Goal: Information Seeking & Learning: Learn about a topic

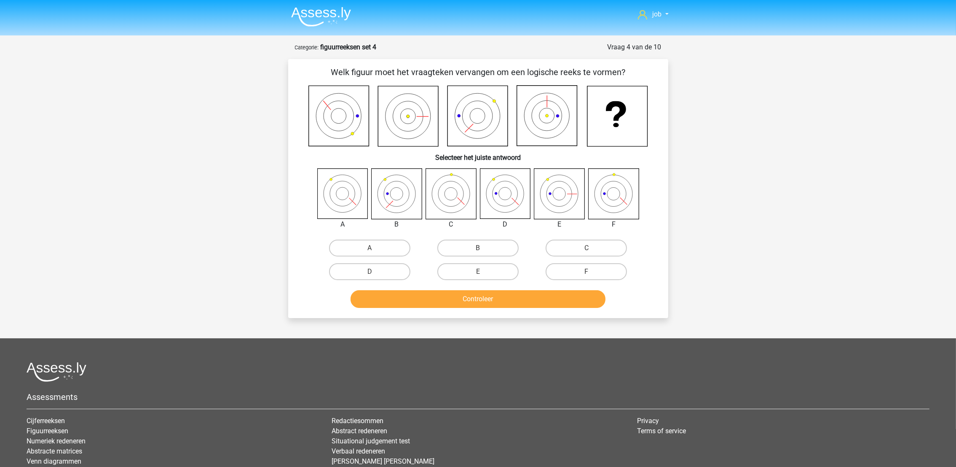
drag, startPoint x: 433, startPoint y: 218, endPoint x: 512, endPoint y: 164, distance: 96.0
click at [512, 164] on div "Welk figuur moet het vraagteken vervangen om een logische reeks te vormen? Sele…" at bounding box center [478, 188] width 373 height 245
click at [447, 238] on div "B" at bounding box center [478, 248] width 108 height 24
click at [454, 245] on label "B" at bounding box center [477, 247] width 81 height 17
click at [478, 248] on input "B" at bounding box center [480, 250] width 5 height 5
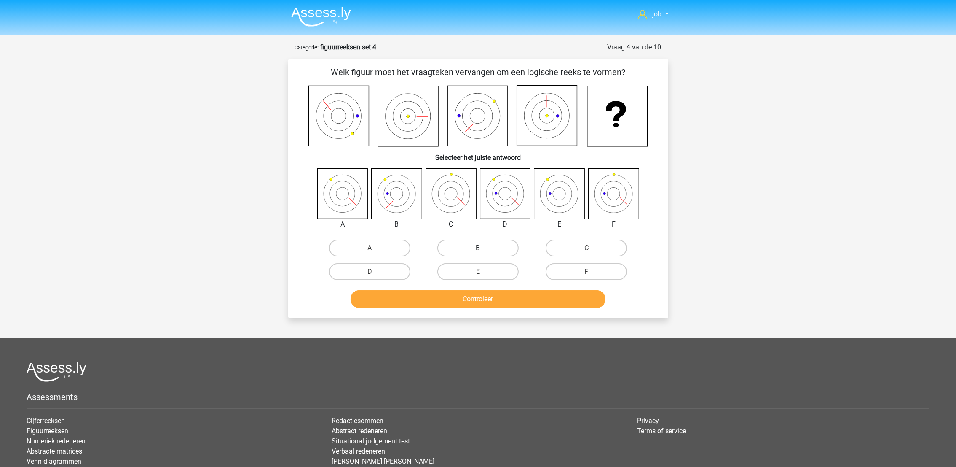
radio input "true"
click at [461, 297] on button "Controleer" at bounding box center [478, 299] width 255 height 18
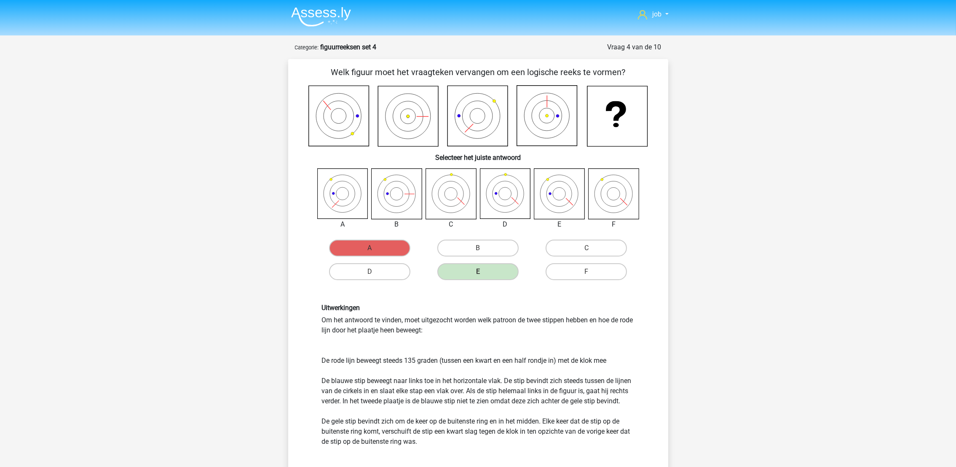
scroll to position [189, 0]
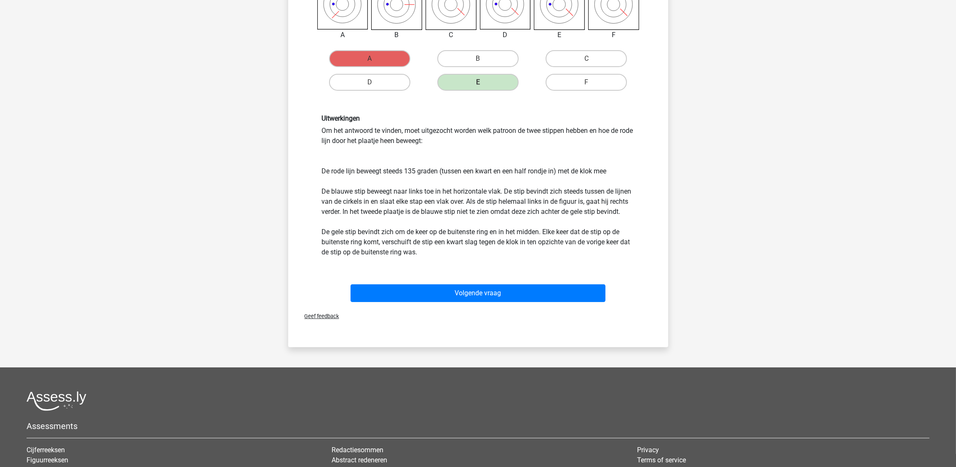
click at [467, 305] on div "Geef feedback" at bounding box center [478, 315] width 373 height 21
click at [470, 301] on div "Volgende vraag" at bounding box center [478, 294] width 325 height 21
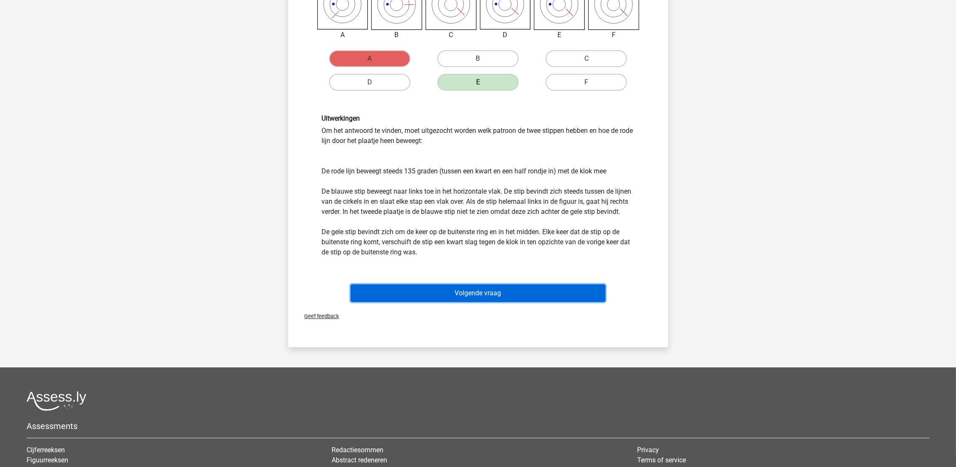
click at [471, 296] on button "Volgende vraag" at bounding box center [478, 293] width 255 height 18
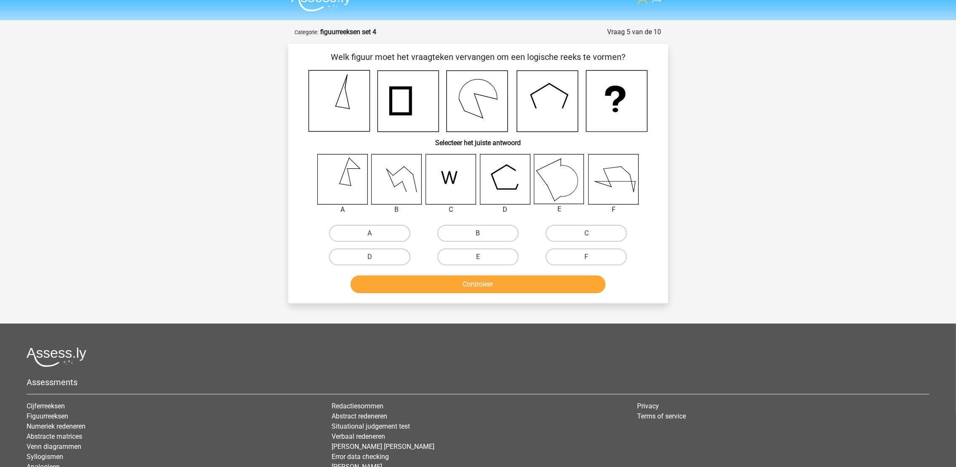
scroll to position [0, 0]
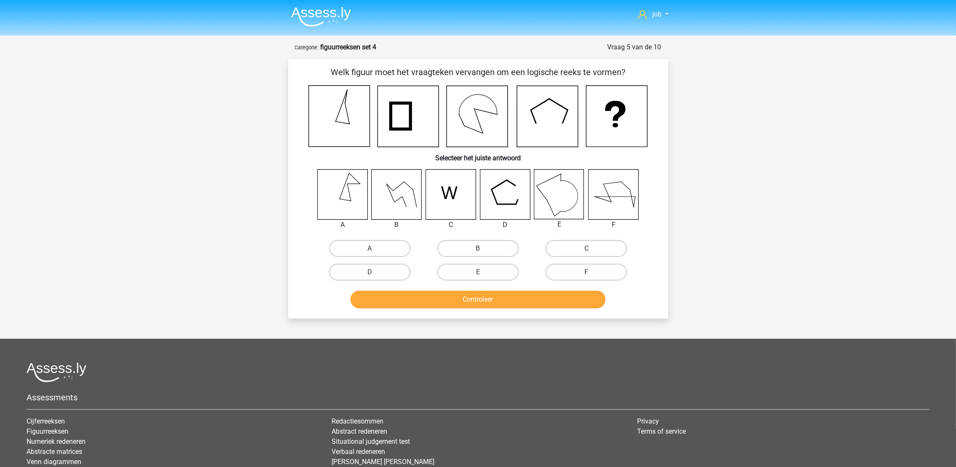
click at [575, 240] on label "C" at bounding box center [586, 248] width 81 height 17
click at [587, 248] on input "C" at bounding box center [589, 250] width 5 height 5
radio input "true"
click at [551, 294] on button "Controleer" at bounding box center [478, 299] width 255 height 18
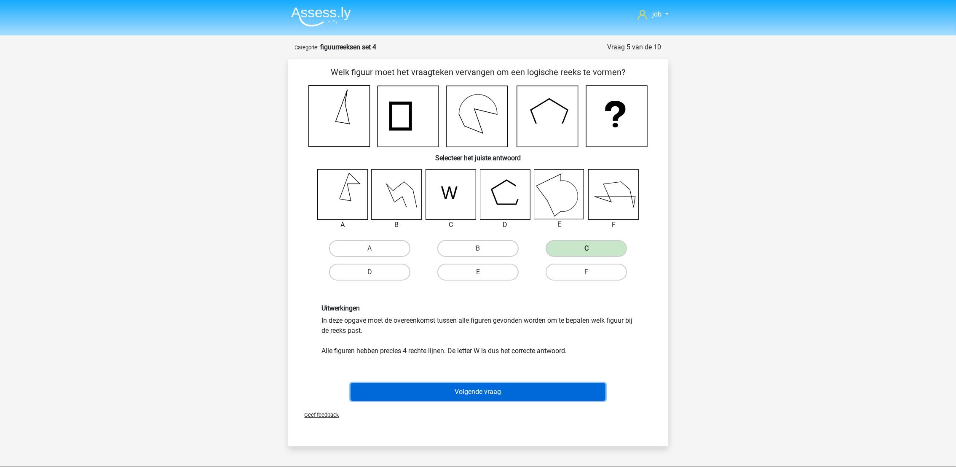
click at [497, 390] on button "Volgende vraag" at bounding box center [478, 392] width 255 height 18
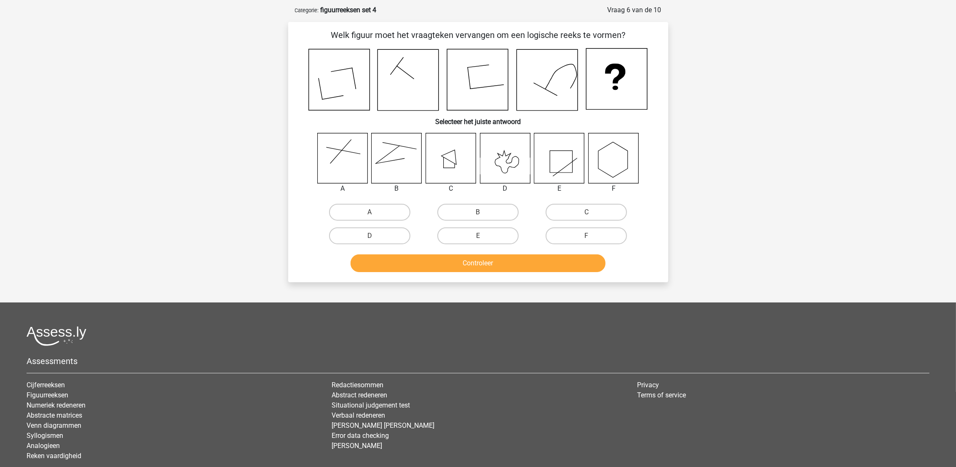
scroll to position [42, 0]
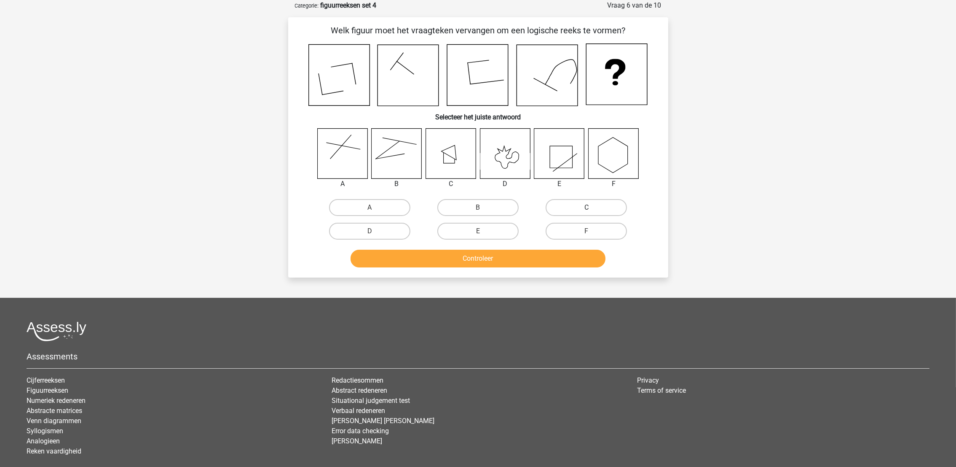
click at [565, 208] on label "C" at bounding box center [586, 207] width 81 height 17
click at [587, 208] on input "C" at bounding box center [589, 209] width 5 height 5
radio input "true"
click at [555, 253] on button "Controleer" at bounding box center [478, 259] width 255 height 18
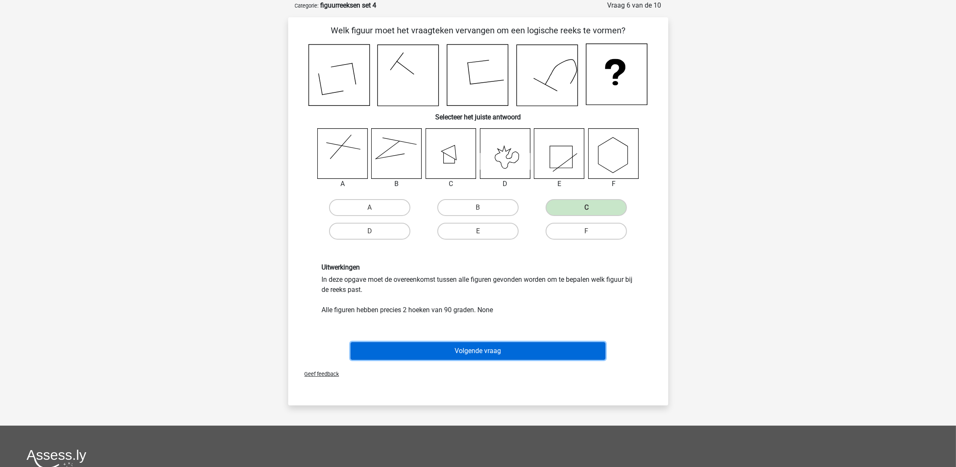
click at [525, 343] on button "Volgende vraag" at bounding box center [478, 351] width 255 height 18
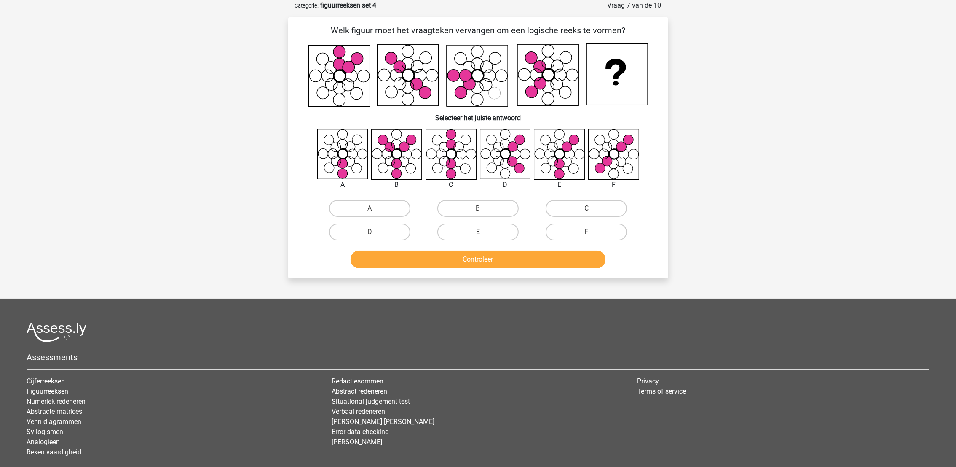
drag, startPoint x: 599, startPoint y: 227, endPoint x: 601, endPoint y: 243, distance: 16.1
click at [599, 227] on label "F" at bounding box center [586, 231] width 81 height 17
click at [592, 232] on input "F" at bounding box center [589, 234] width 5 height 5
radio input "true"
click at [598, 257] on button "Controleer" at bounding box center [478, 259] width 255 height 18
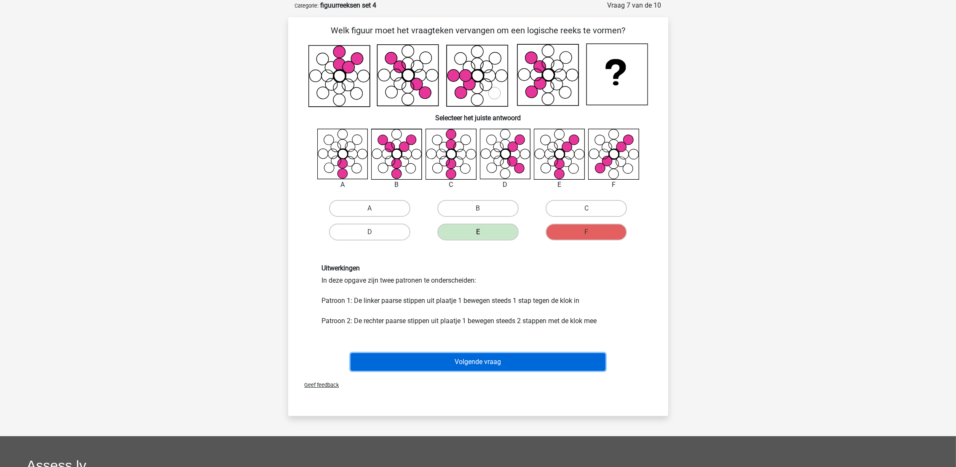
click at [502, 363] on button "Volgende vraag" at bounding box center [478, 362] width 255 height 18
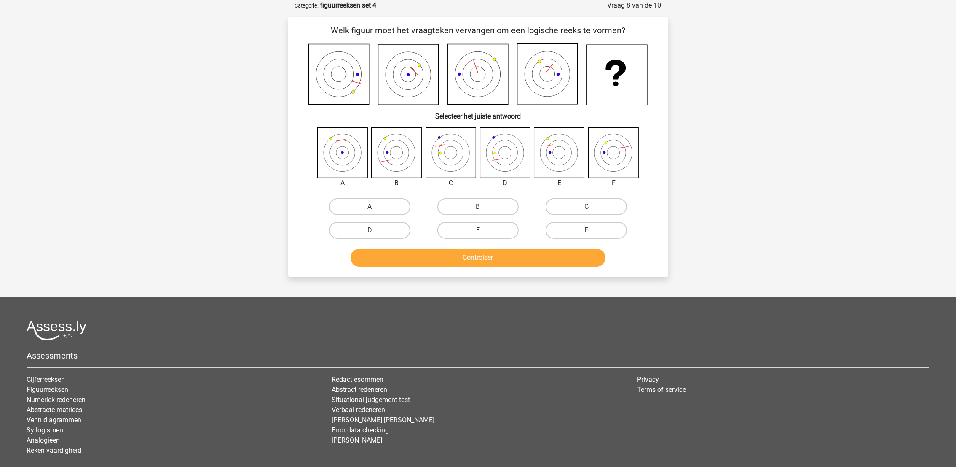
click at [492, 230] on label "E" at bounding box center [477, 230] width 81 height 17
click at [483, 230] on input "E" at bounding box center [480, 232] width 5 height 5
radio input "true"
click at [491, 252] on button "Controleer" at bounding box center [478, 258] width 255 height 18
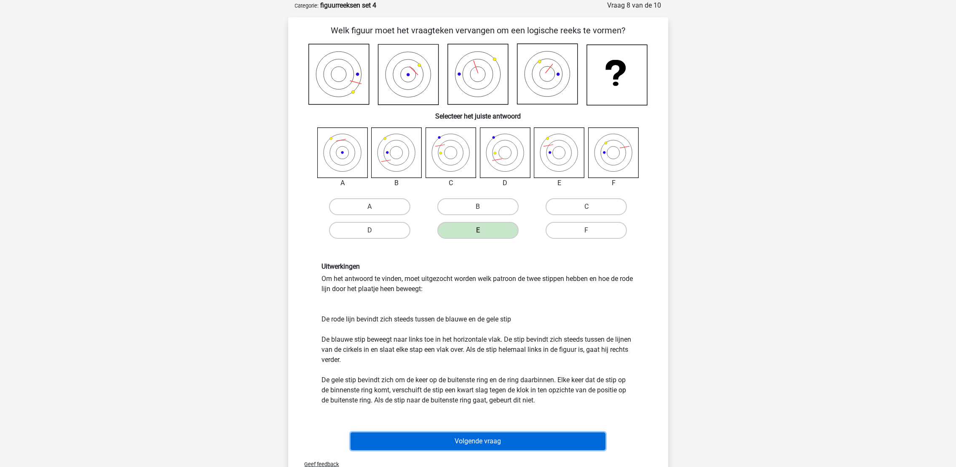
click at [480, 445] on button "Volgende vraag" at bounding box center [478, 441] width 255 height 18
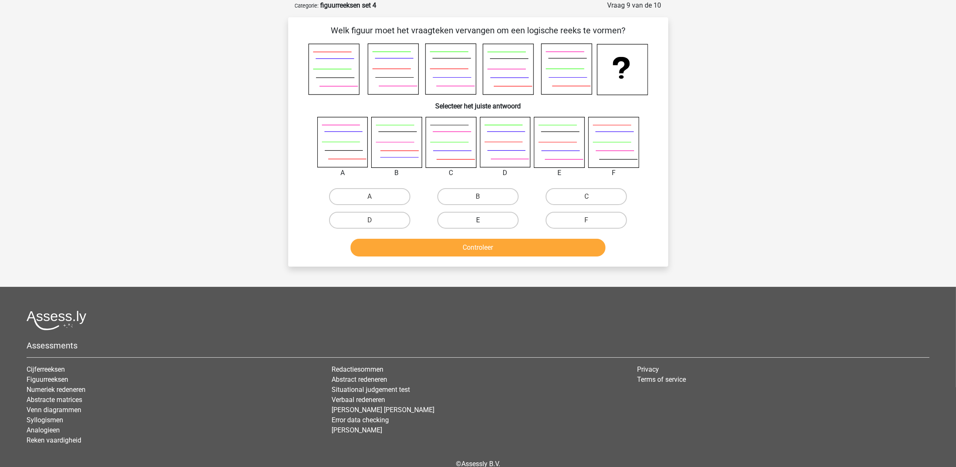
click at [456, 215] on label "E" at bounding box center [477, 220] width 81 height 17
click at [478, 220] on input "E" at bounding box center [480, 222] width 5 height 5
radio input "true"
click at [462, 239] on button "Controleer" at bounding box center [478, 248] width 255 height 18
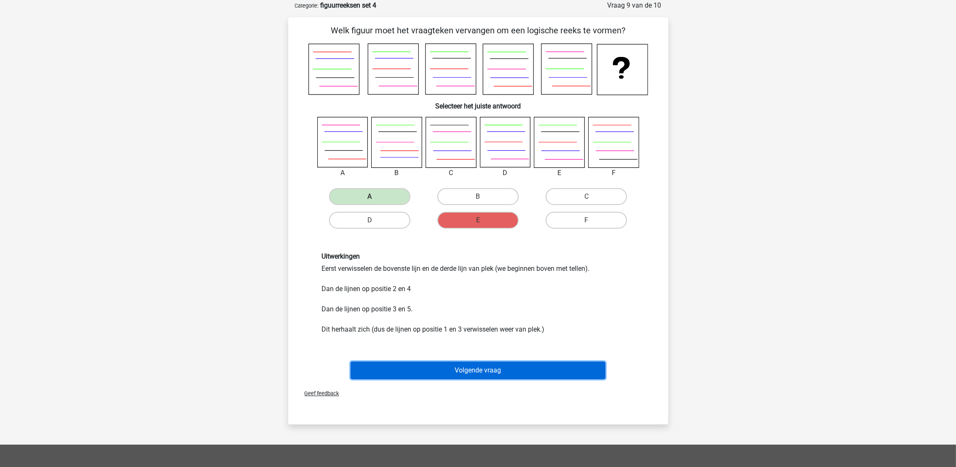
click at [485, 364] on button "Volgende vraag" at bounding box center [478, 370] width 255 height 18
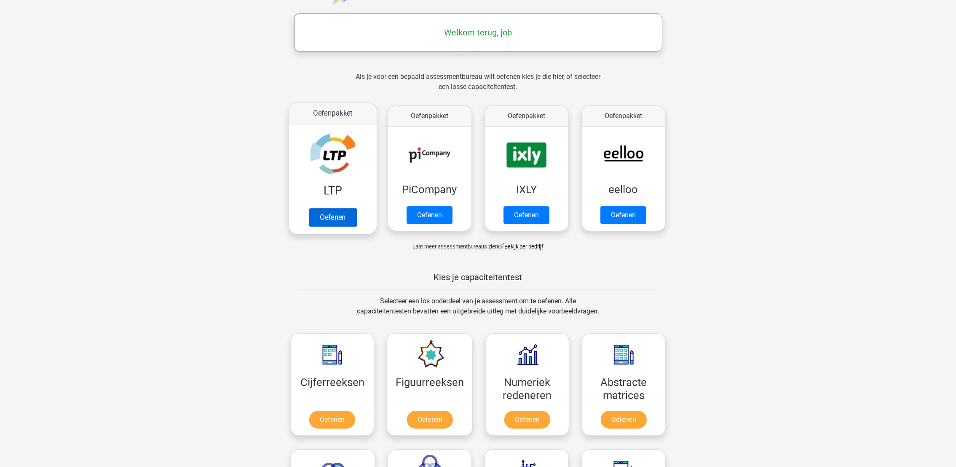
scroll to position [189, 0]
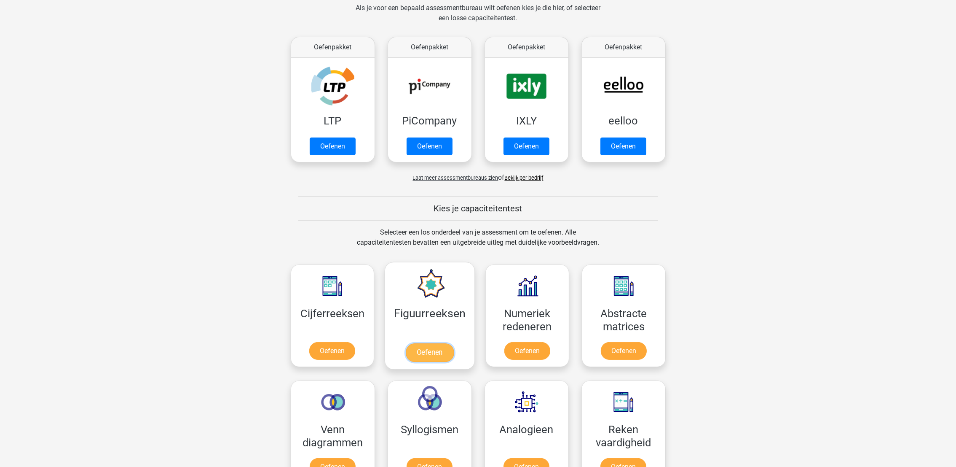
click at [419, 343] on link "Oefenen" at bounding box center [430, 352] width 48 height 19
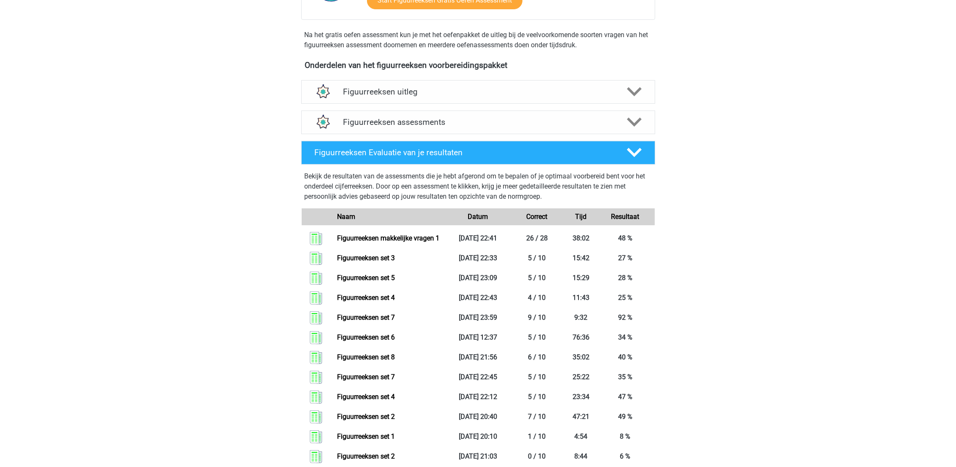
scroll to position [253, 0]
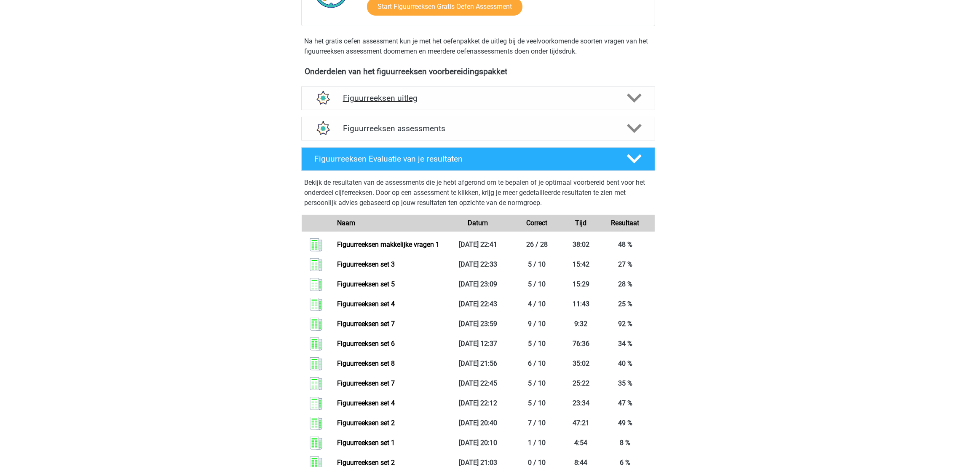
click at [439, 98] on h4 "Figuurreeksen uitleg" at bounding box center [478, 98] width 271 height 10
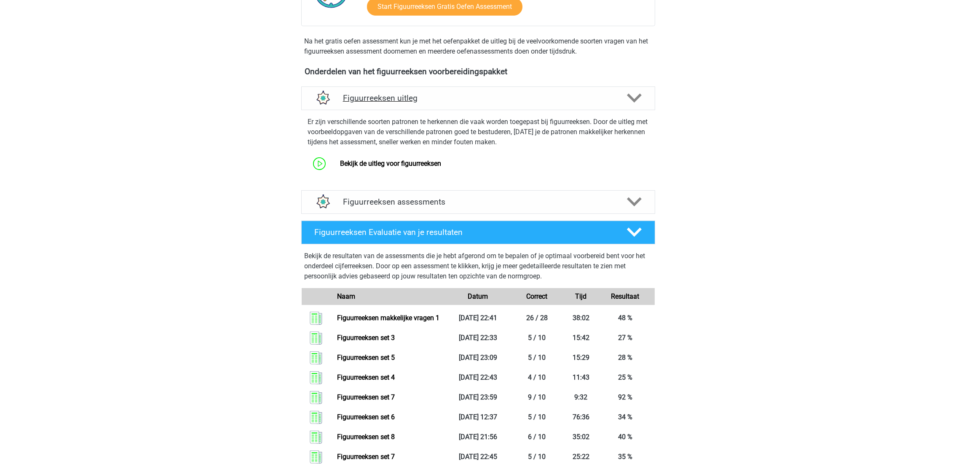
click at [439, 98] on h4 "Figuurreeksen uitleg" at bounding box center [478, 98] width 271 height 10
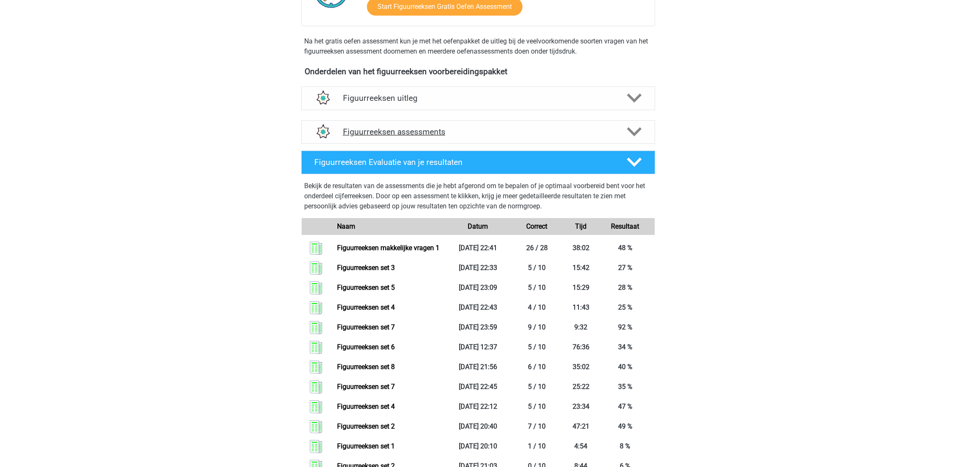
click at [451, 128] on h4 "Figuurreeksen assessments" at bounding box center [478, 132] width 271 height 10
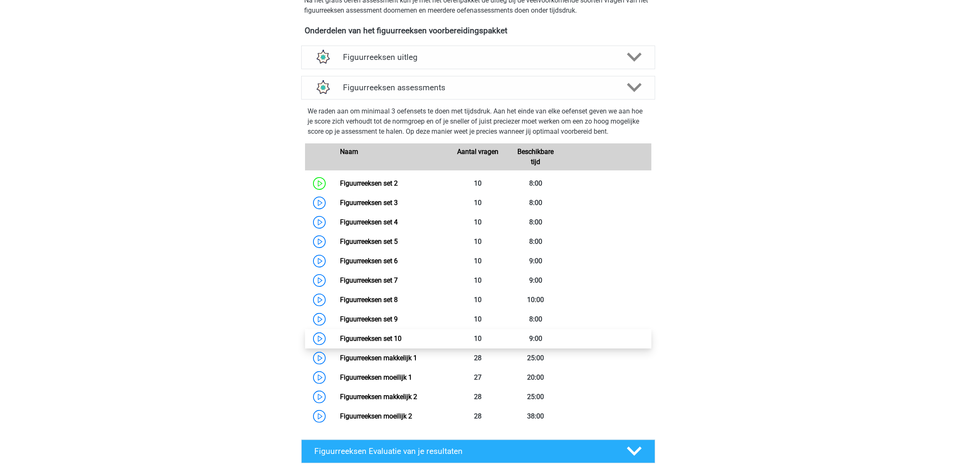
scroll to position [316, 0]
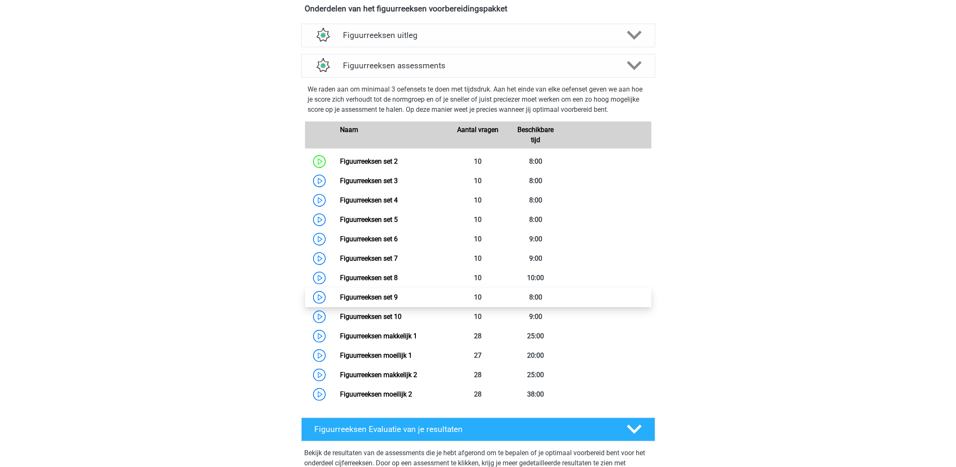
click at [398, 293] on link "Figuurreeksen set 9" at bounding box center [369, 297] width 58 height 8
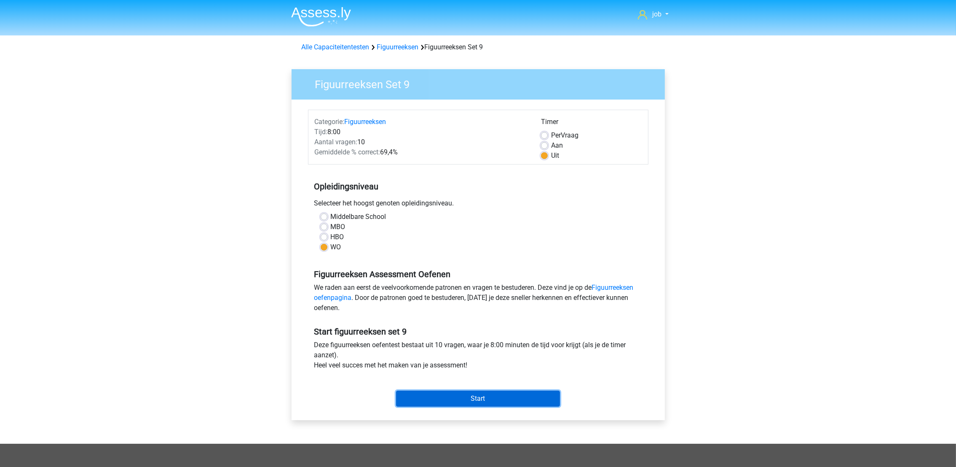
click at [524, 399] on input "Start" at bounding box center [478, 398] width 164 height 16
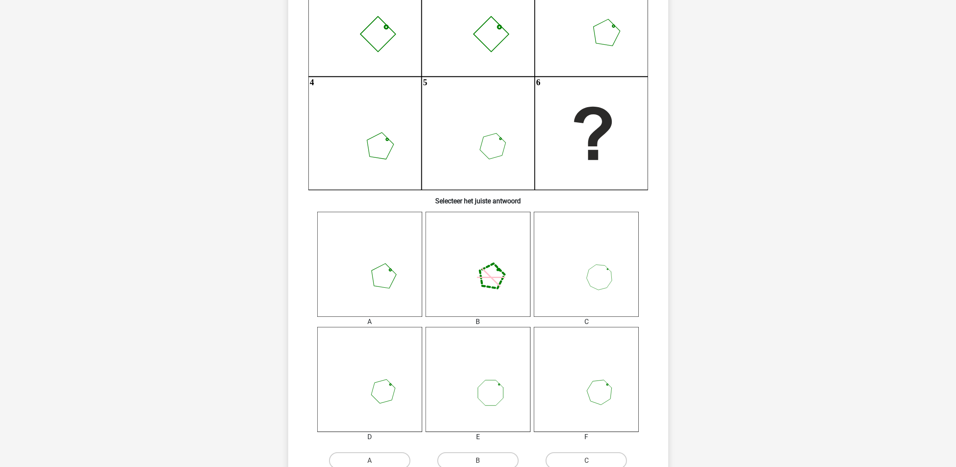
scroll to position [189, 0]
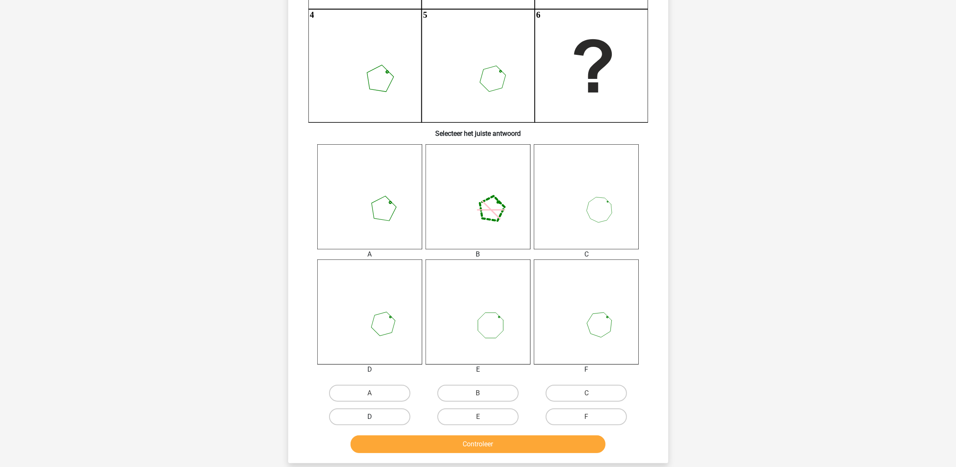
click at [403, 413] on label "D" at bounding box center [369, 416] width 81 height 17
click at [375, 416] on input "D" at bounding box center [372, 418] width 5 height 5
radio input "true"
click at [423, 446] on button "Controleer" at bounding box center [478, 444] width 255 height 18
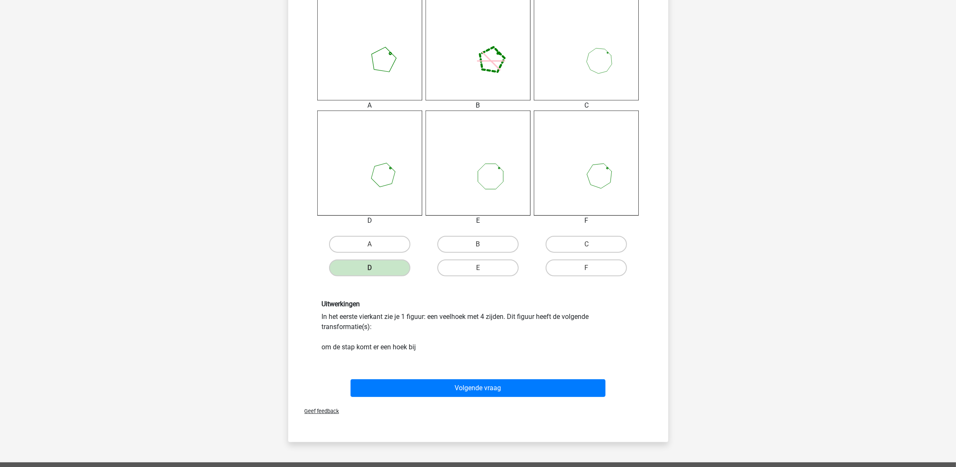
scroll to position [316, 0]
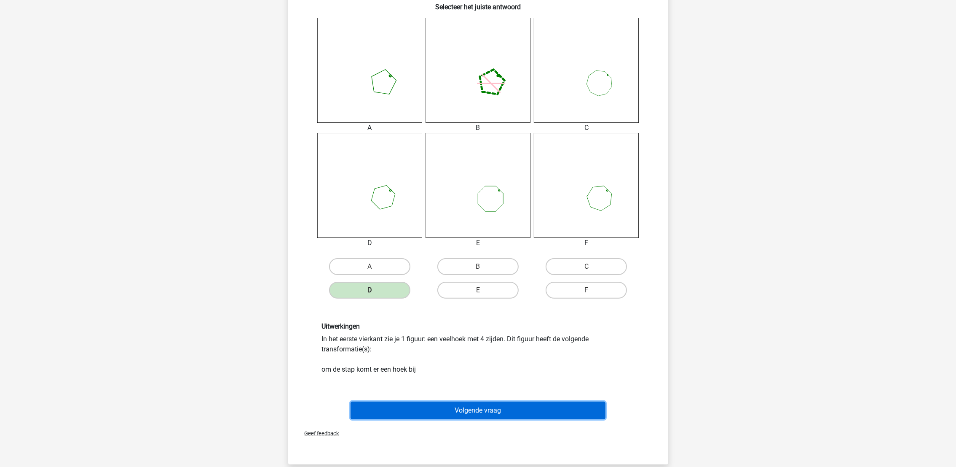
click at [451, 409] on button "Volgende vraag" at bounding box center [478, 410] width 255 height 18
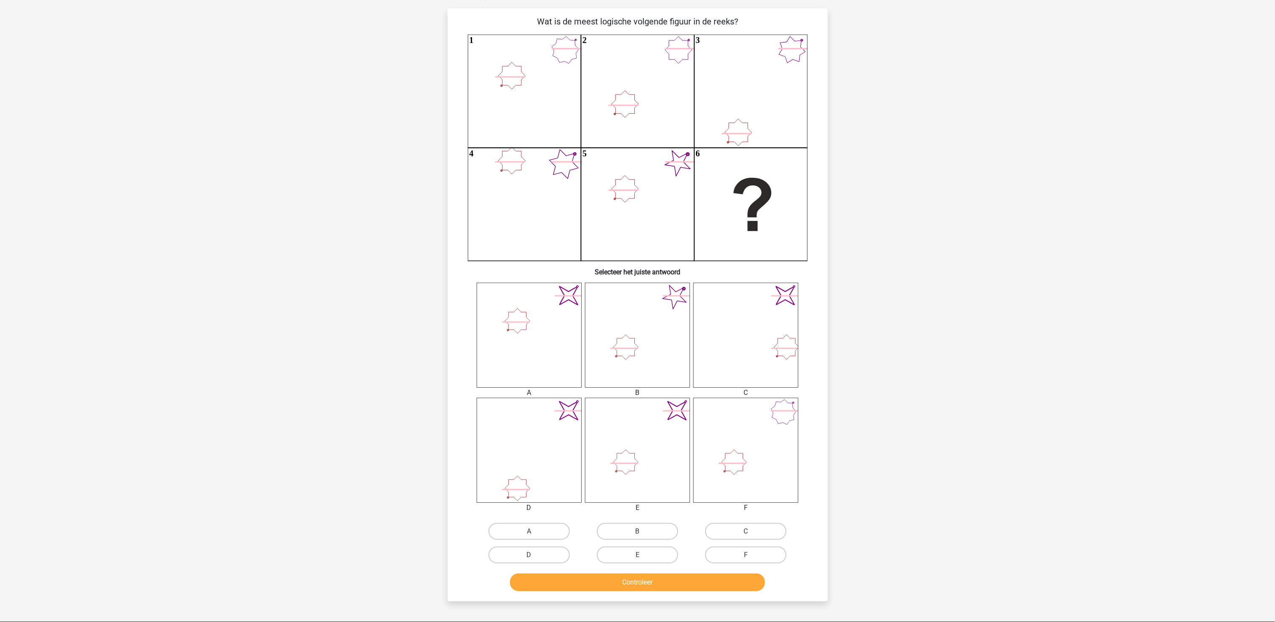
scroll to position [21, 0]
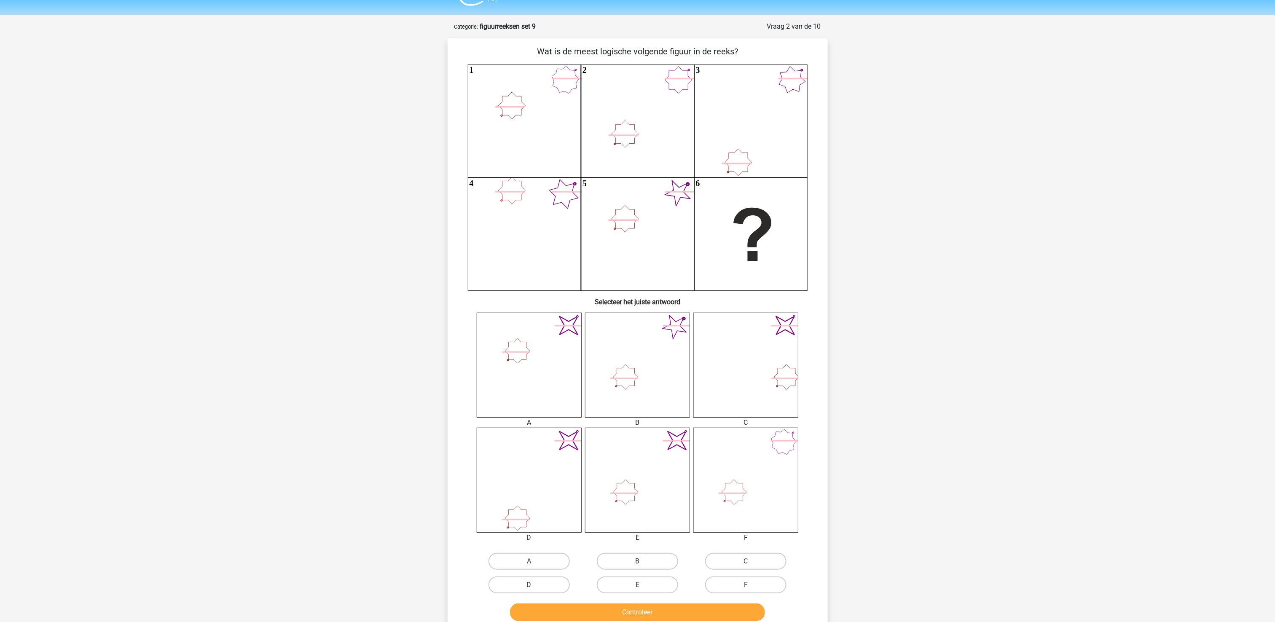
click at [546, 466] on label "D" at bounding box center [528, 585] width 81 height 17
click at [534, 466] on input "D" at bounding box center [531, 587] width 5 height 5
radio input "true"
click at [560, 466] on button "Controleer" at bounding box center [637, 613] width 255 height 18
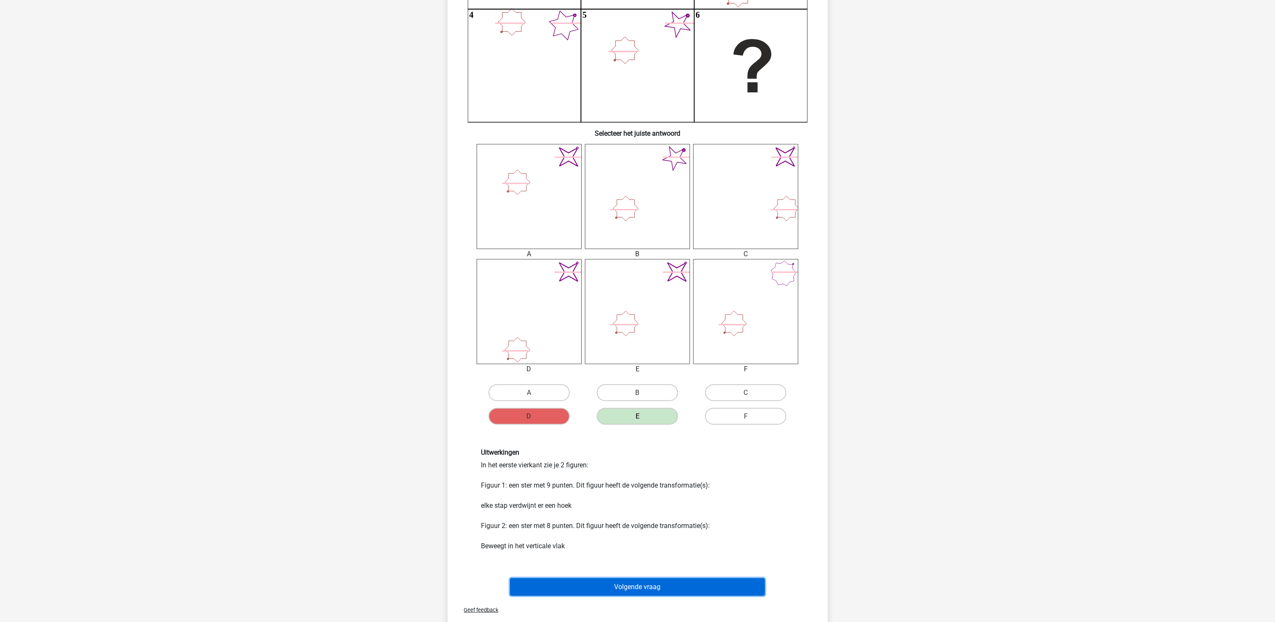
click at [600, 466] on button "Volgende vraag" at bounding box center [637, 587] width 255 height 18
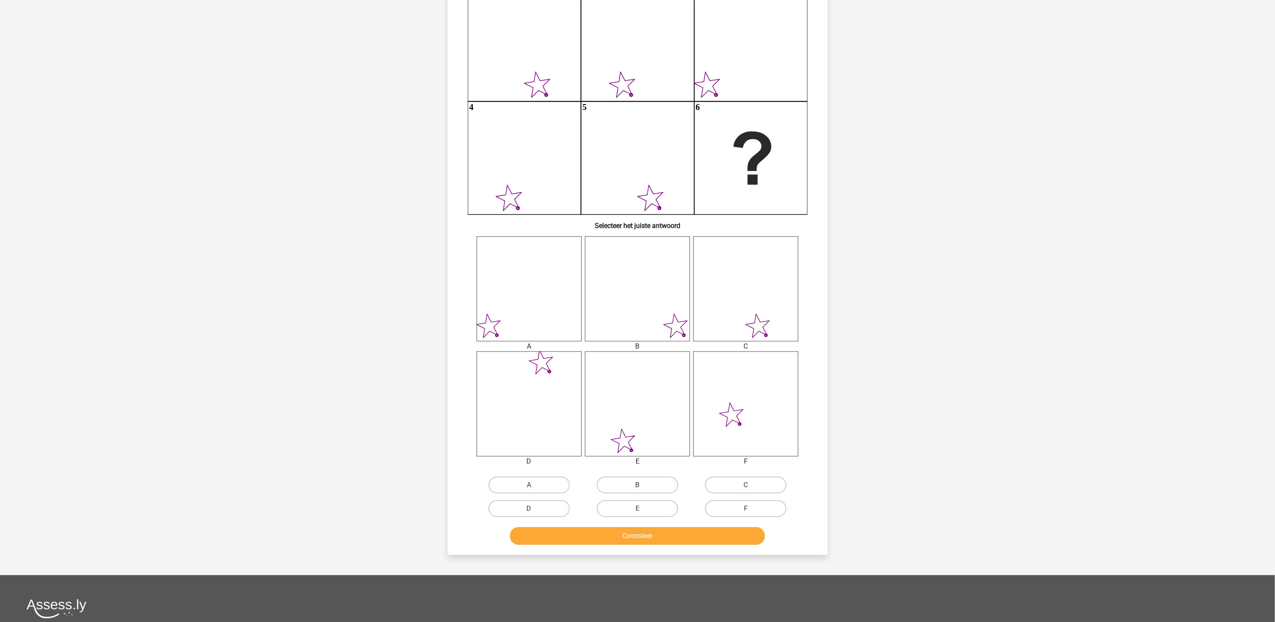
scroll to position [126, 0]
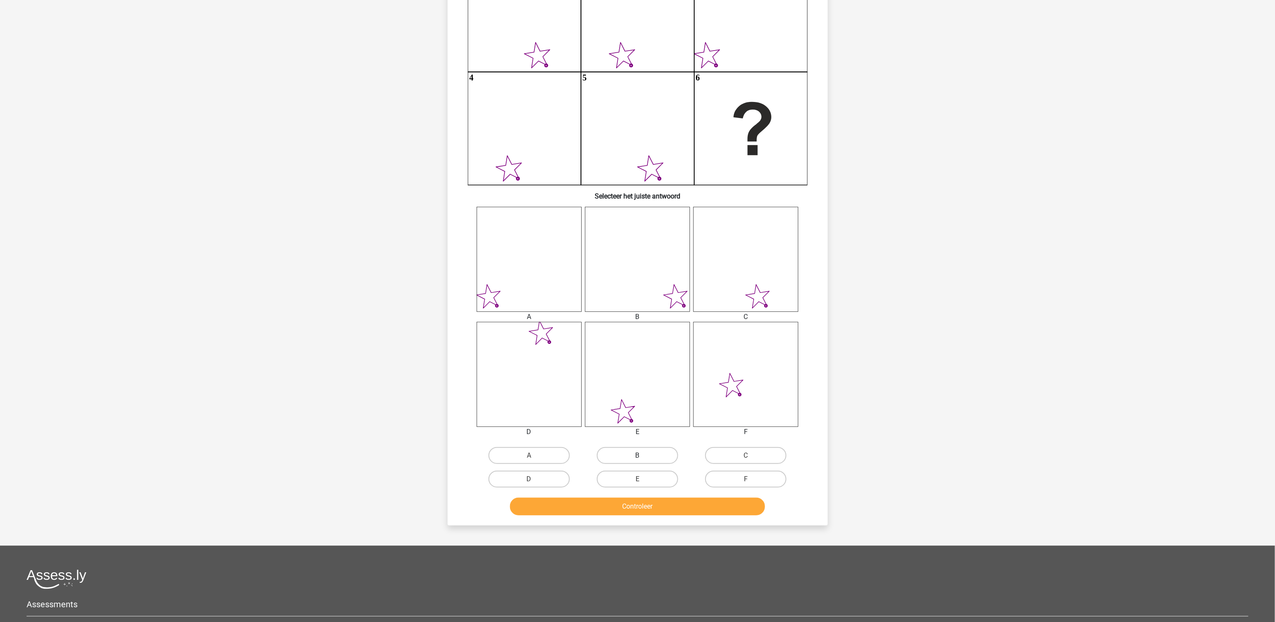
click at [645, 460] on label "B" at bounding box center [637, 455] width 81 height 17
click at [643, 460] on input "B" at bounding box center [639, 458] width 5 height 5
radio input "true"
click at [656, 466] on div "Controleer" at bounding box center [637, 505] width 353 height 28
click at [661, 466] on button "Controleer" at bounding box center [637, 507] width 255 height 18
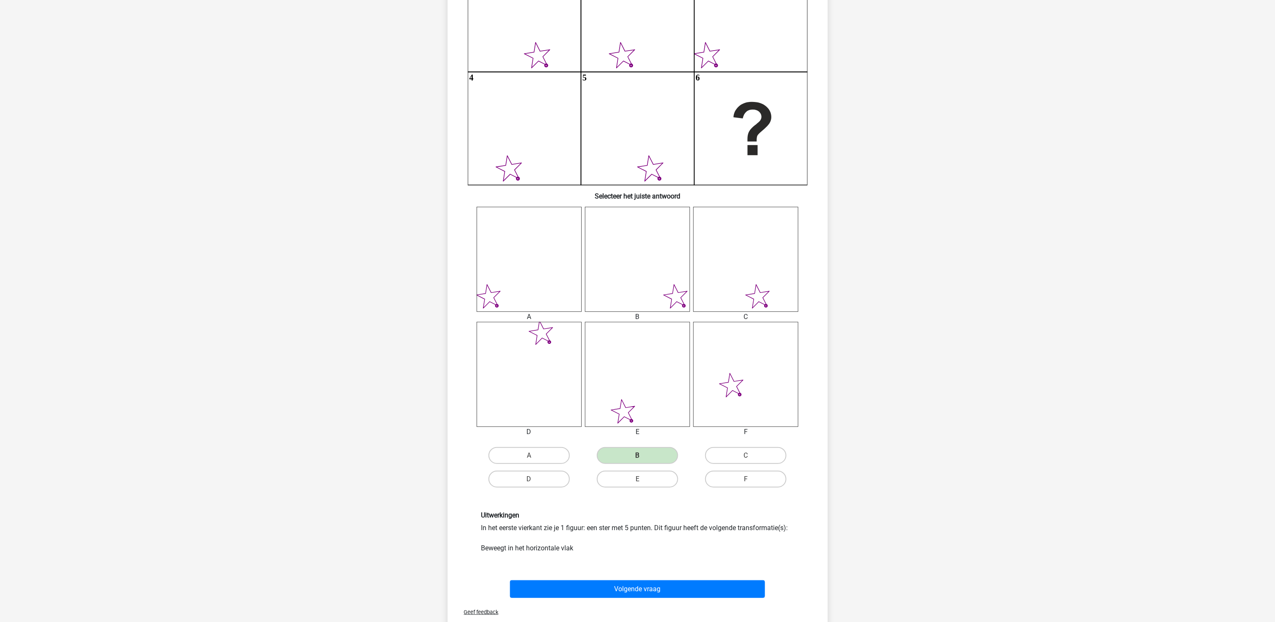
click at [678, 466] on div "Volgende vraag" at bounding box center [637, 588] width 353 height 28
click at [680, 466] on button "Volgende vraag" at bounding box center [637, 589] width 255 height 18
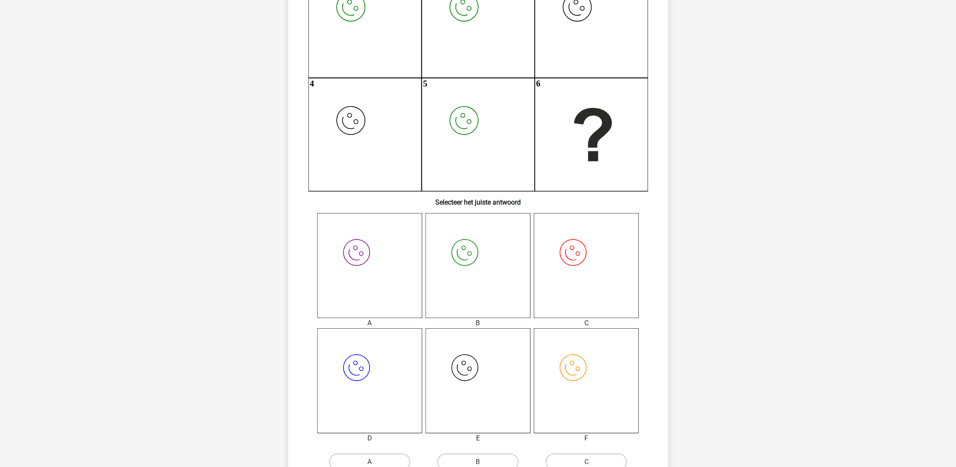
scroll to position [232, 0]
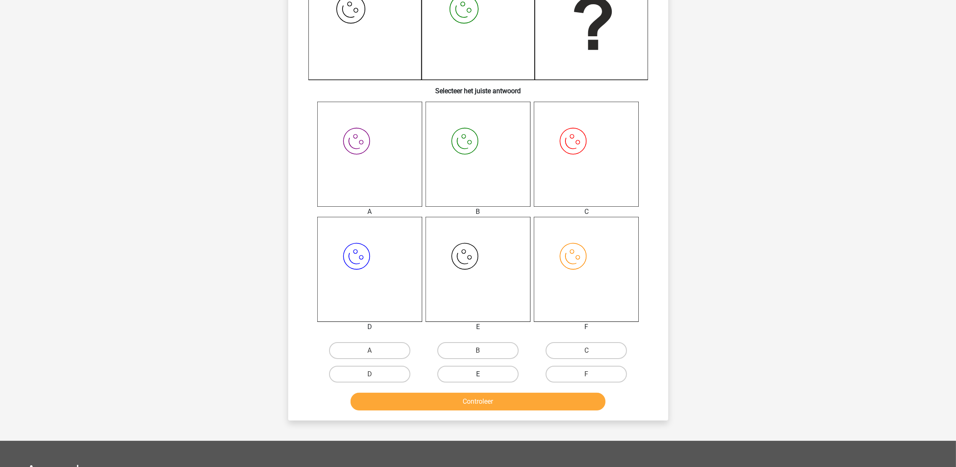
click at [501, 379] on label "E" at bounding box center [477, 373] width 81 height 17
click at [483, 379] on input "E" at bounding box center [480, 376] width 5 height 5
radio input "true"
click at [504, 410] on div "Controleer" at bounding box center [478, 402] width 325 height 21
click at [505, 402] on button "Controleer" at bounding box center [478, 401] width 255 height 18
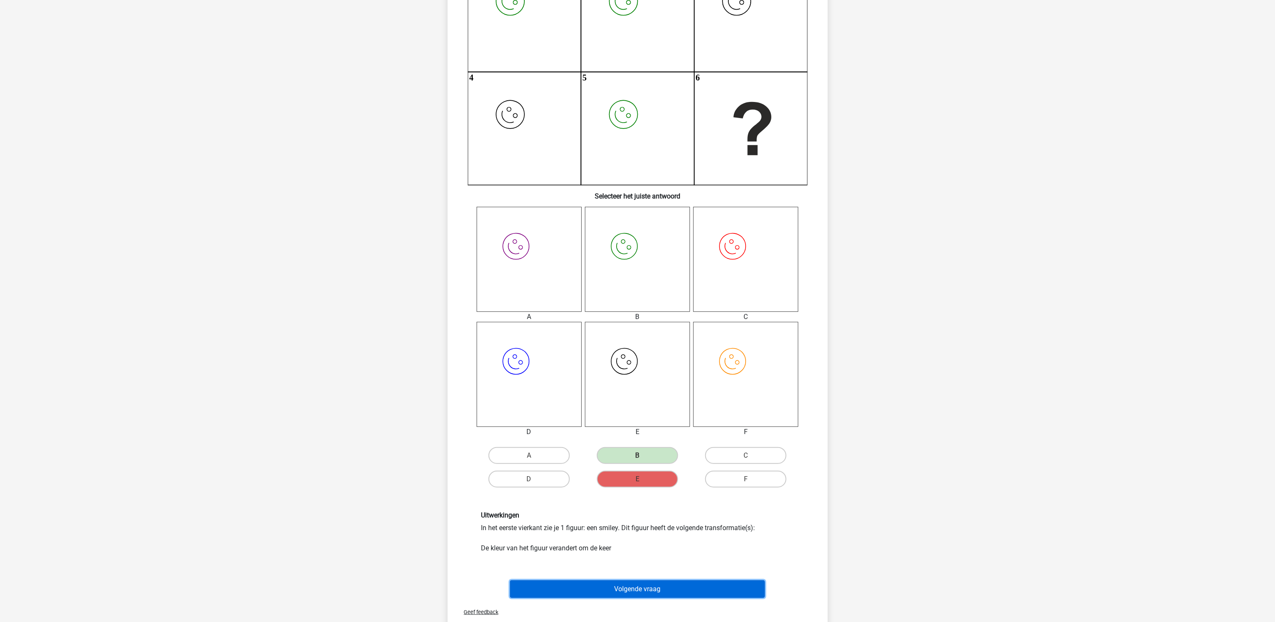
click at [687, 466] on button "Volgende vraag" at bounding box center [637, 589] width 255 height 18
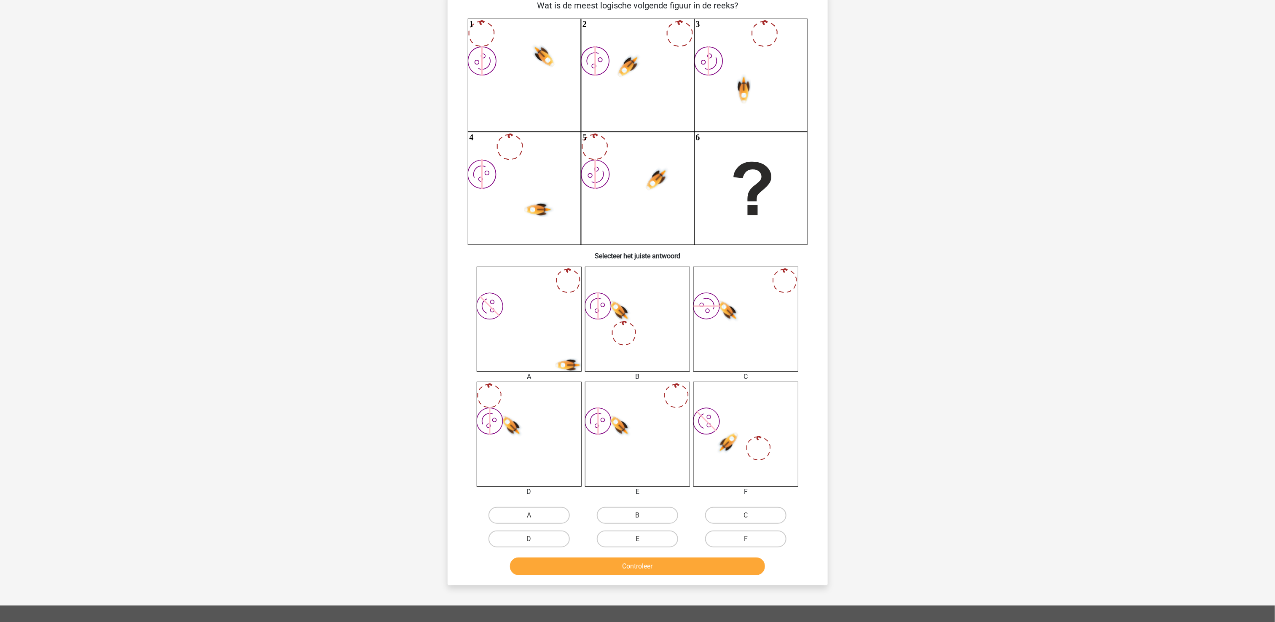
scroll to position [42, 0]
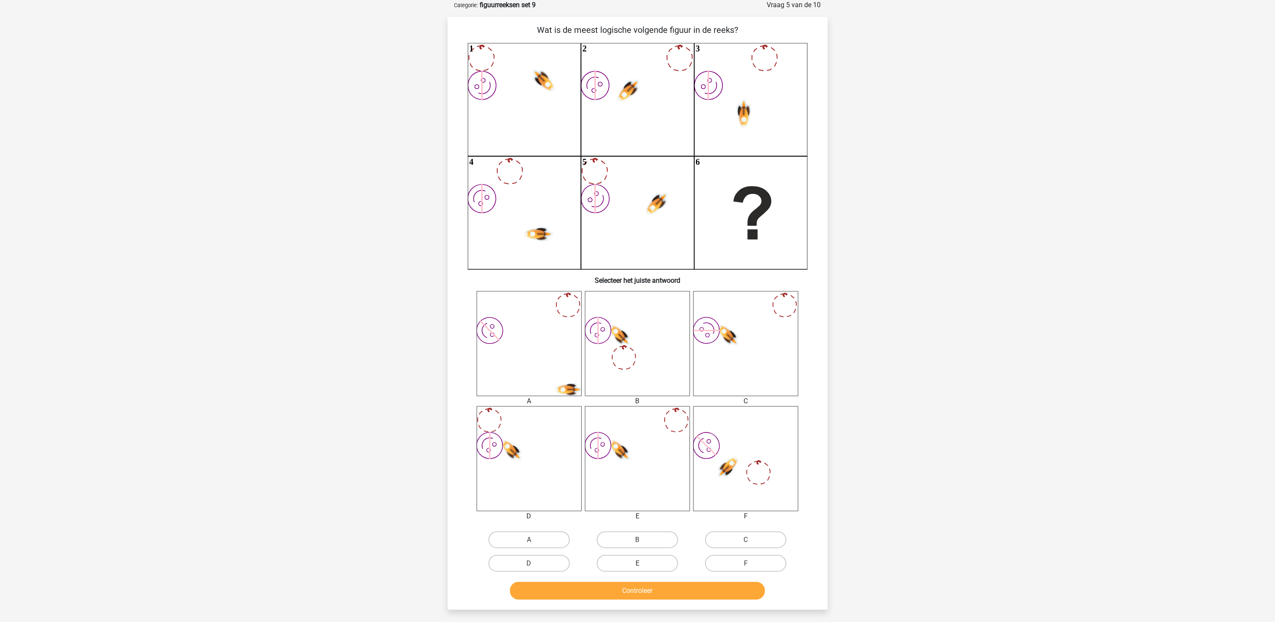
click at [649, 466] on label "E" at bounding box center [637, 563] width 81 height 17
click at [643, 466] on input "E" at bounding box center [639, 566] width 5 height 5
radio input "true"
click at [644, 466] on button "Controleer" at bounding box center [637, 591] width 255 height 18
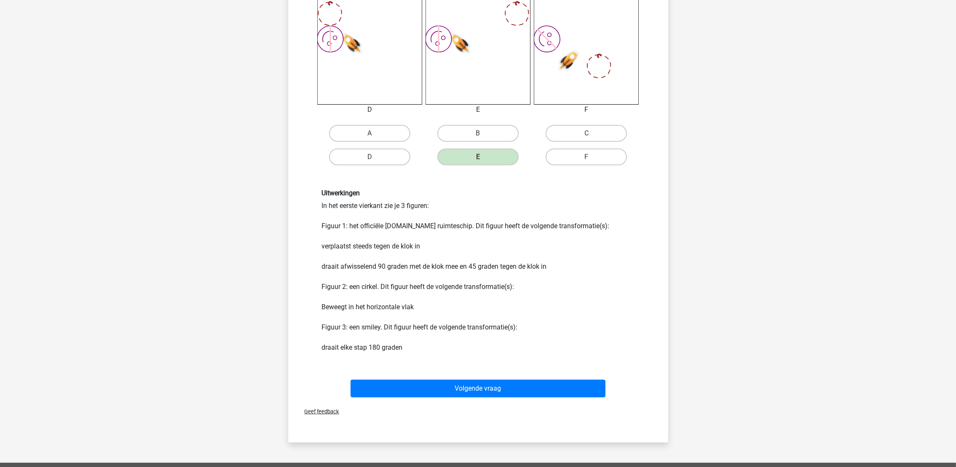
scroll to position [485, 0]
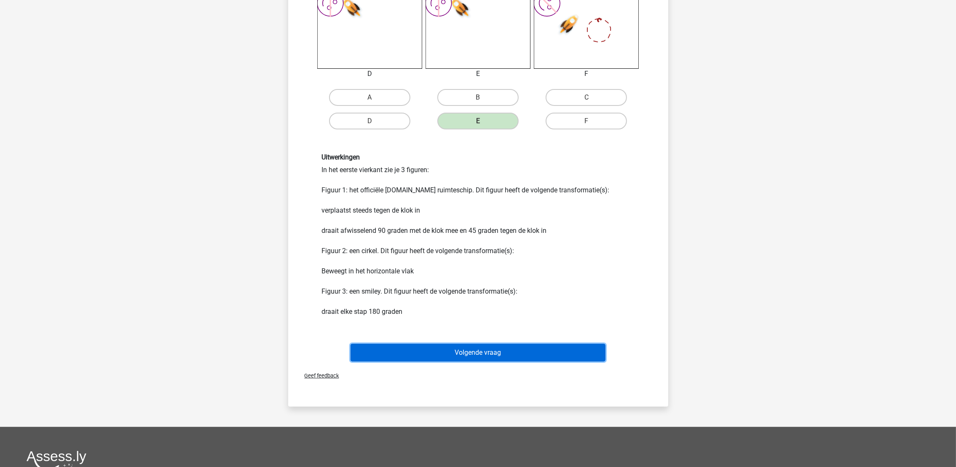
click at [593, 343] on button "Volgende vraag" at bounding box center [478, 352] width 255 height 18
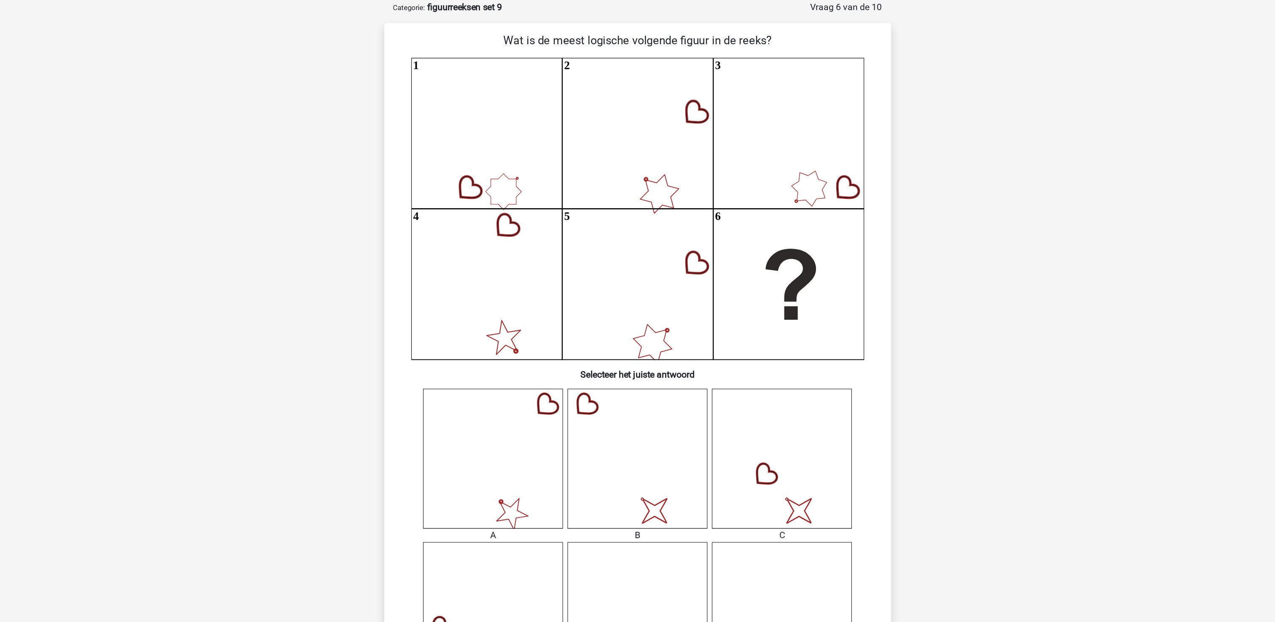
scroll to position [42, 0]
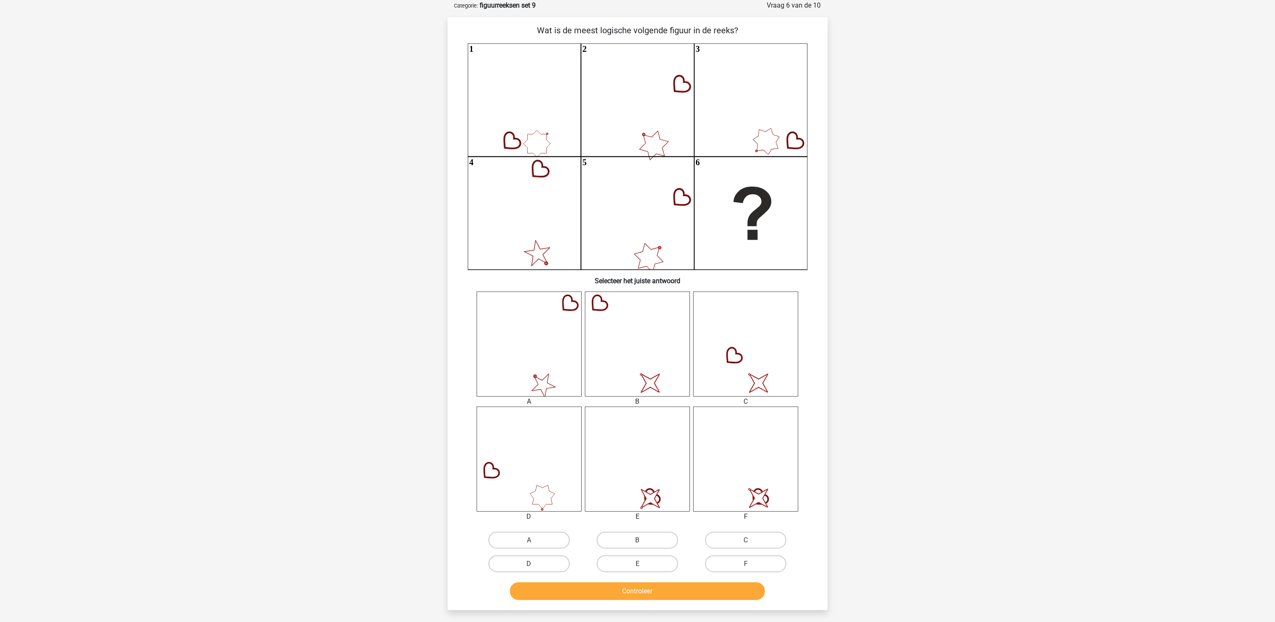
click at [642, 466] on input "B" at bounding box center [639, 542] width 5 height 5
radio input "true"
click at [652, 466] on button "Controleer" at bounding box center [637, 591] width 255 height 18
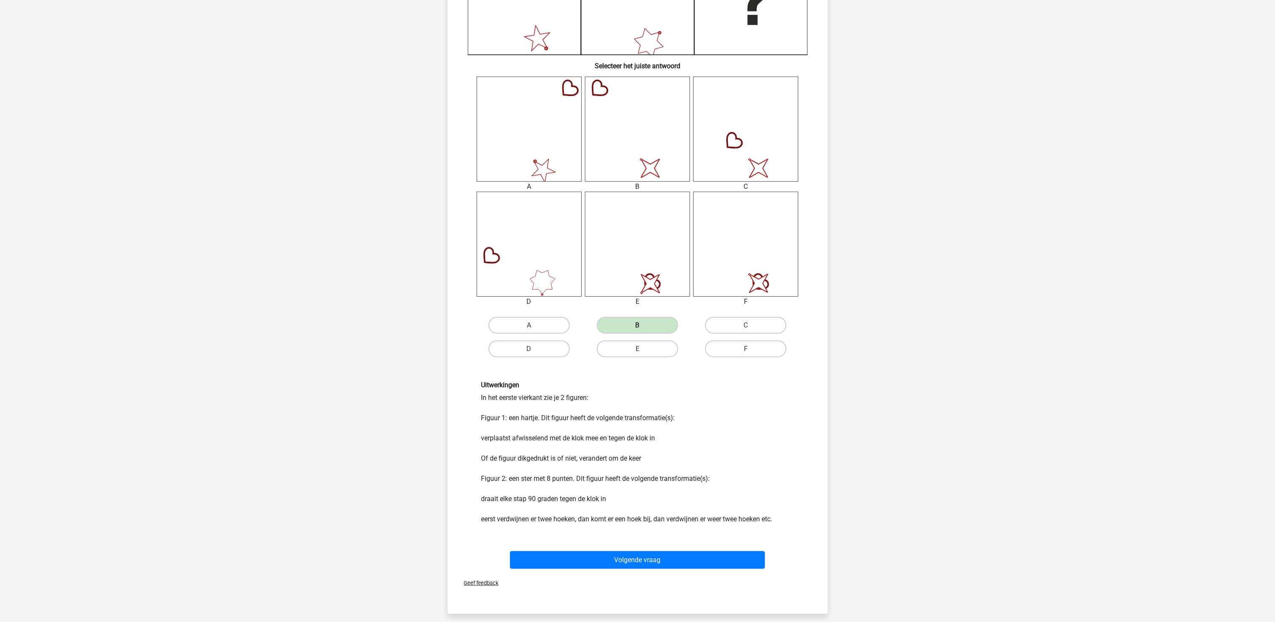
scroll to position [379, 0]
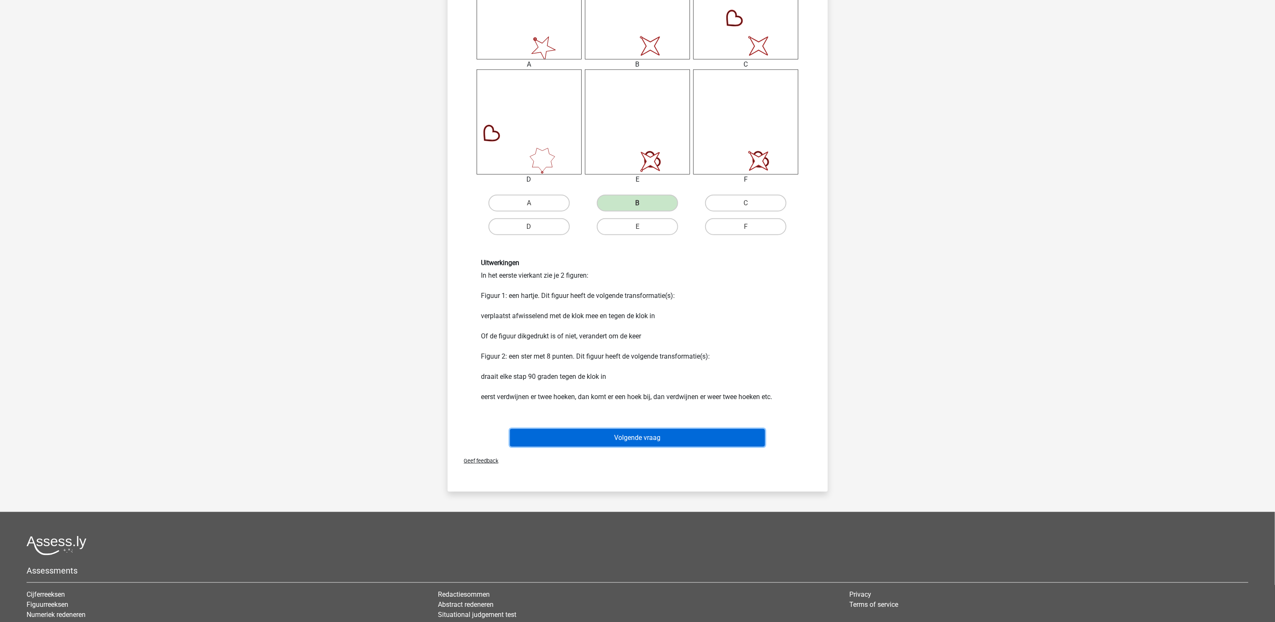
click at [601, 444] on button "Volgende vraag" at bounding box center [637, 438] width 255 height 18
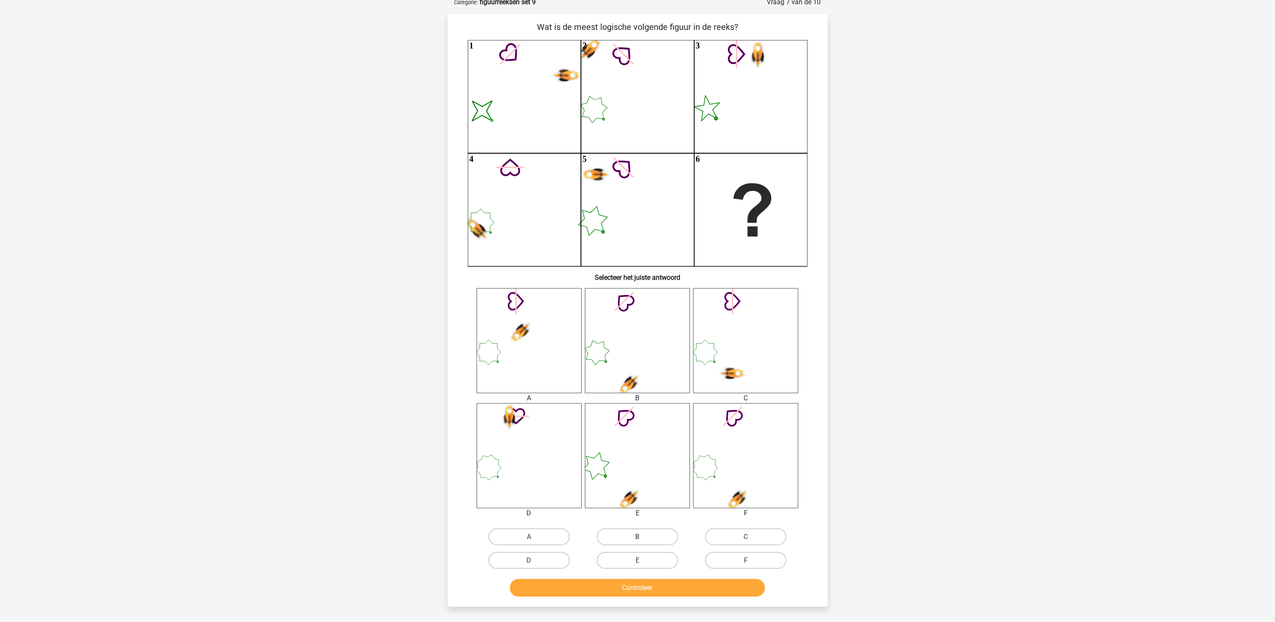
scroll to position [42, 0]
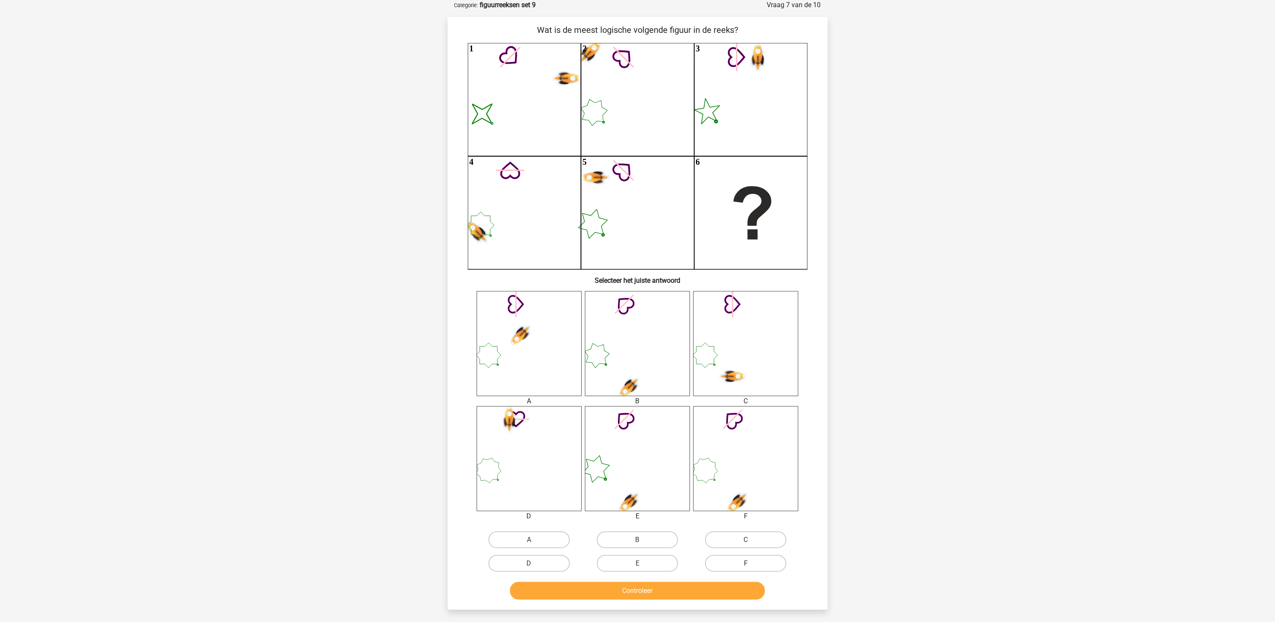
click at [773, 466] on label "F" at bounding box center [745, 563] width 81 height 17
click at [751, 466] on input "F" at bounding box center [748, 566] width 5 height 5
radio input "true"
click at [743, 466] on button "Controleer" at bounding box center [637, 591] width 255 height 18
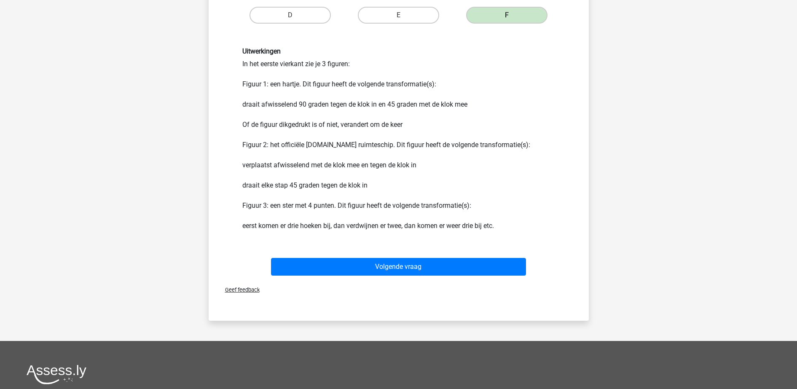
scroll to position [538, 0]
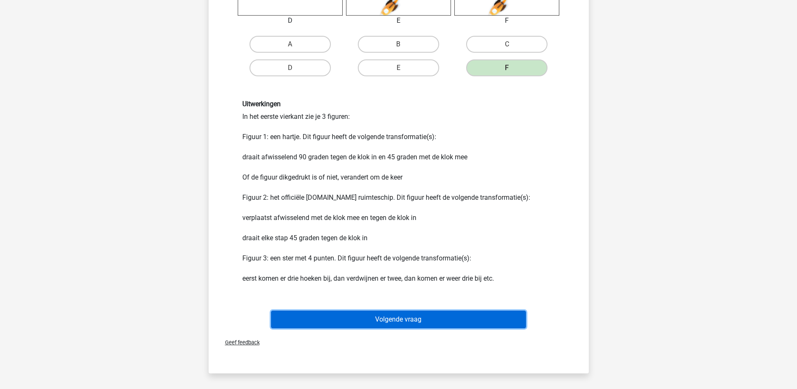
click at [413, 316] on button "Volgende vraag" at bounding box center [398, 320] width 255 height 18
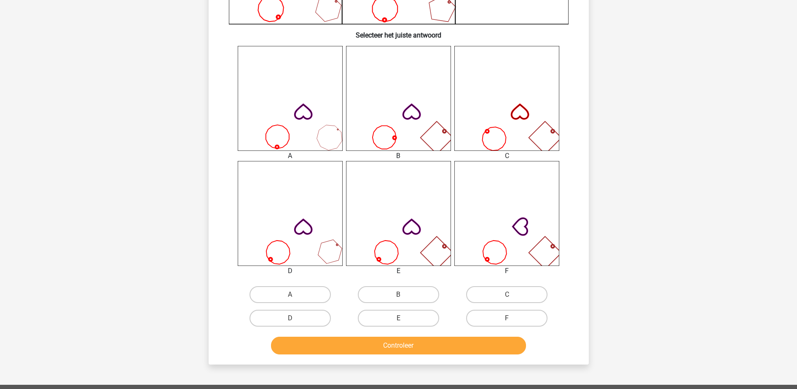
scroll to position [306, 0]
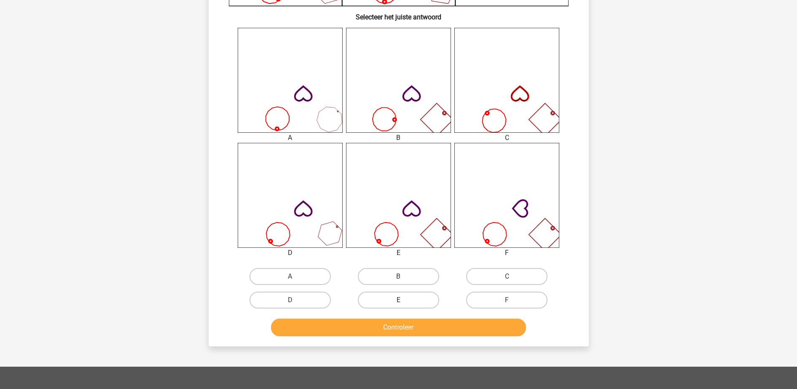
click at [408, 292] on label "E" at bounding box center [398, 300] width 81 height 17
click at [404, 300] on input "E" at bounding box center [400, 302] width 5 height 5
radio input "true"
click at [413, 327] on button "Controleer" at bounding box center [398, 328] width 255 height 18
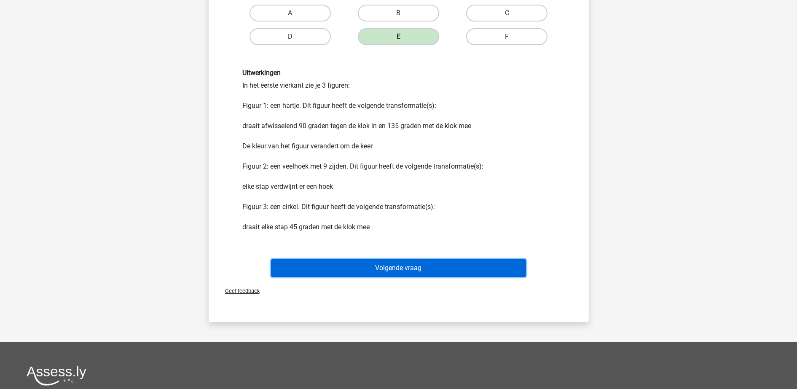
click at [411, 262] on button "Volgende vraag" at bounding box center [398, 268] width 255 height 18
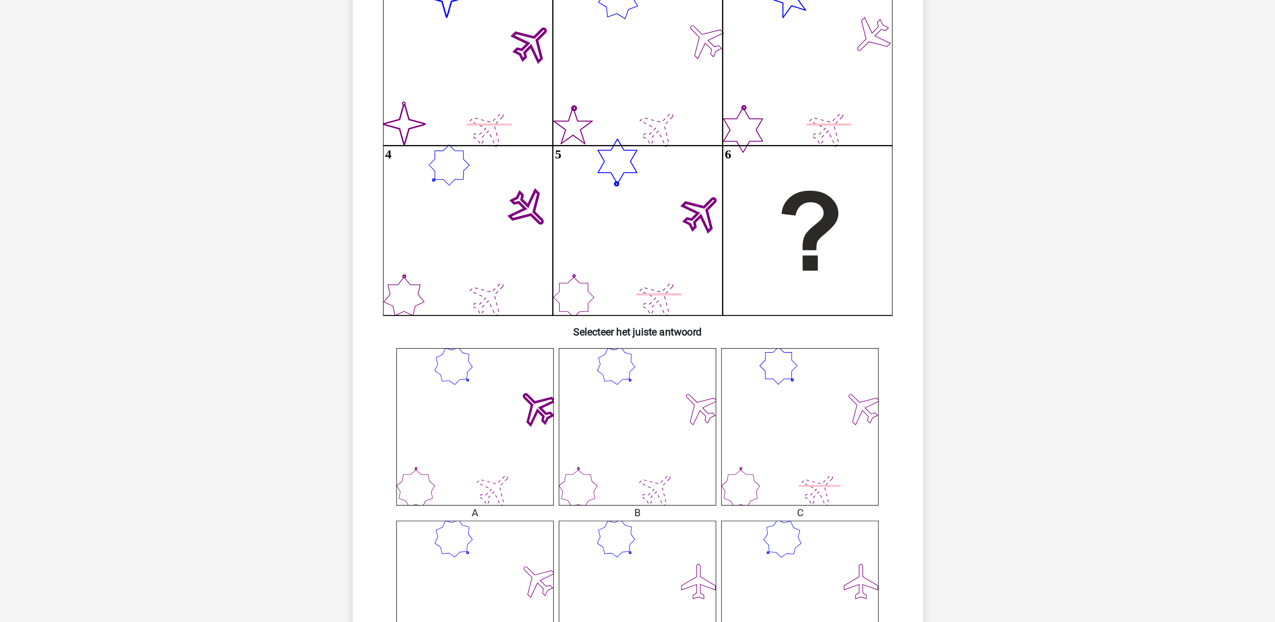
scroll to position [0, 0]
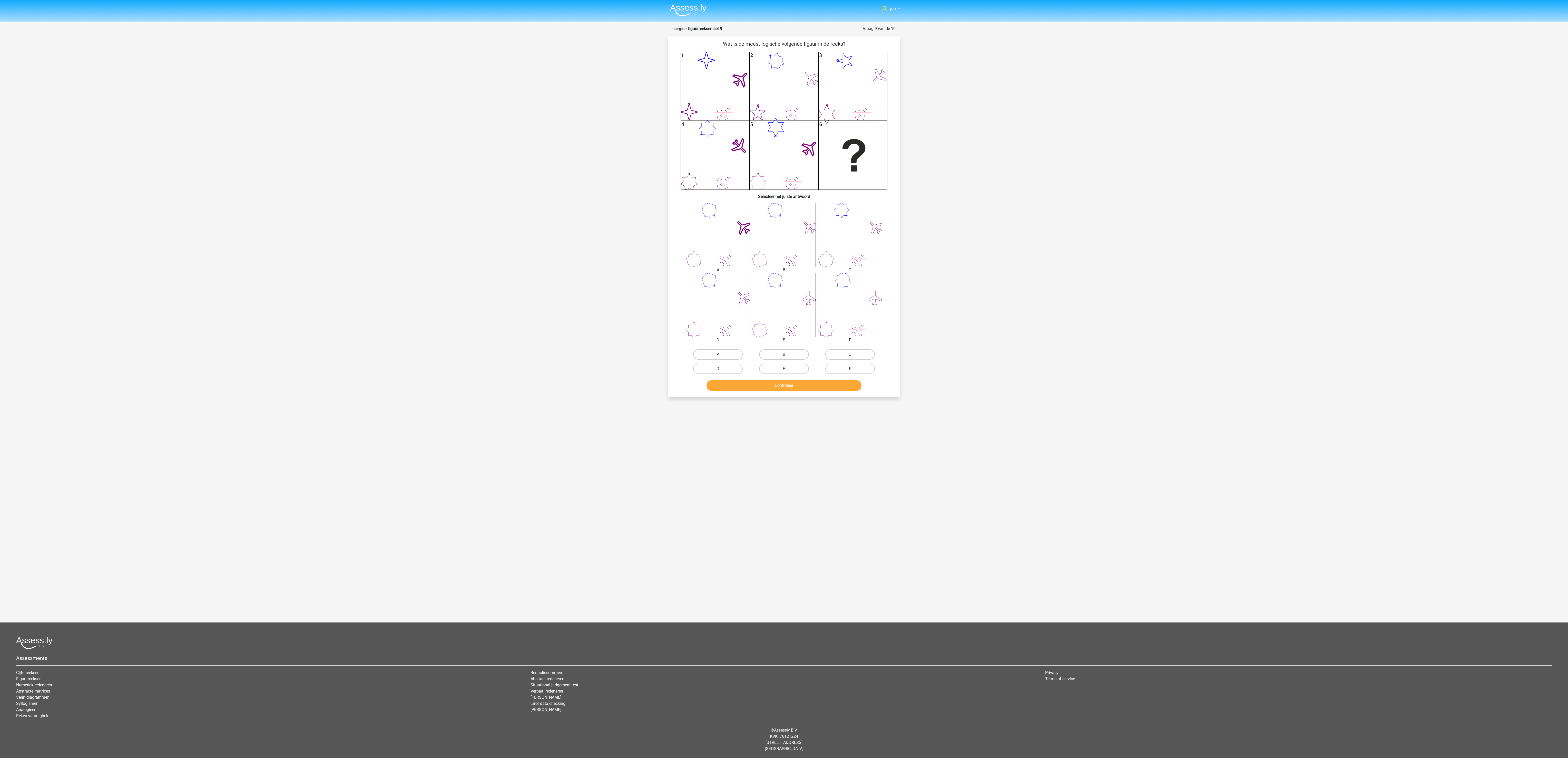
drag, startPoint x: 786, startPoint y: 373, endPoint x: 786, endPoint y: 376, distance: 3.0
click at [582, 284] on input "E" at bounding box center [785, 370] width 3 height 3
radio input "true"
click at [582, 284] on button "Controleer" at bounding box center [784, 385] width 155 height 11
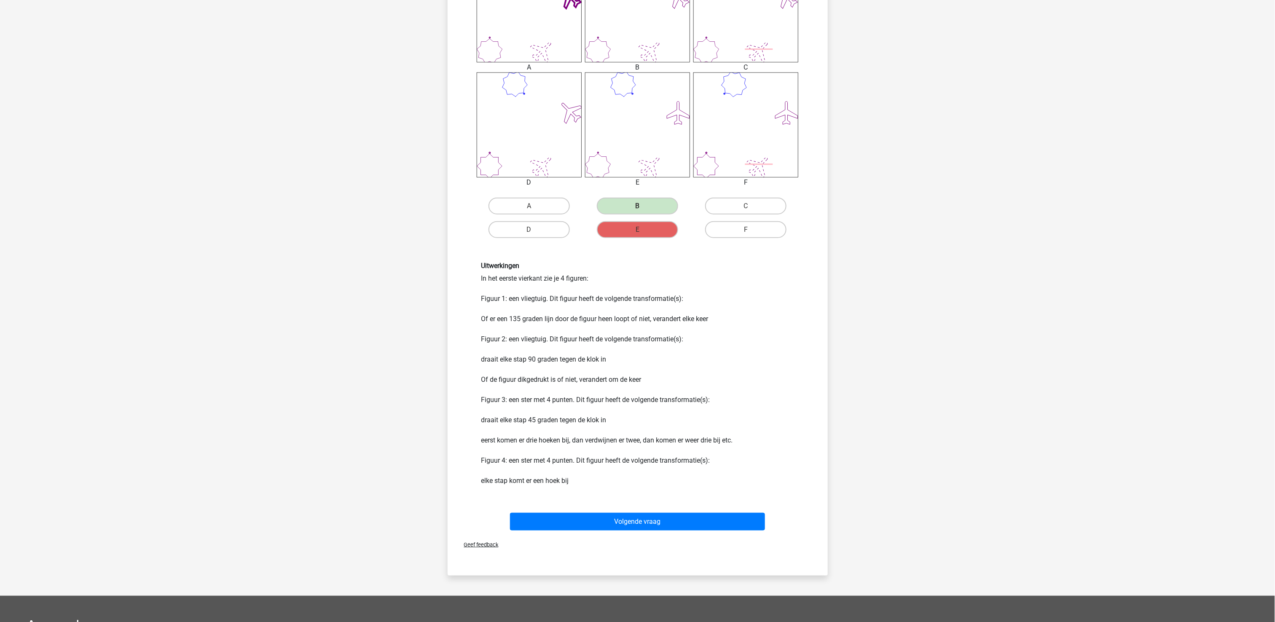
scroll to position [421, 0]
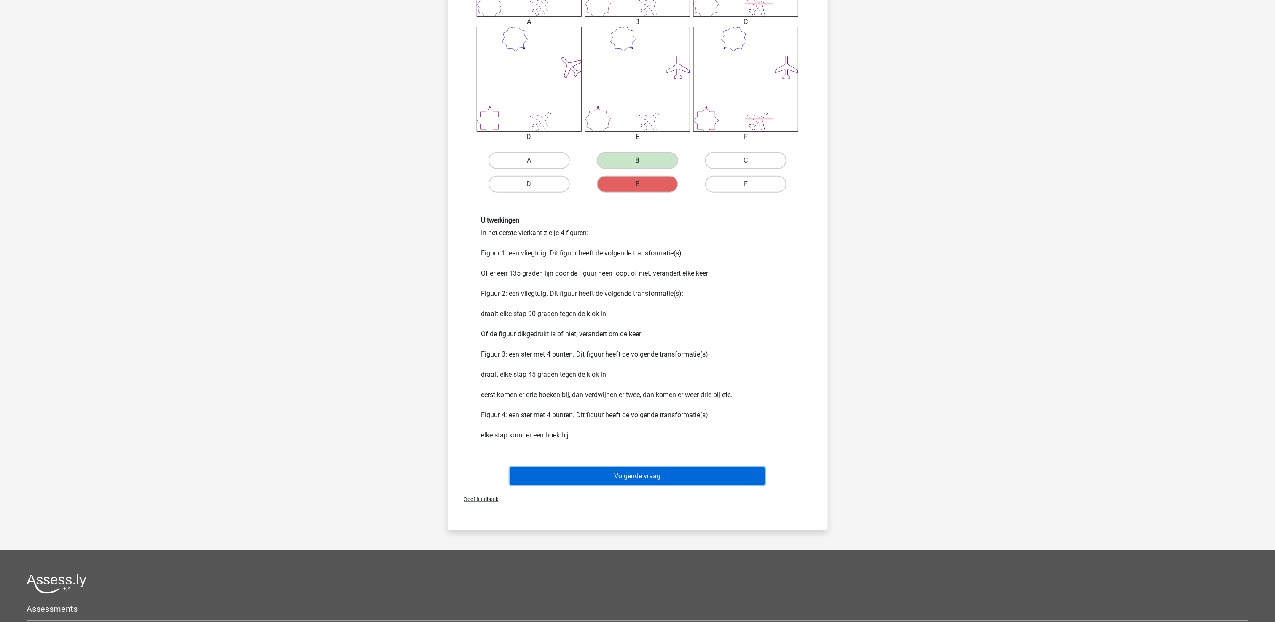
click at [665, 466] on button "Volgende vraag" at bounding box center [637, 476] width 255 height 18
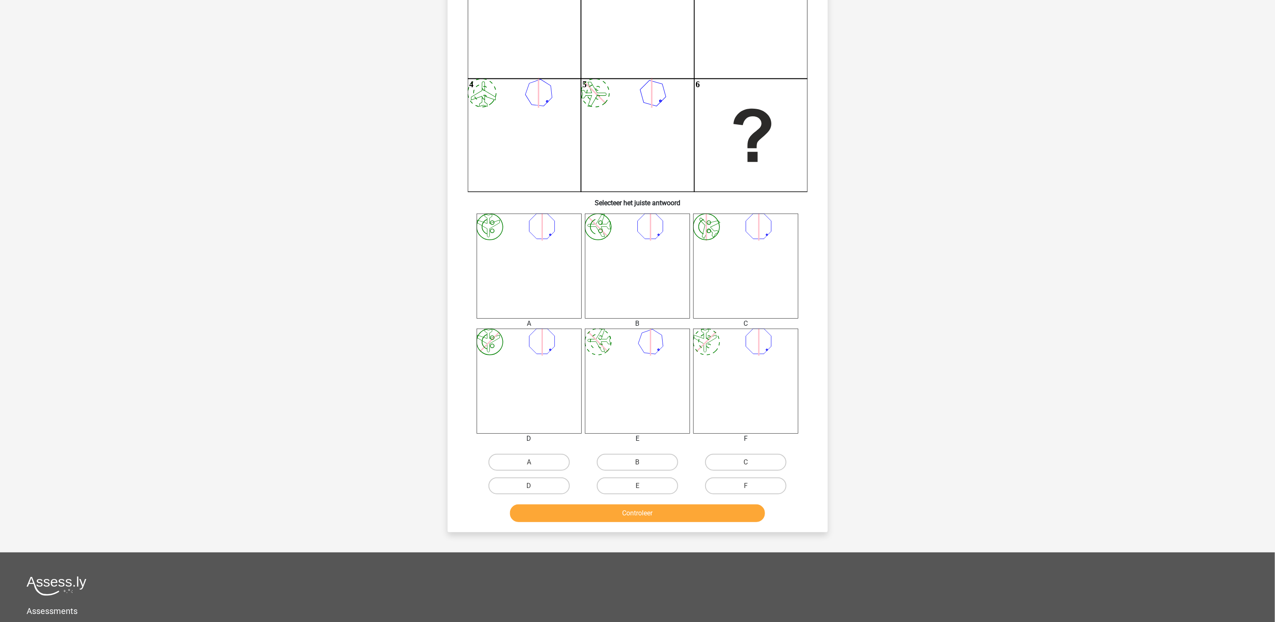
scroll to position [42, 0]
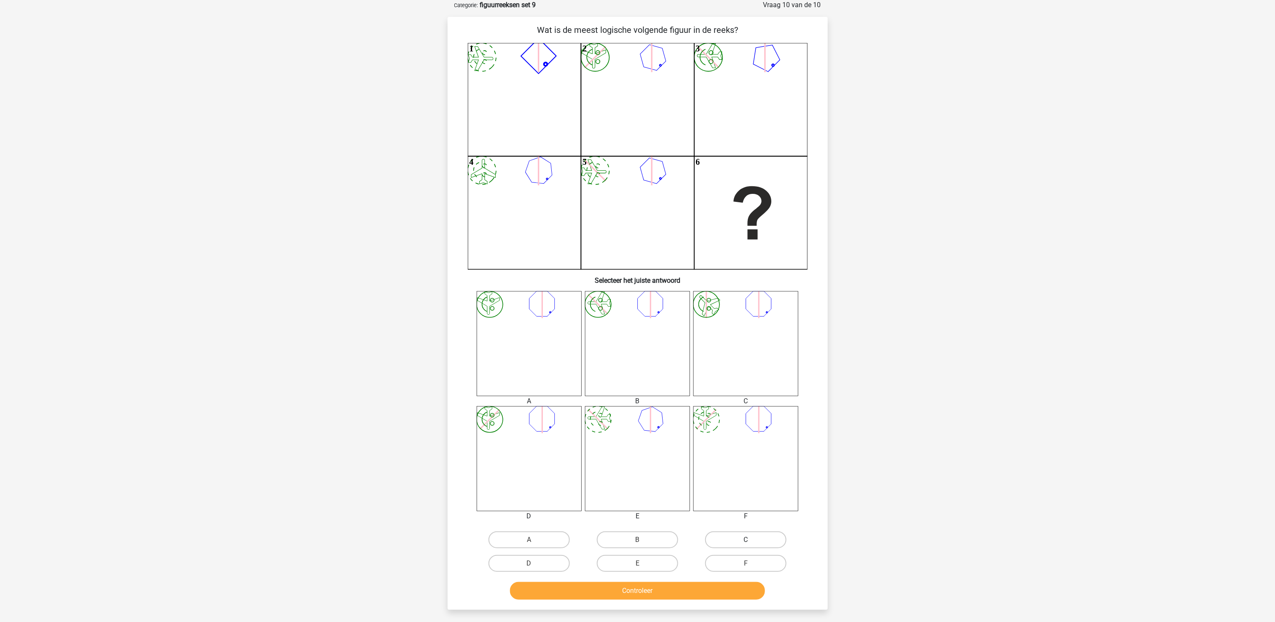
click at [735, 466] on label "C" at bounding box center [745, 539] width 81 height 17
click at [746, 466] on input "C" at bounding box center [748, 542] width 5 height 5
radio input "true"
click at [716, 466] on button "Controleer" at bounding box center [637, 591] width 255 height 18
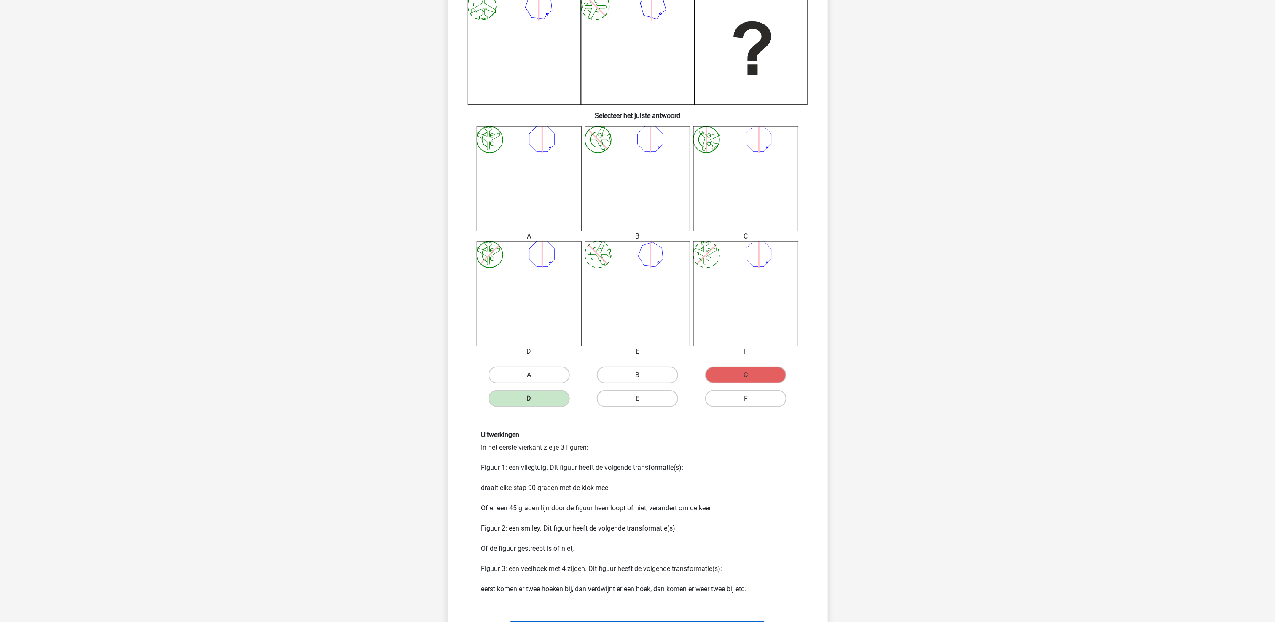
scroll to position [295, 0]
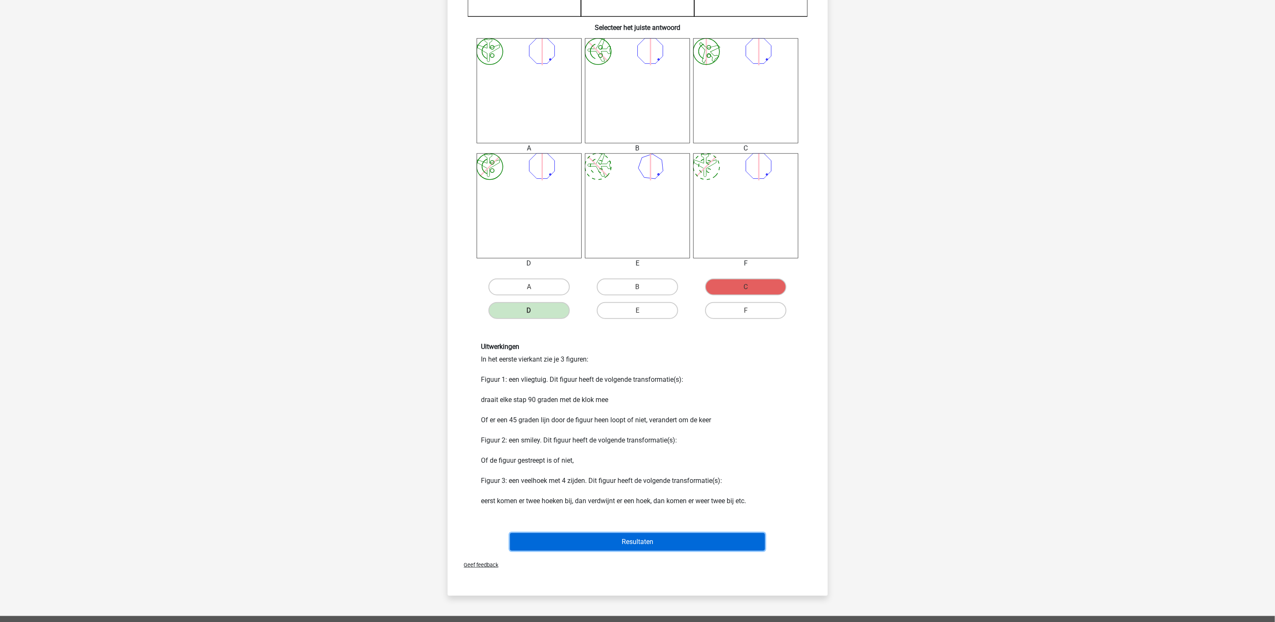
click at [674, 466] on button "Resultaten" at bounding box center [637, 542] width 255 height 18
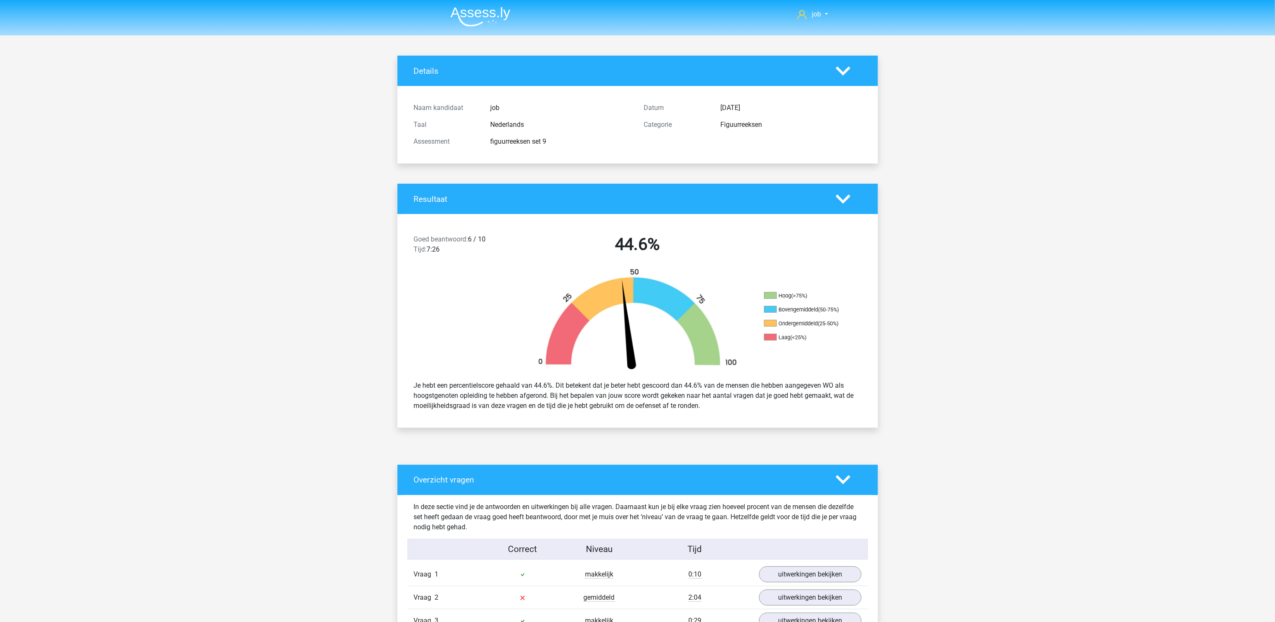
scroll to position [421, 0]
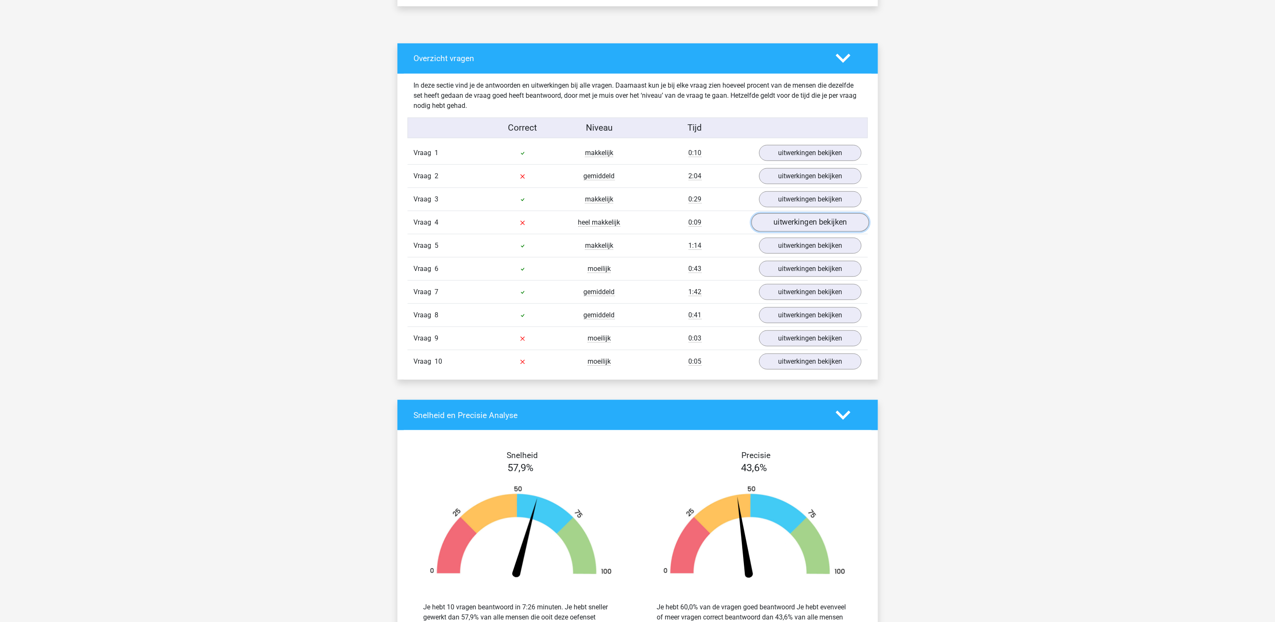
click at [821, 229] on link "uitwerkingen bekijken" at bounding box center [810, 222] width 118 height 19
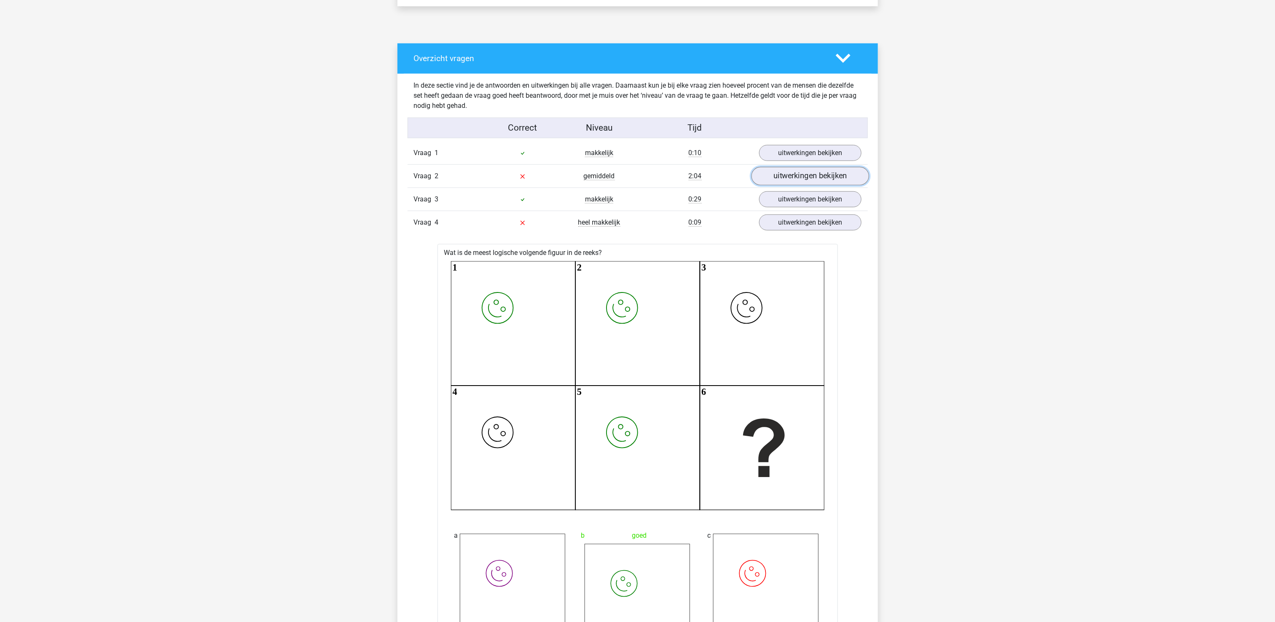
click at [823, 177] on link "uitwerkingen bekijken" at bounding box center [810, 176] width 118 height 19
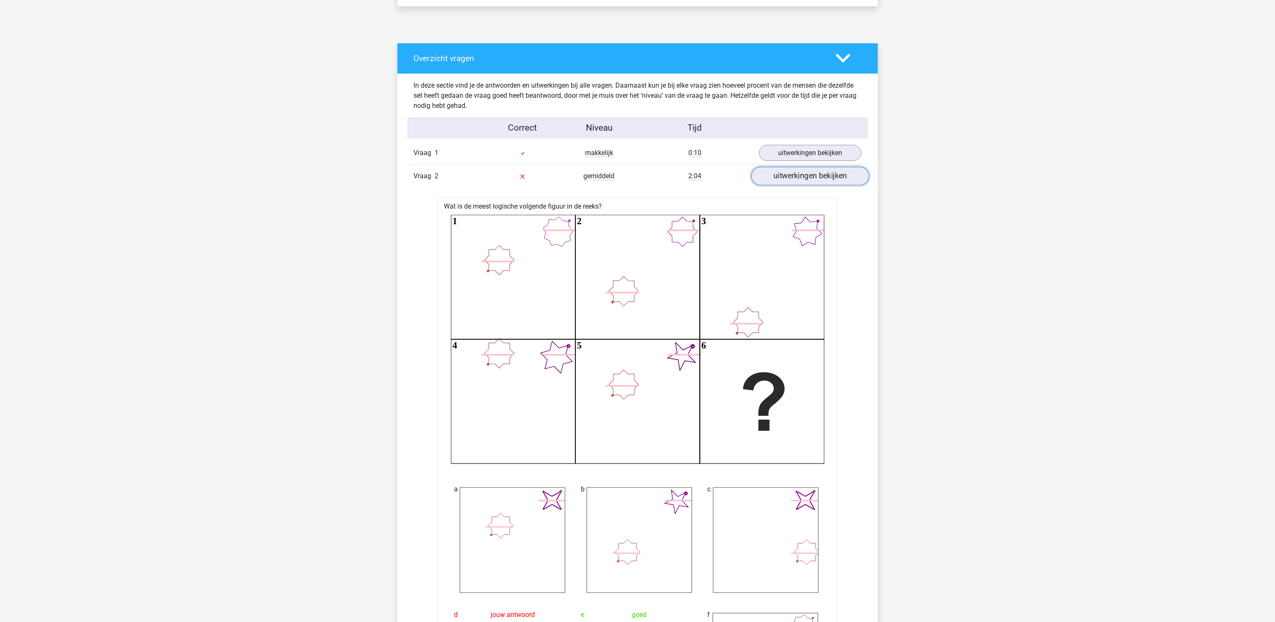
click at [823, 180] on link "uitwerkingen bekijken" at bounding box center [810, 176] width 118 height 19
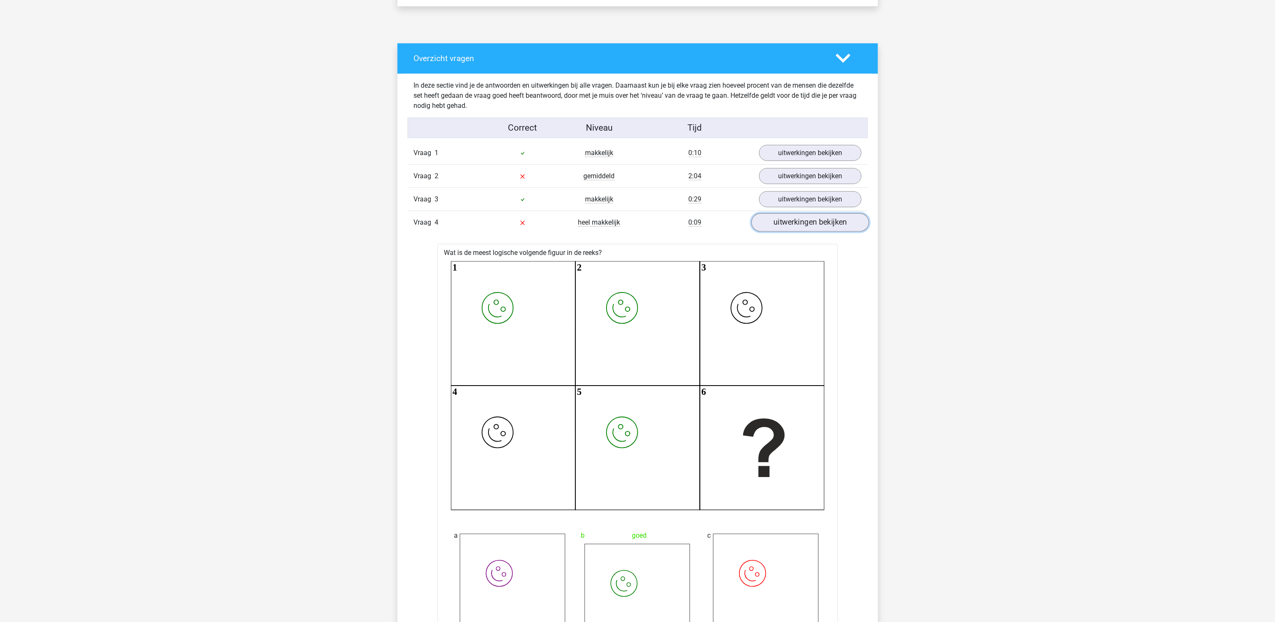
click at [810, 221] on link "uitwerkingen bekijken" at bounding box center [810, 222] width 118 height 19
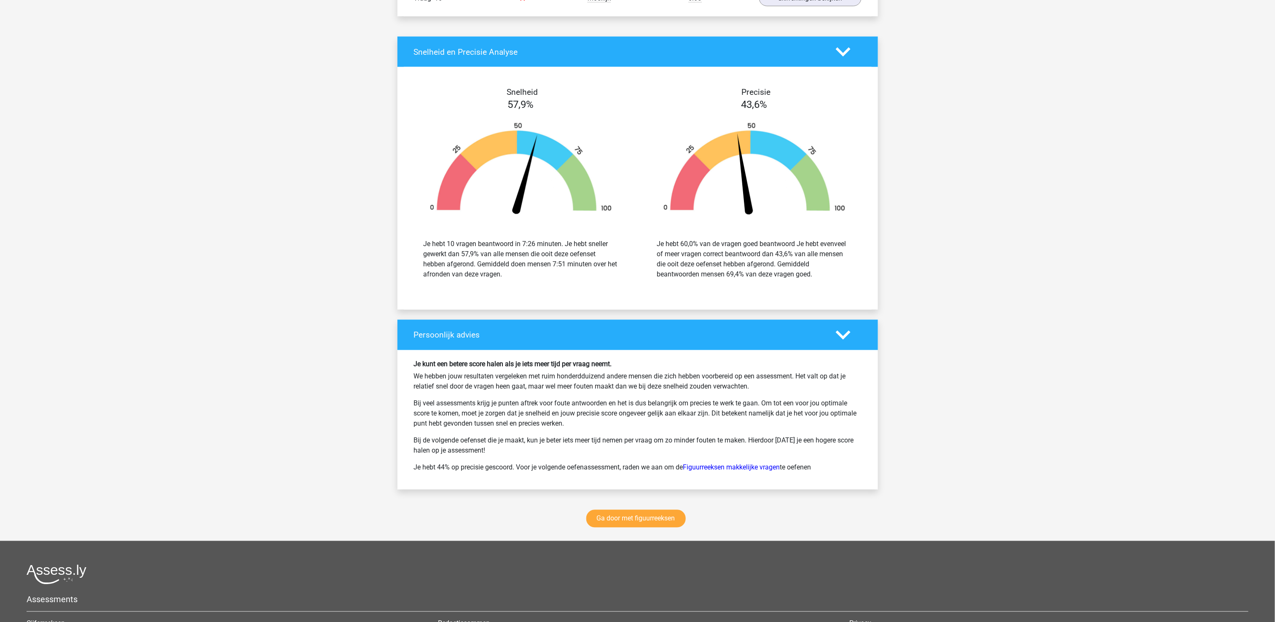
scroll to position [843, 0]
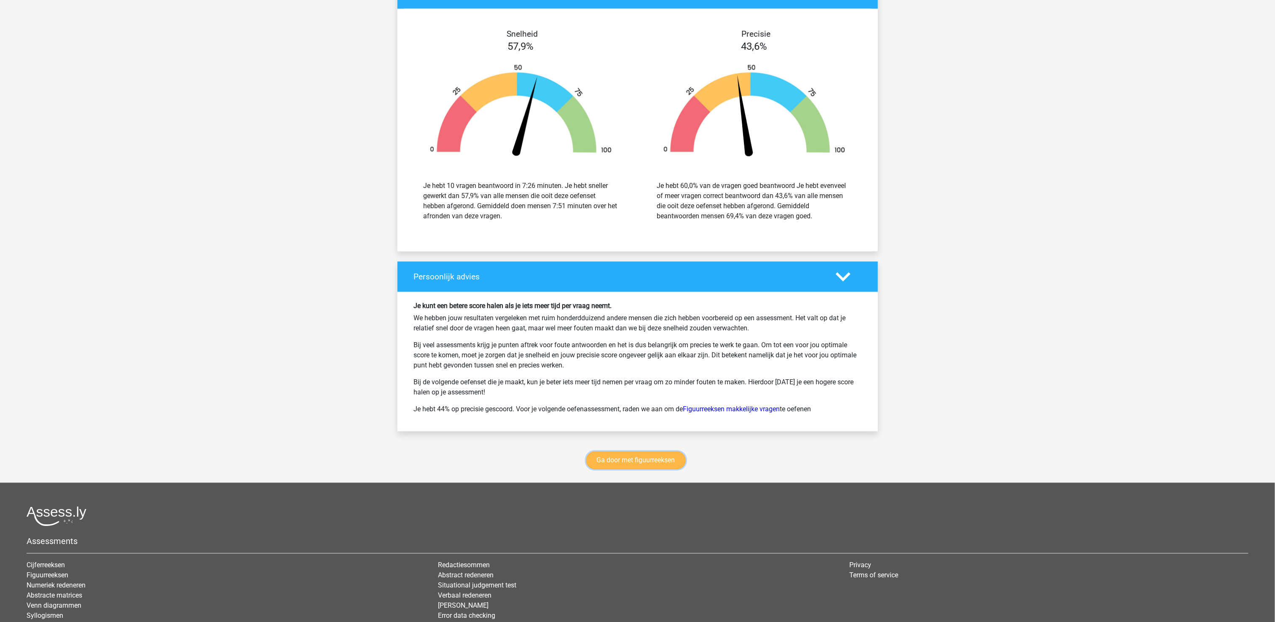
click at [646, 469] on link "Ga door met figuurreeksen" at bounding box center [635, 461] width 99 height 18
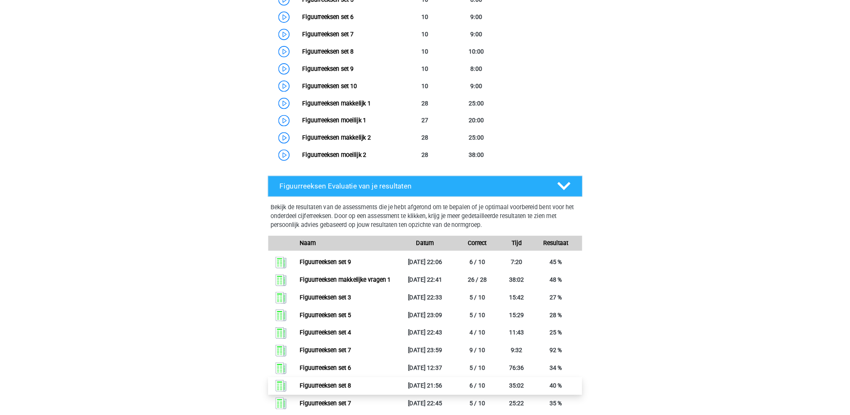
scroll to position [535, 0]
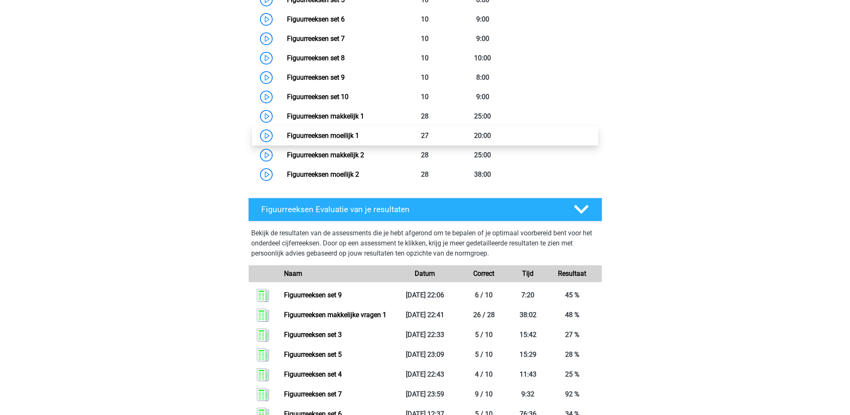
click at [357, 137] on link "Figuurreeksen moeilijk 1" at bounding box center [323, 135] width 72 height 8
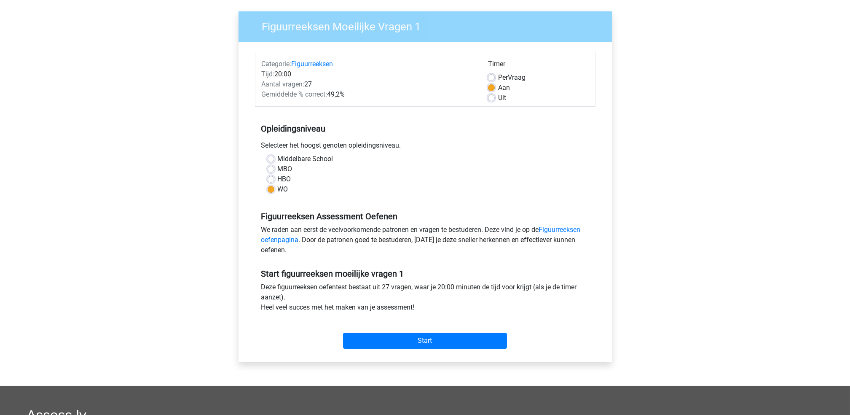
scroll to position [112, 0]
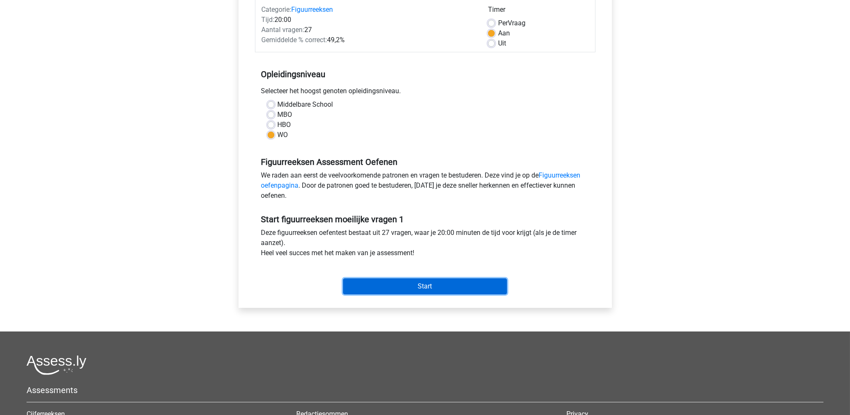
click at [431, 290] on input "Start" at bounding box center [425, 286] width 164 height 16
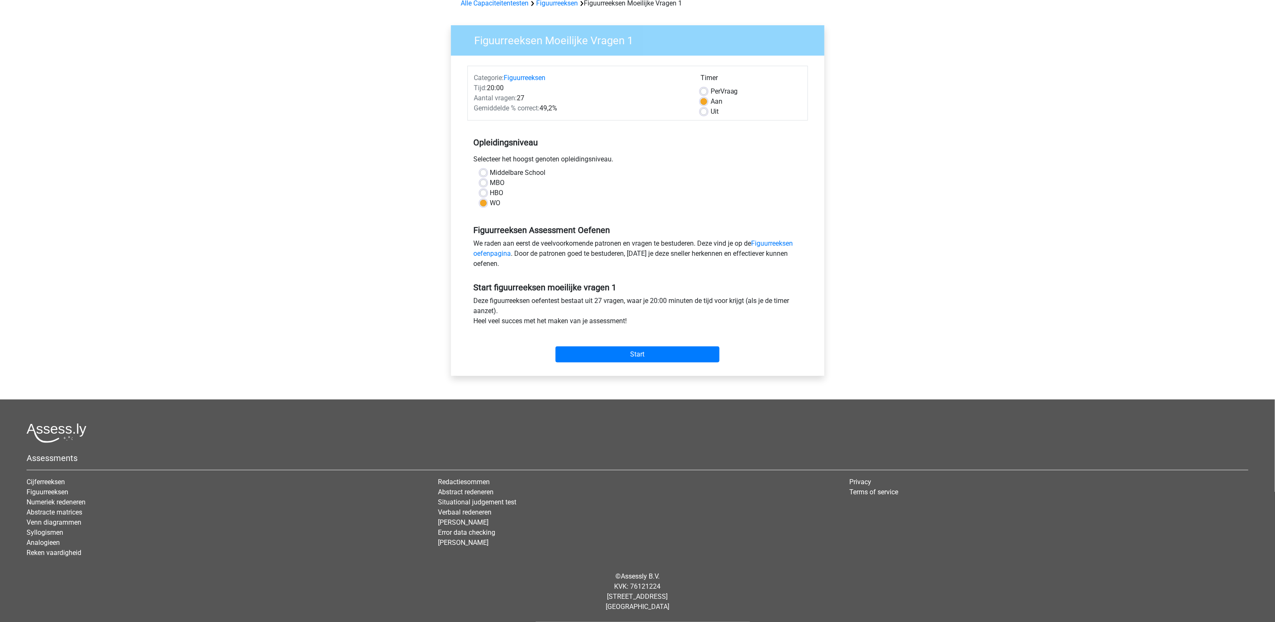
click at [711, 114] on label "Uit" at bounding box center [715, 112] width 8 height 10
click at [700, 114] on input "Uit" at bounding box center [703, 111] width 7 height 8
radio input "true"
click at [667, 354] on input "Start" at bounding box center [637, 354] width 164 height 16
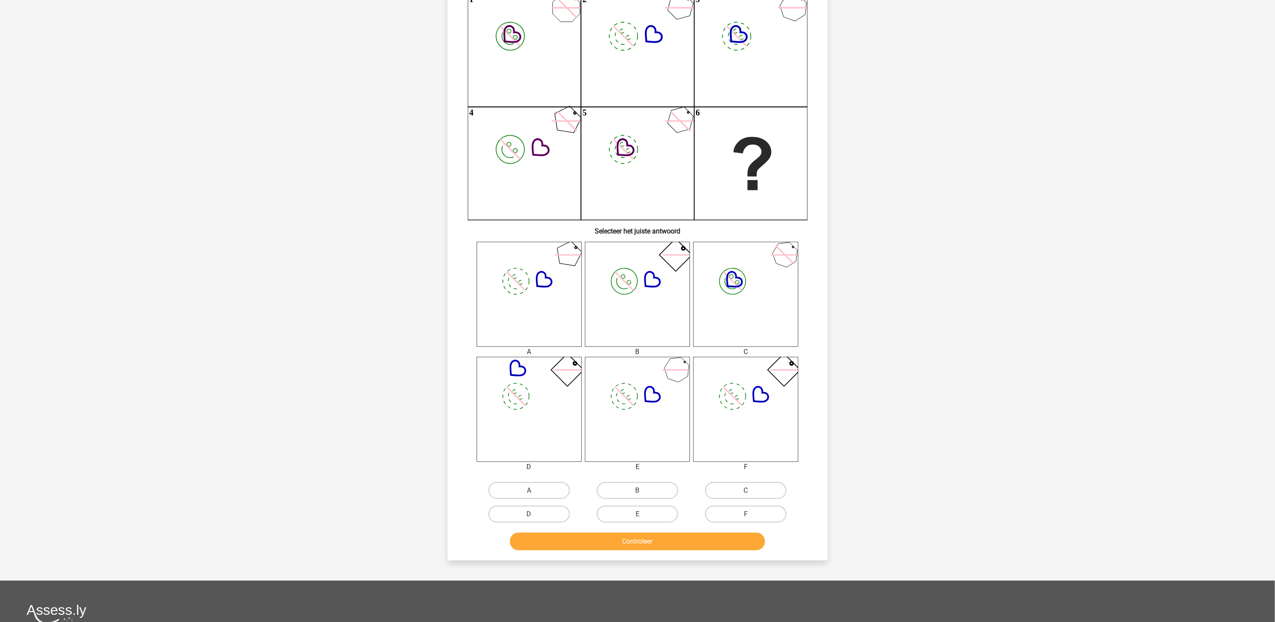
scroll to position [272, 0]
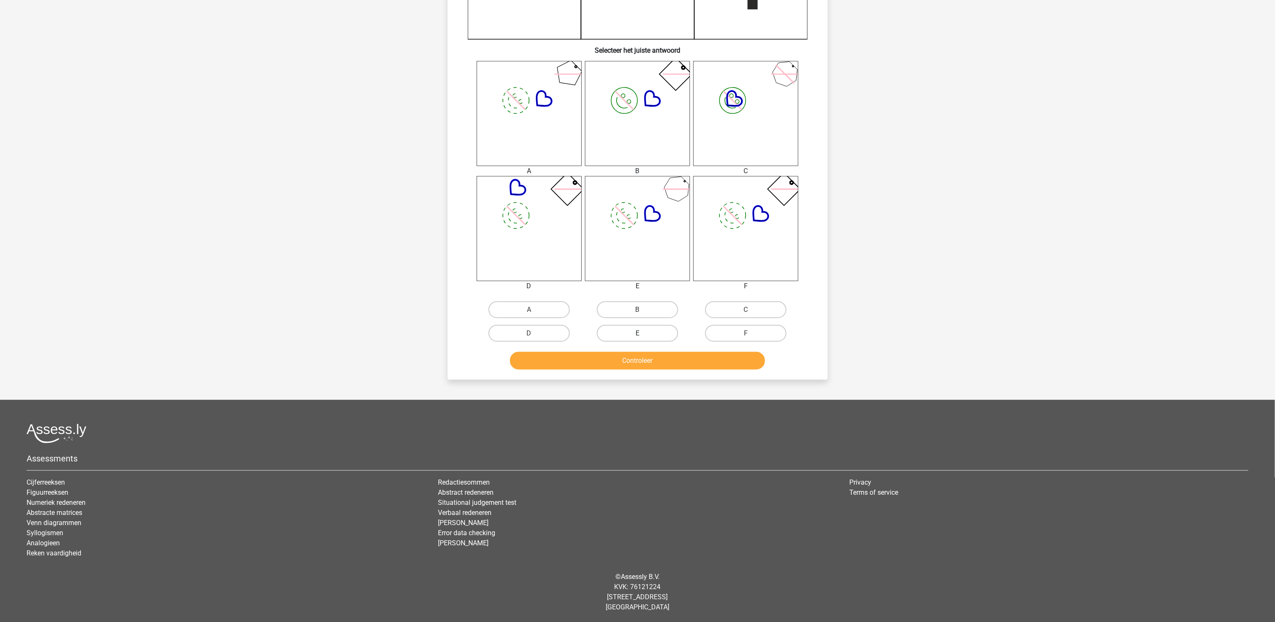
click at [663, 337] on label "E" at bounding box center [637, 333] width 81 height 17
click at [643, 337] on input "E" at bounding box center [639, 335] width 5 height 5
radio input "true"
click at [675, 363] on button "Controleer" at bounding box center [637, 361] width 255 height 18
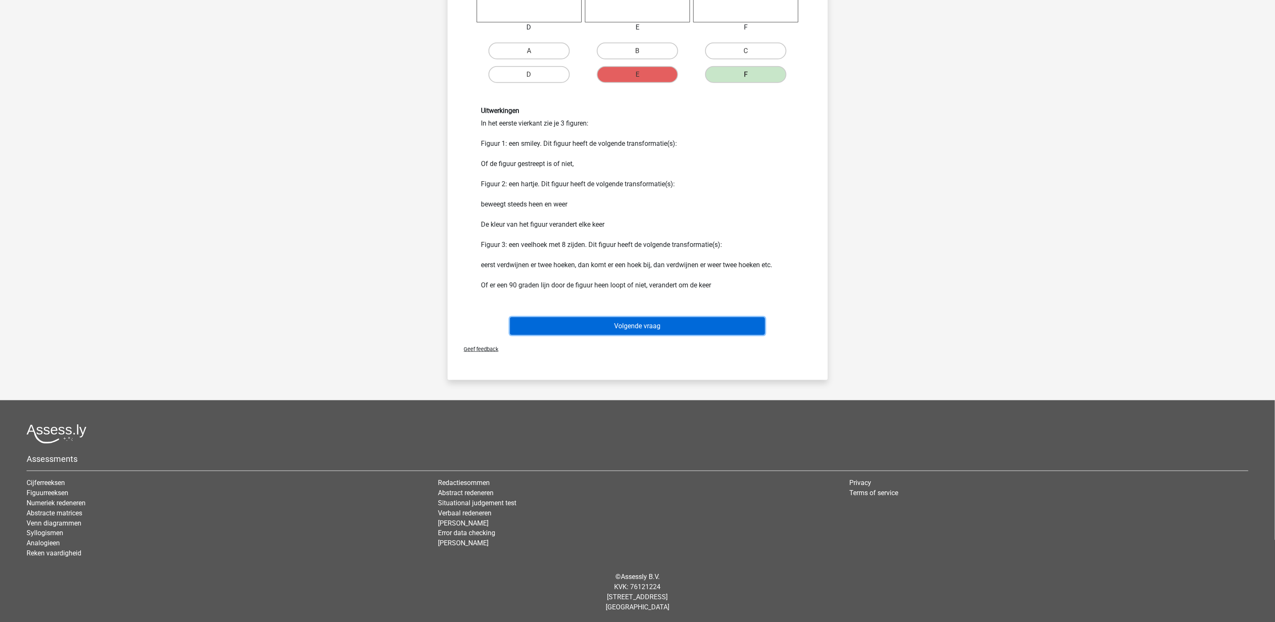
click at [671, 322] on button "Volgende vraag" at bounding box center [637, 326] width 255 height 18
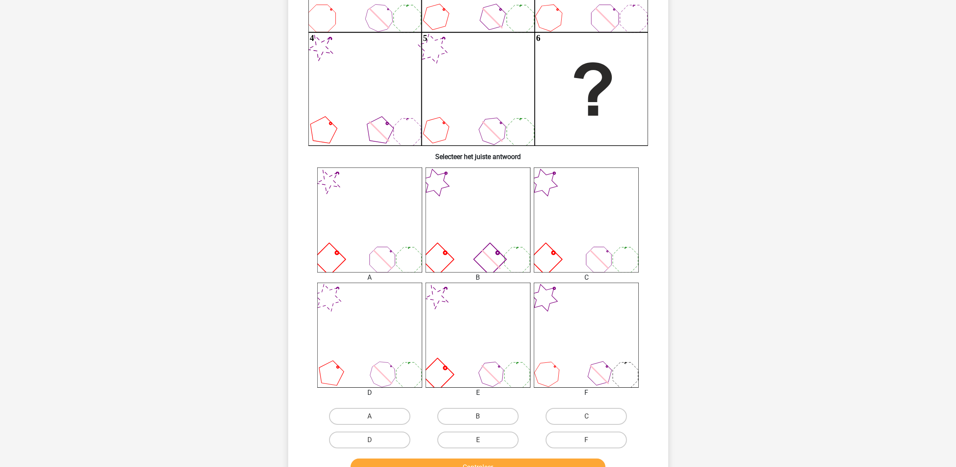
scroll to position [169, 0]
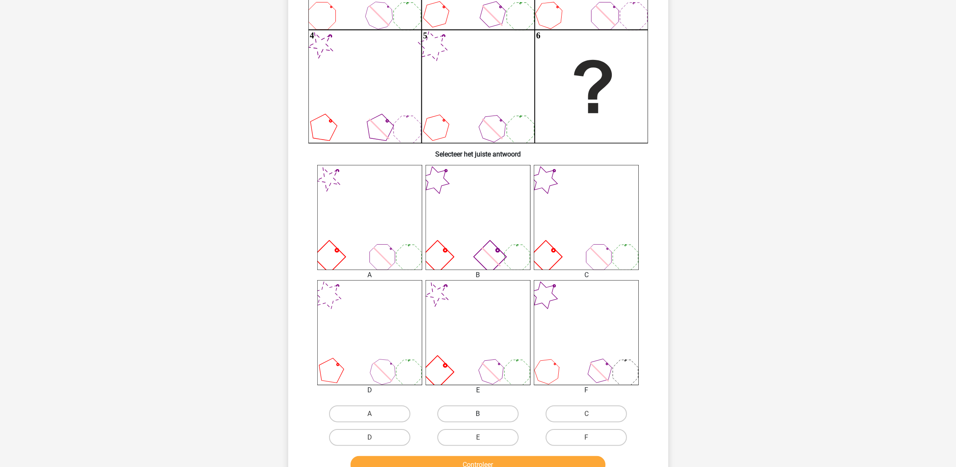
click at [481, 411] on label "B" at bounding box center [477, 413] width 81 height 17
click at [481, 413] on input "B" at bounding box center [480, 415] width 5 height 5
radio input "true"
click at [498, 453] on div "Controleer" at bounding box center [478, 463] width 353 height 28
click at [499, 456] on button "Controleer" at bounding box center [478, 465] width 255 height 18
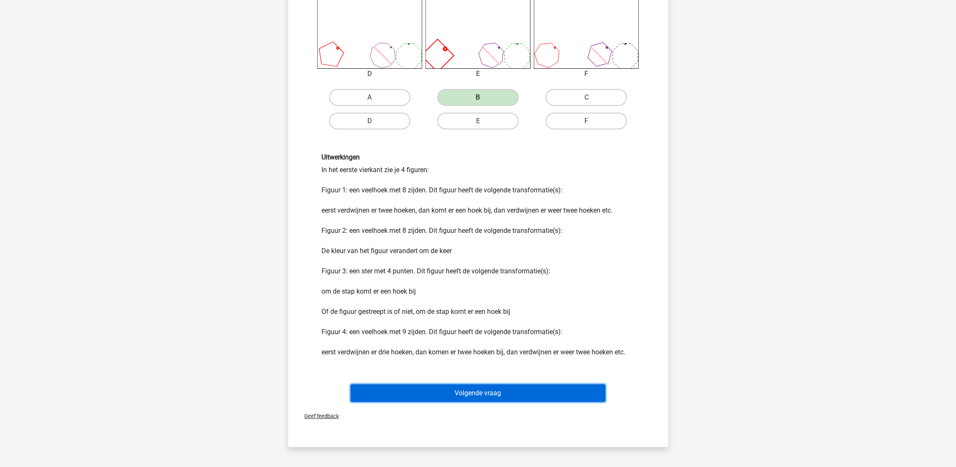
click at [501, 395] on button "Volgende vraag" at bounding box center [478, 393] width 255 height 18
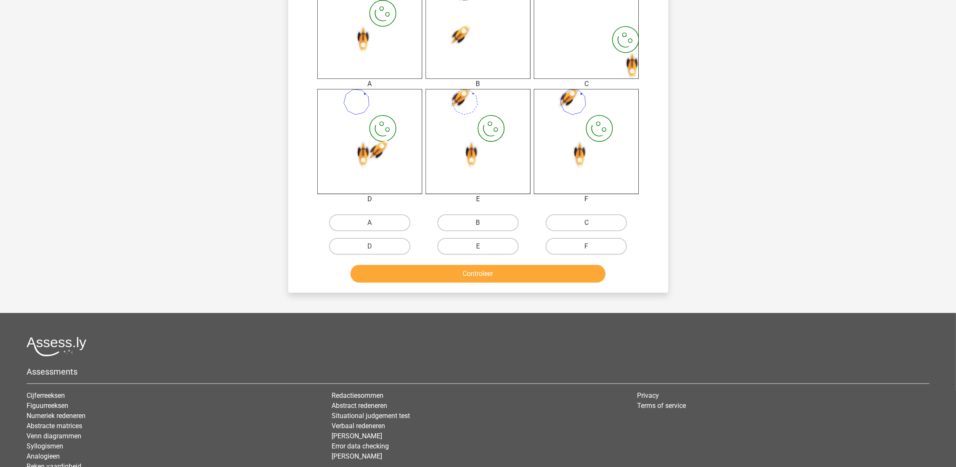
click at [501, 392] on div "Assessments Cijferreeksen Figuurreeksen Numeriek redeneren Abstracte matrices V…" at bounding box center [478, 407] width 916 height 142
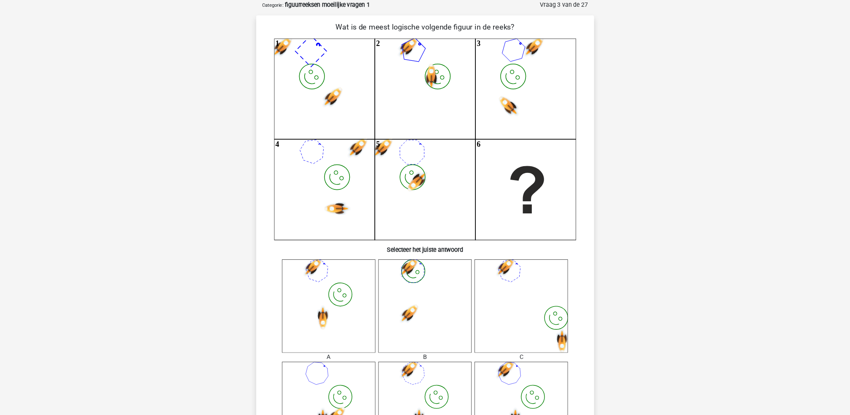
scroll to position [0, 0]
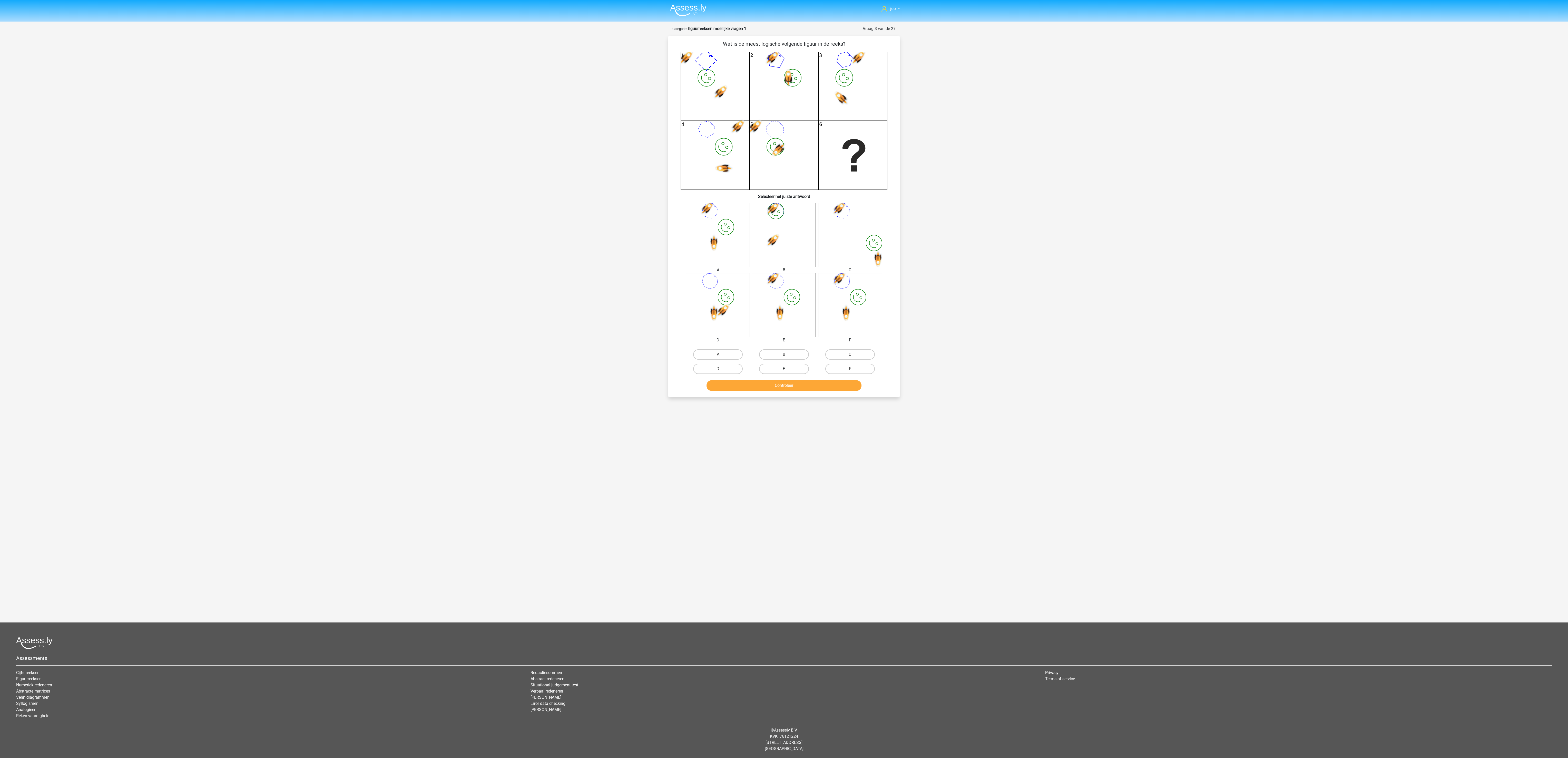
click at [776, 369] on label "E" at bounding box center [783, 368] width 49 height 10
click at [776, 369] on input "E" at bounding box center [785, 370] width 3 height 3
radio input "true"
click at [776, 379] on button "Controleer" at bounding box center [784, 385] width 155 height 11
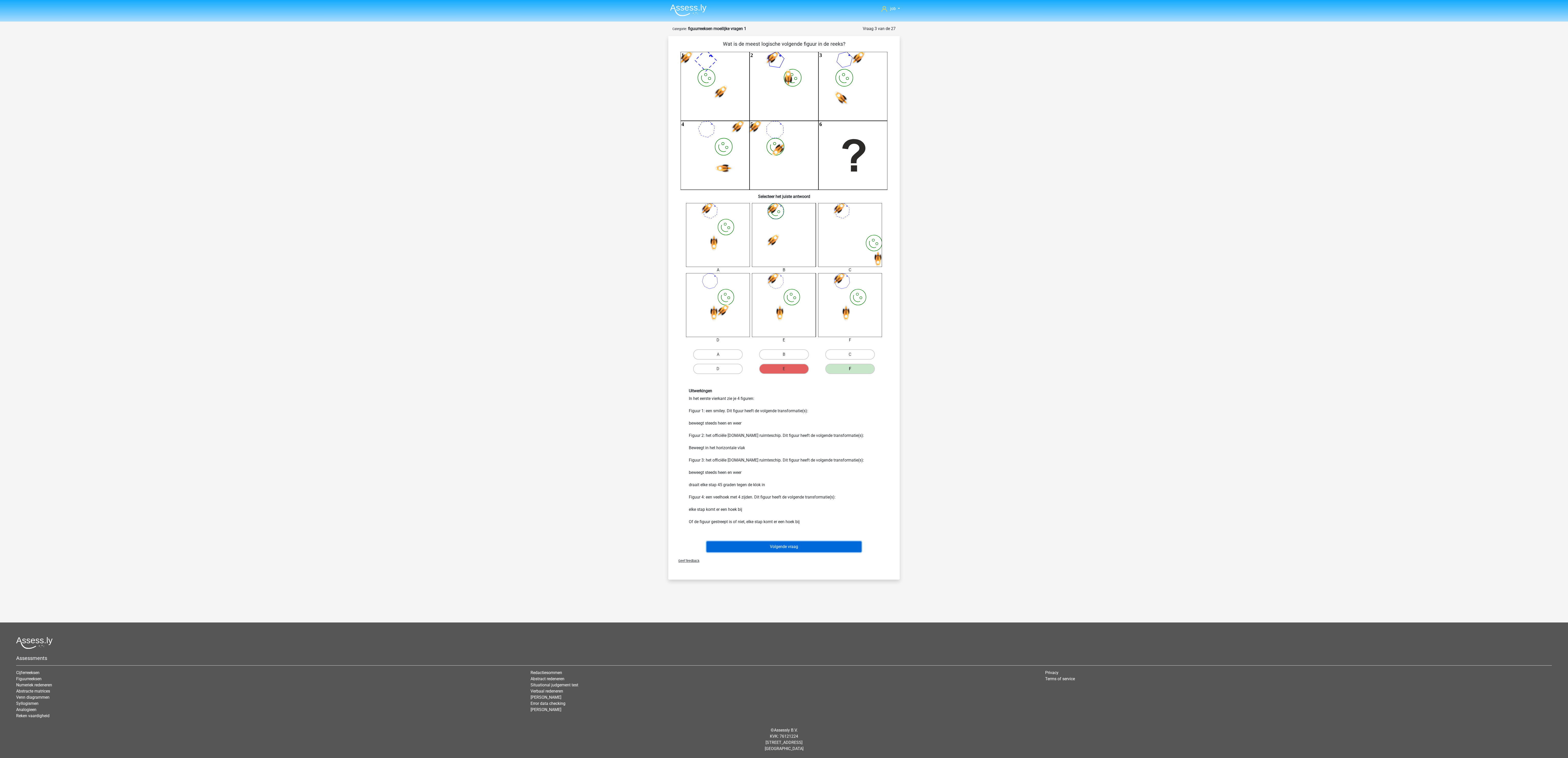
click at [776, 379] on button "Volgende vraag" at bounding box center [784, 547] width 155 height 11
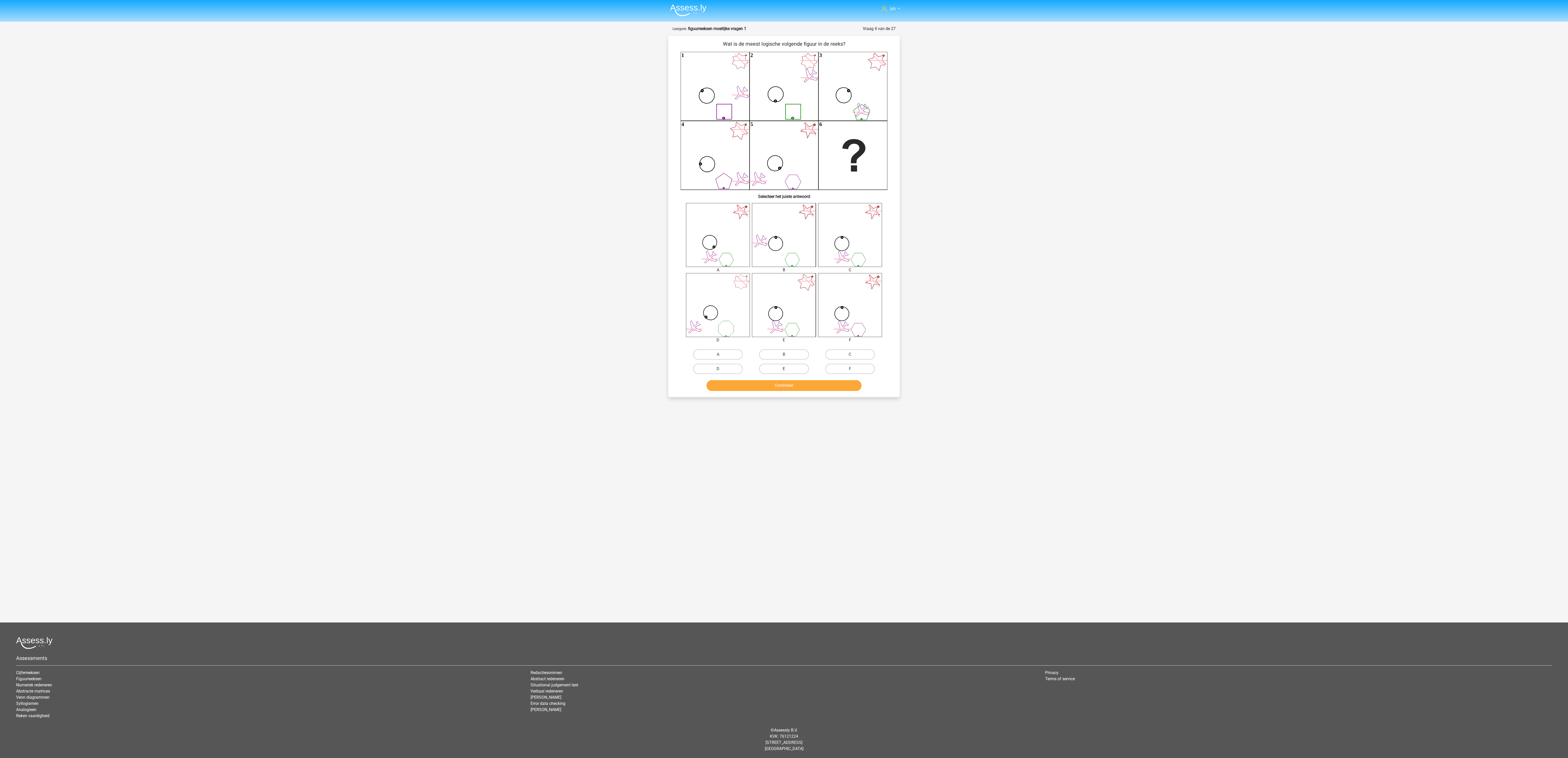
click at [771, 368] on label "E" at bounding box center [783, 368] width 49 height 10
click at [776, 369] on input "E" at bounding box center [785, 370] width 3 height 3
radio input "true"
click at [776, 379] on button "Controleer" at bounding box center [784, 385] width 155 height 11
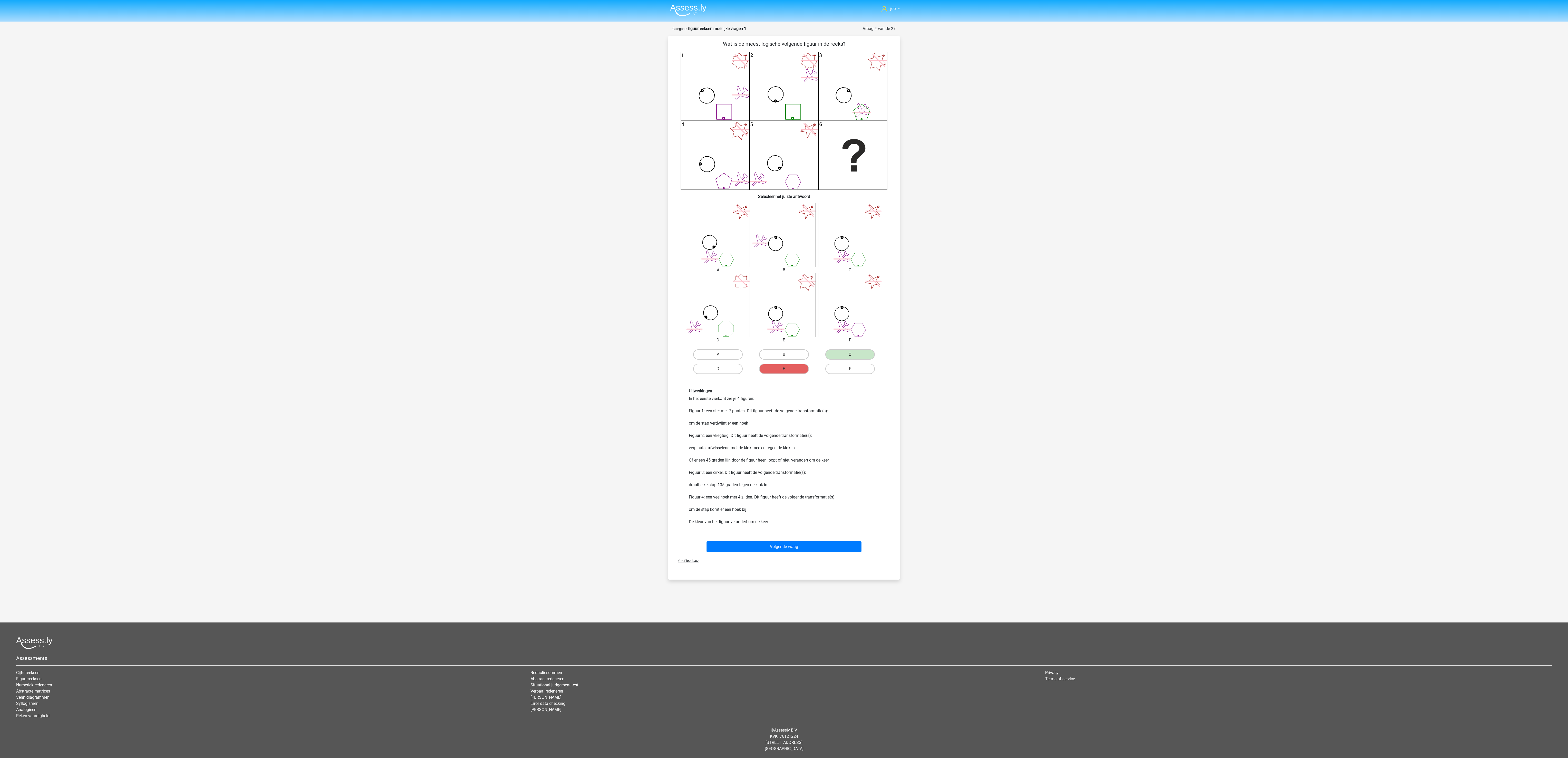
click at [776, 379] on div "Uitwerkingen In het eerste vierkant zie je 4 figuren: Figuur 1: een ster met 7 …" at bounding box center [783, 456] width 215 height 161
click at [776, 379] on div "Volgende vraag" at bounding box center [783, 546] width 215 height 17
click at [776, 379] on button "Volgende vraag" at bounding box center [784, 547] width 155 height 11
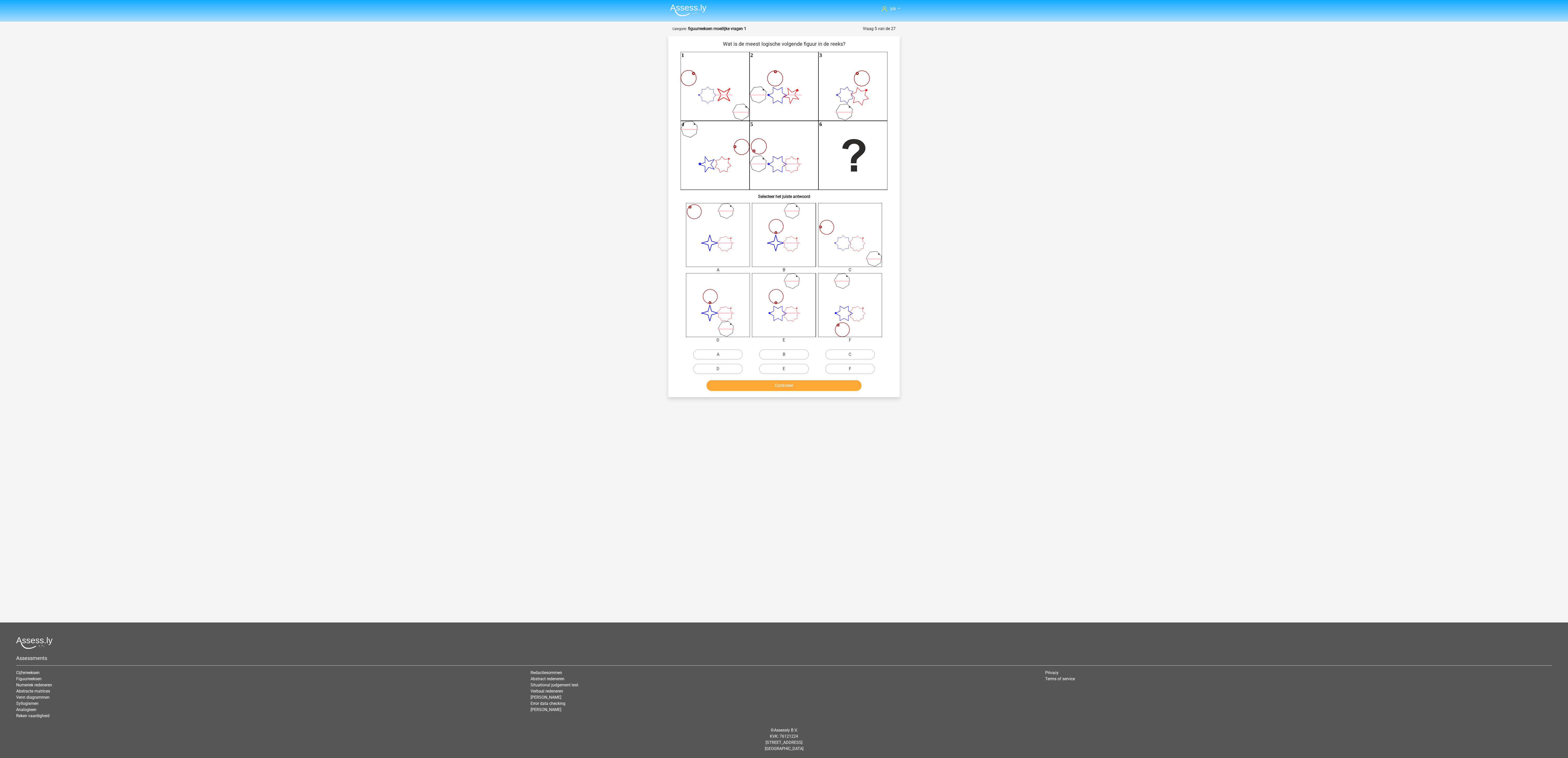
drag, startPoint x: 841, startPoint y: 382, endPoint x: 844, endPoint y: 374, distance: 8.5
click at [776, 377] on div "Controleer" at bounding box center [783, 384] width 215 height 17
click at [776, 365] on label "F" at bounding box center [850, 368] width 49 height 10
click at [776, 369] on input "F" at bounding box center [851, 370] width 3 height 3
radio input "true"
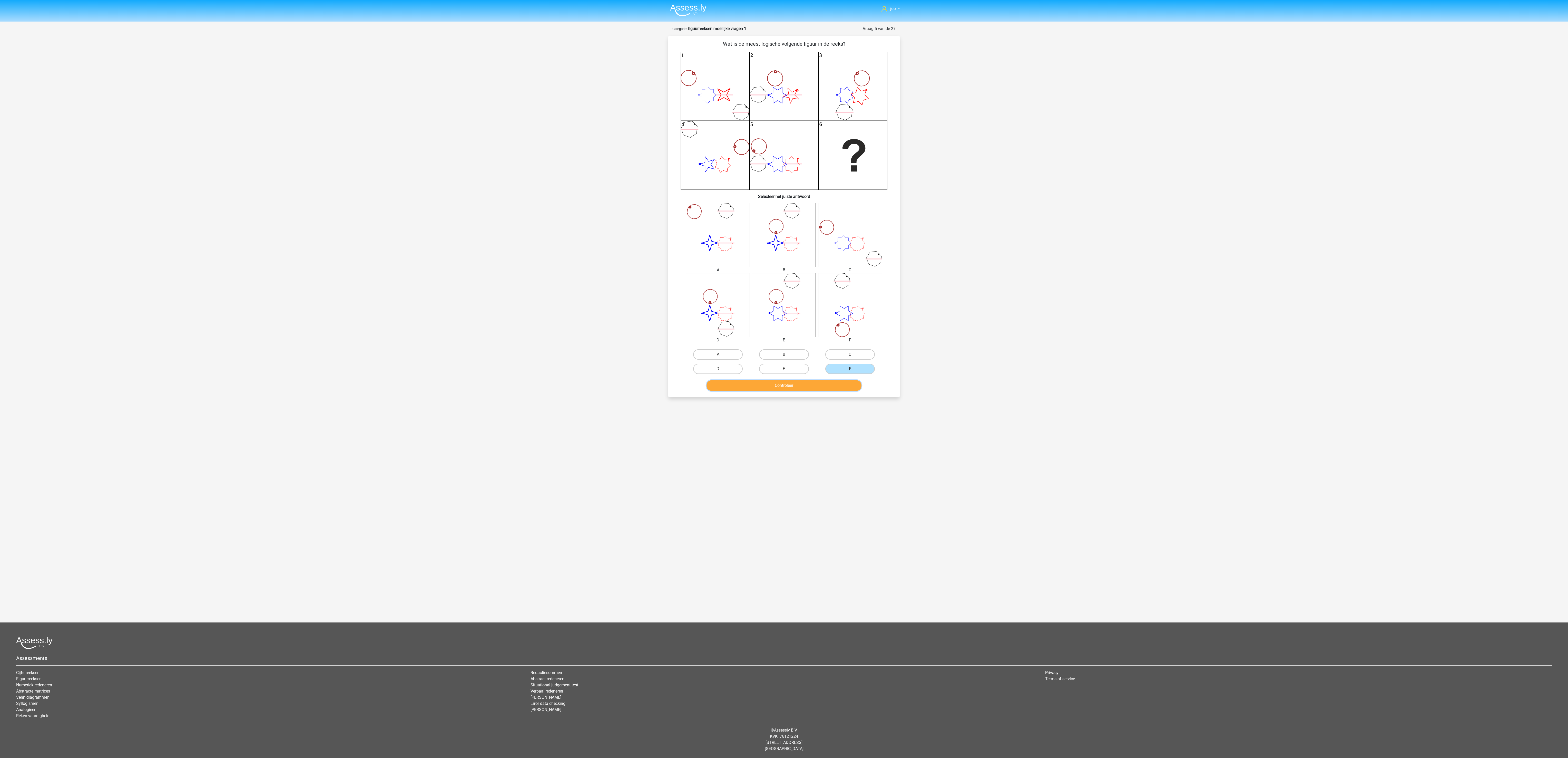
click at [776, 379] on button "Controleer" at bounding box center [784, 385] width 155 height 11
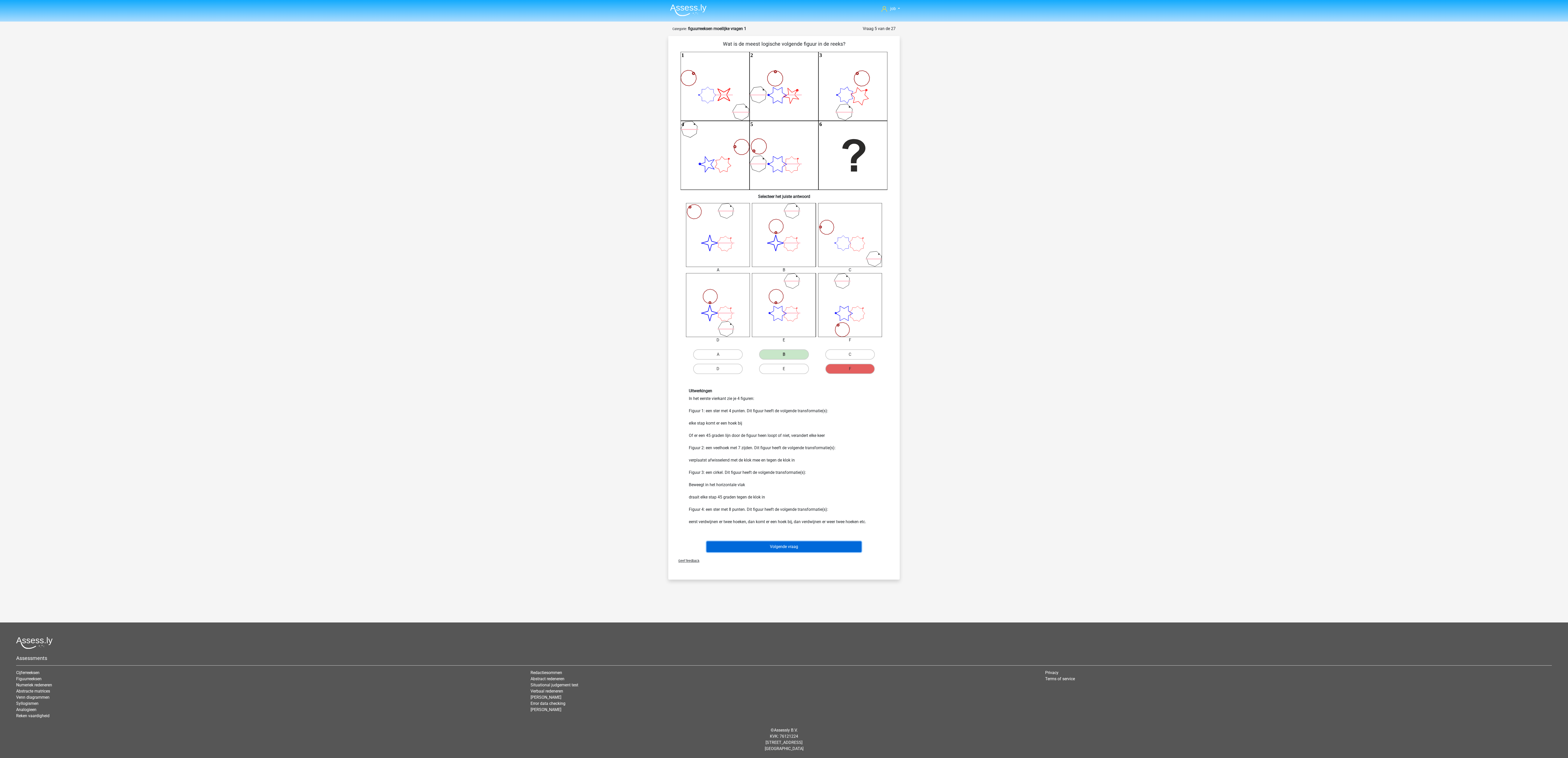
click at [776, 379] on button "Volgende vraag" at bounding box center [784, 547] width 155 height 11
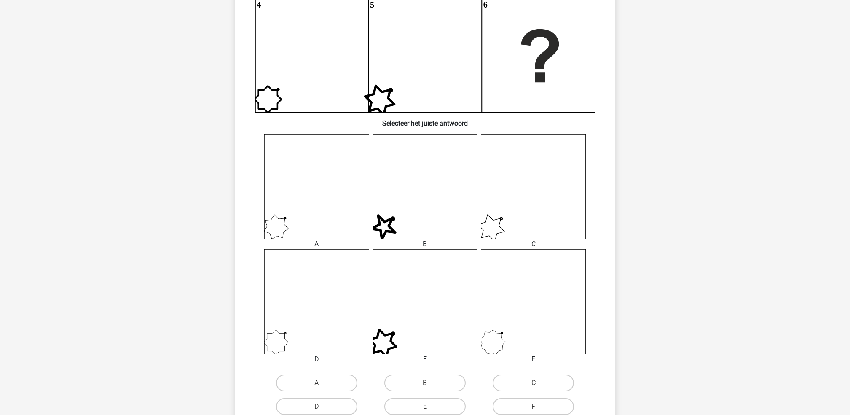
scroll to position [225, 0]
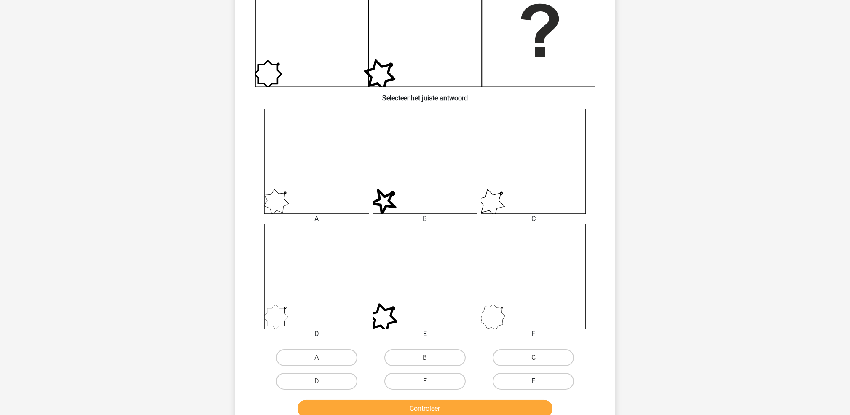
click at [510, 383] on label "F" at bounding box center [533, 381] width 81 height 17
click at [534, 383] on input "F" at bounding box center [536, 383] width 5 height 5
radio input "true"
click at [502, 404] on button "Controleer" at bounding box center [425, 409] width 255 height 18
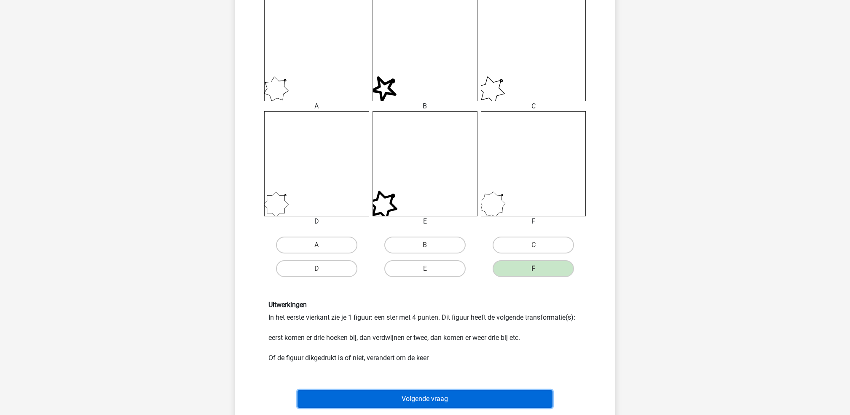
click at [495, 395] on button "Volgende vraag" at bounding box center [425, 399] width 255 height 18
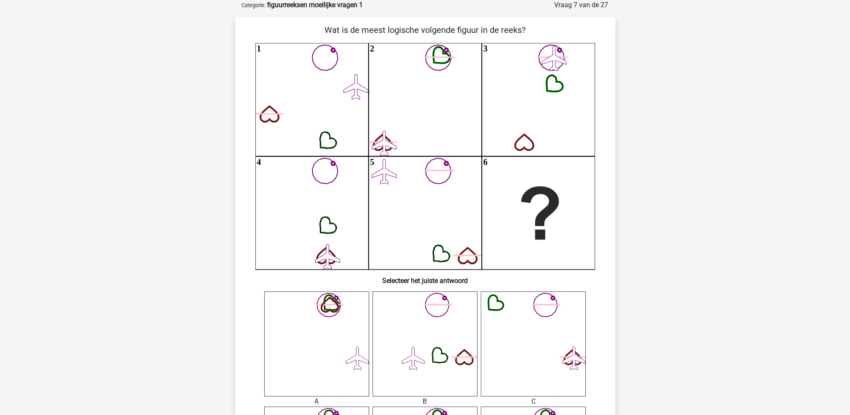
scroll to position [0, 0]
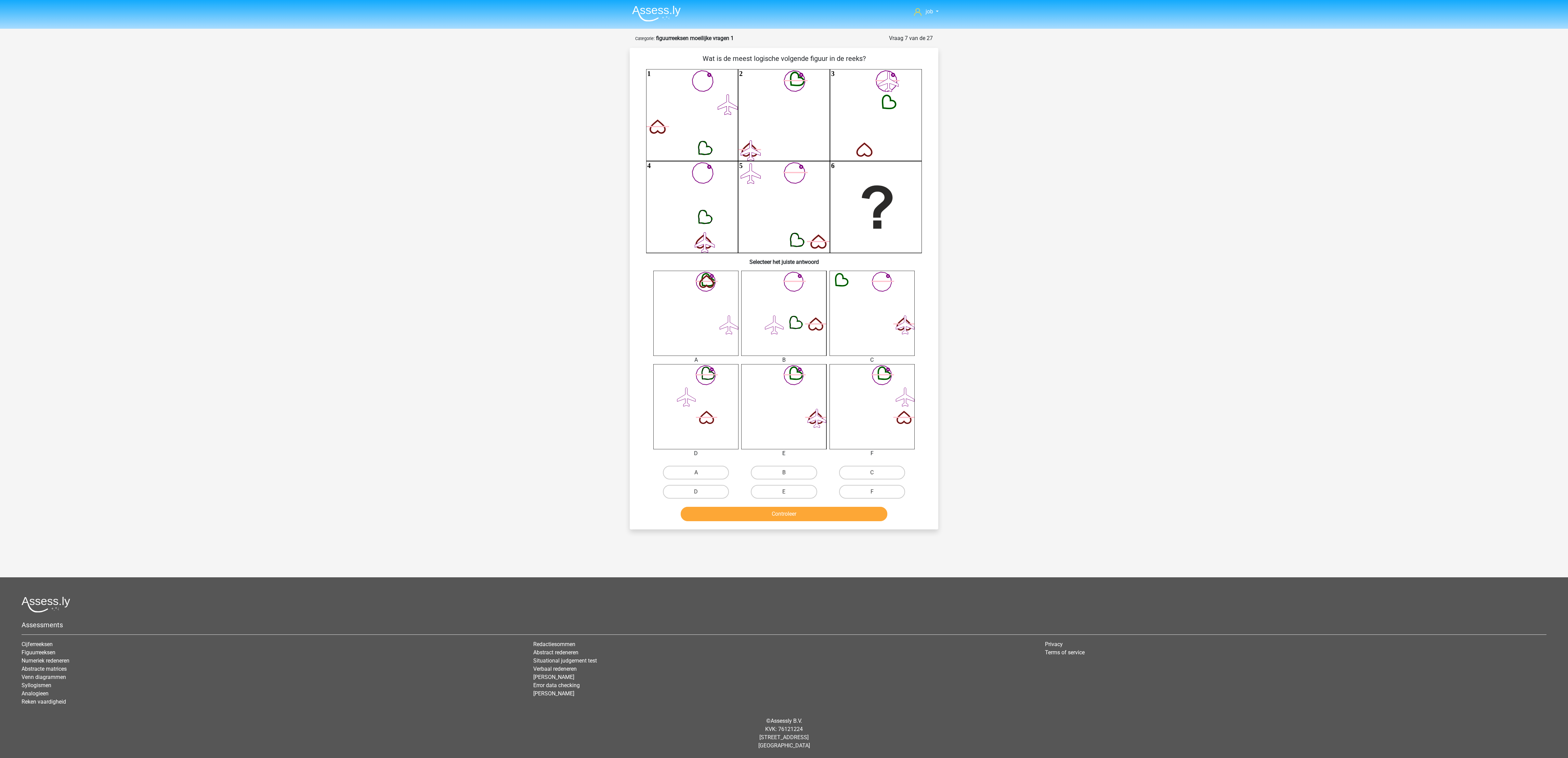
click at [857, 484] on div "F" at bounding box center [872, 492] width 88 height 19
click at [856, 488] on label "F" at bounding box center [872, 491] width 66 height 14
click at [872, 492] on input "F" at bounding box center [873, 493] width 4 height 4
radio input "true"
click at [841, 505] on button "Controleer" at bounding box center [784, 514] width 207 height 15
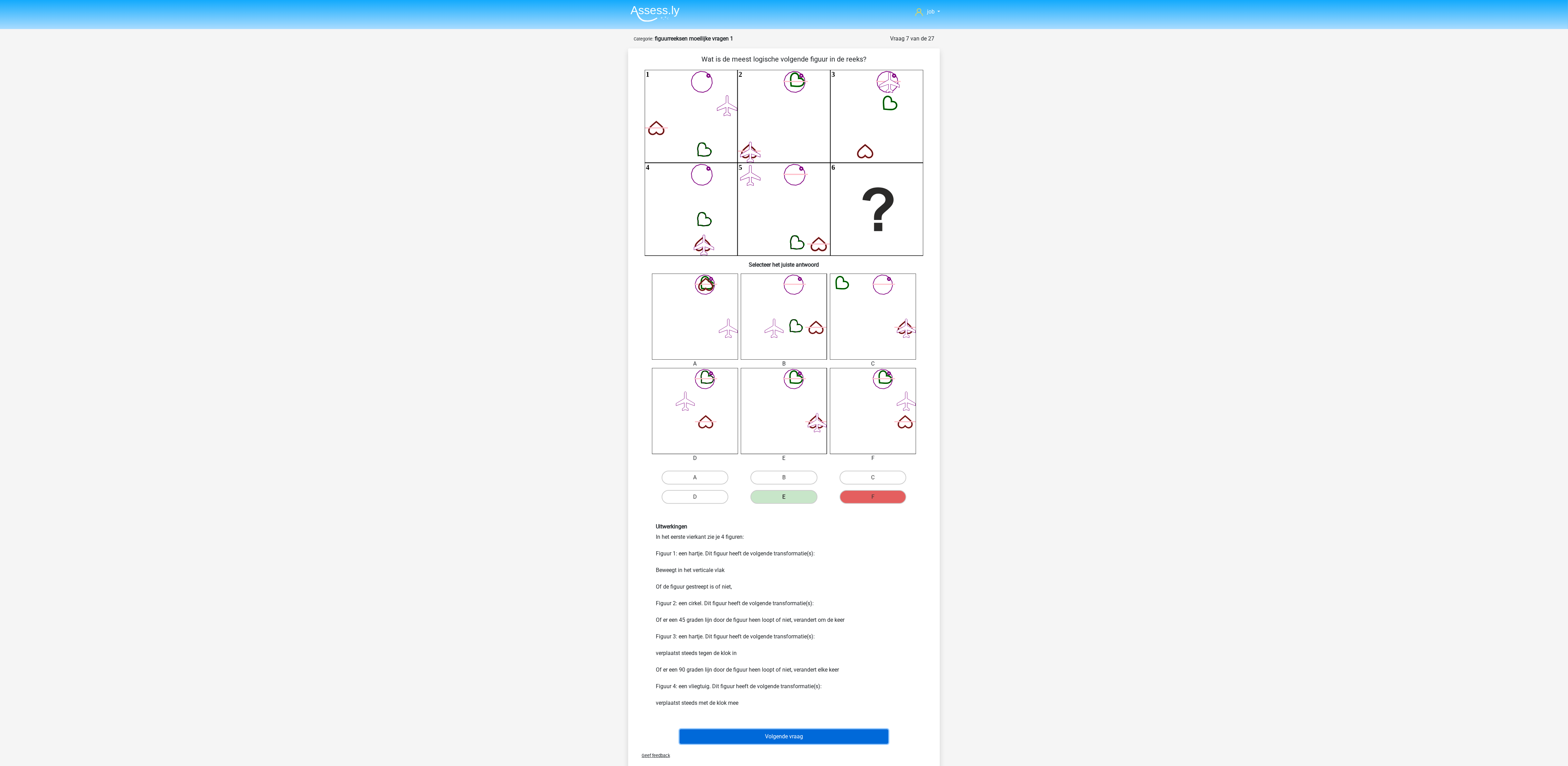
click at [812, 510] on button "Volgende vraag" at bounding box center [784, 736] width 209 height 15
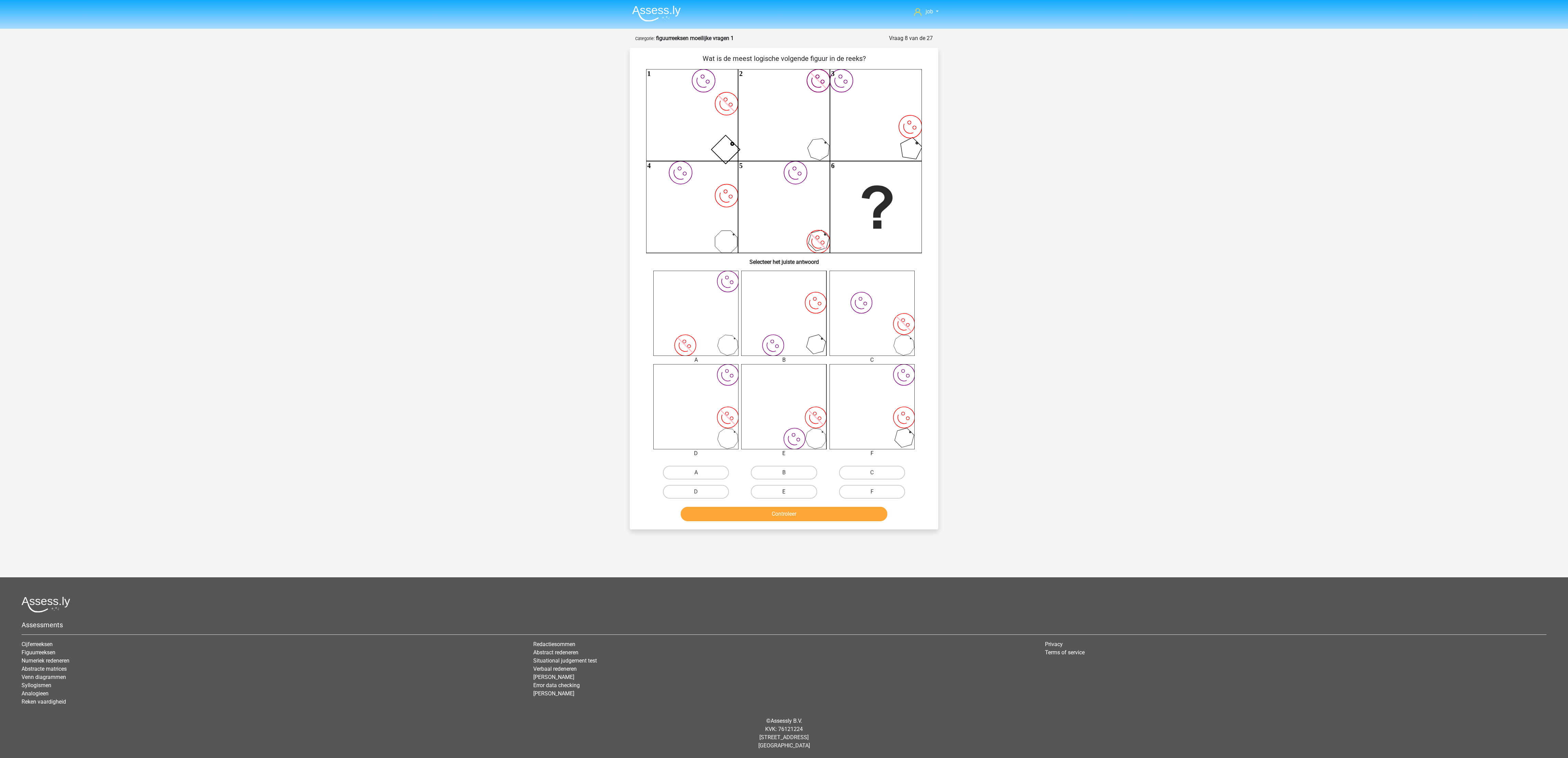
drag, startPoint x: 805, startPoint y: 475, endPoint x: 807, endPoint y: 497, distance: 22.1
click at [805, 475] on label "B" at bounding box center [783, 472] width 66 height 14
click at [788, 475] on input "B" at bounding box center [786, 474] width 4 height 4
radio input "true"
drag, startPoint x: 808, startPoint y: 510, endPoint x: 810, endPoint y: 514, distance: 4.5
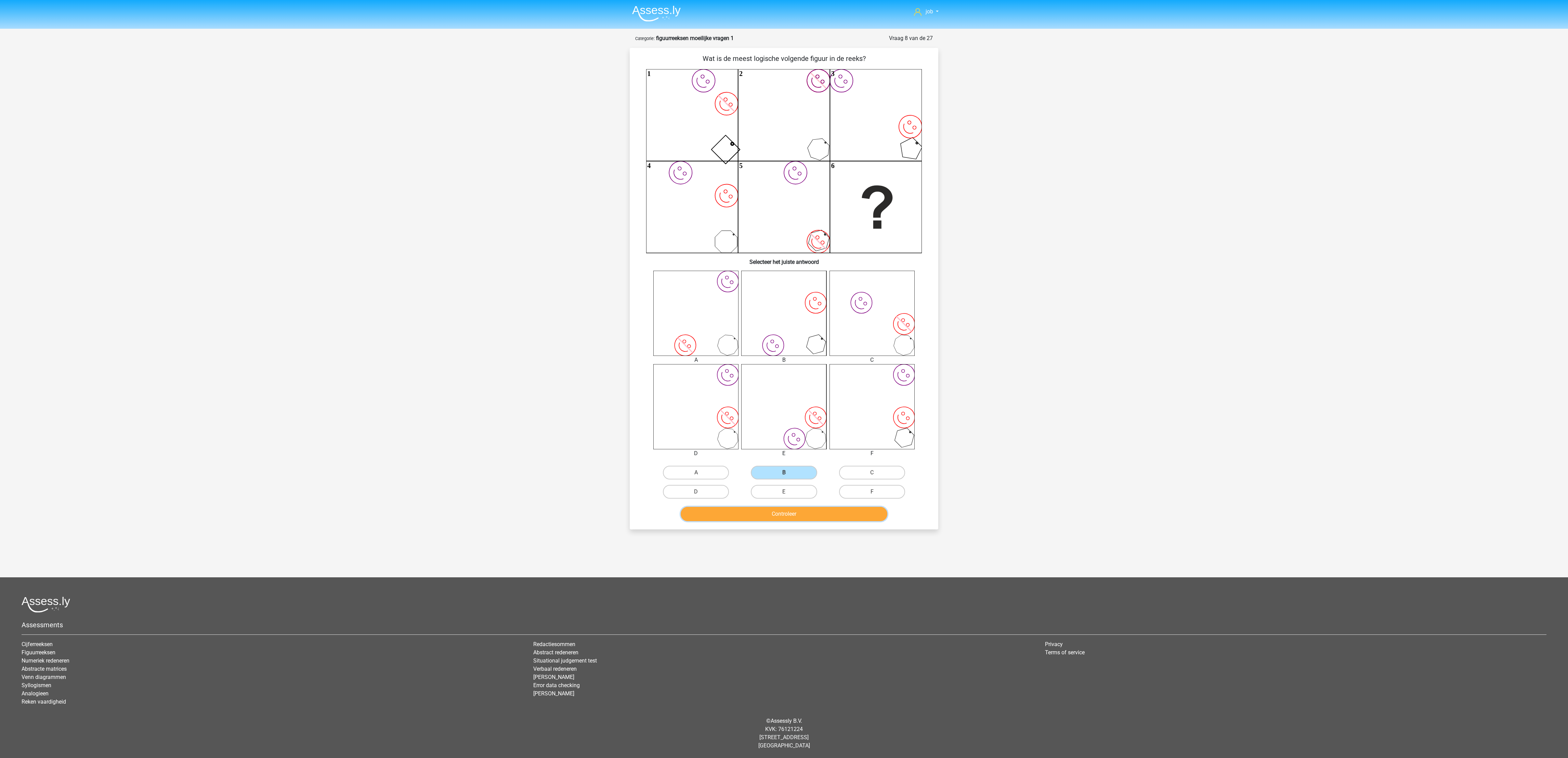
click at [810, 505] on button "Controleer" at bounding box center [784, 514] width 207 height 15
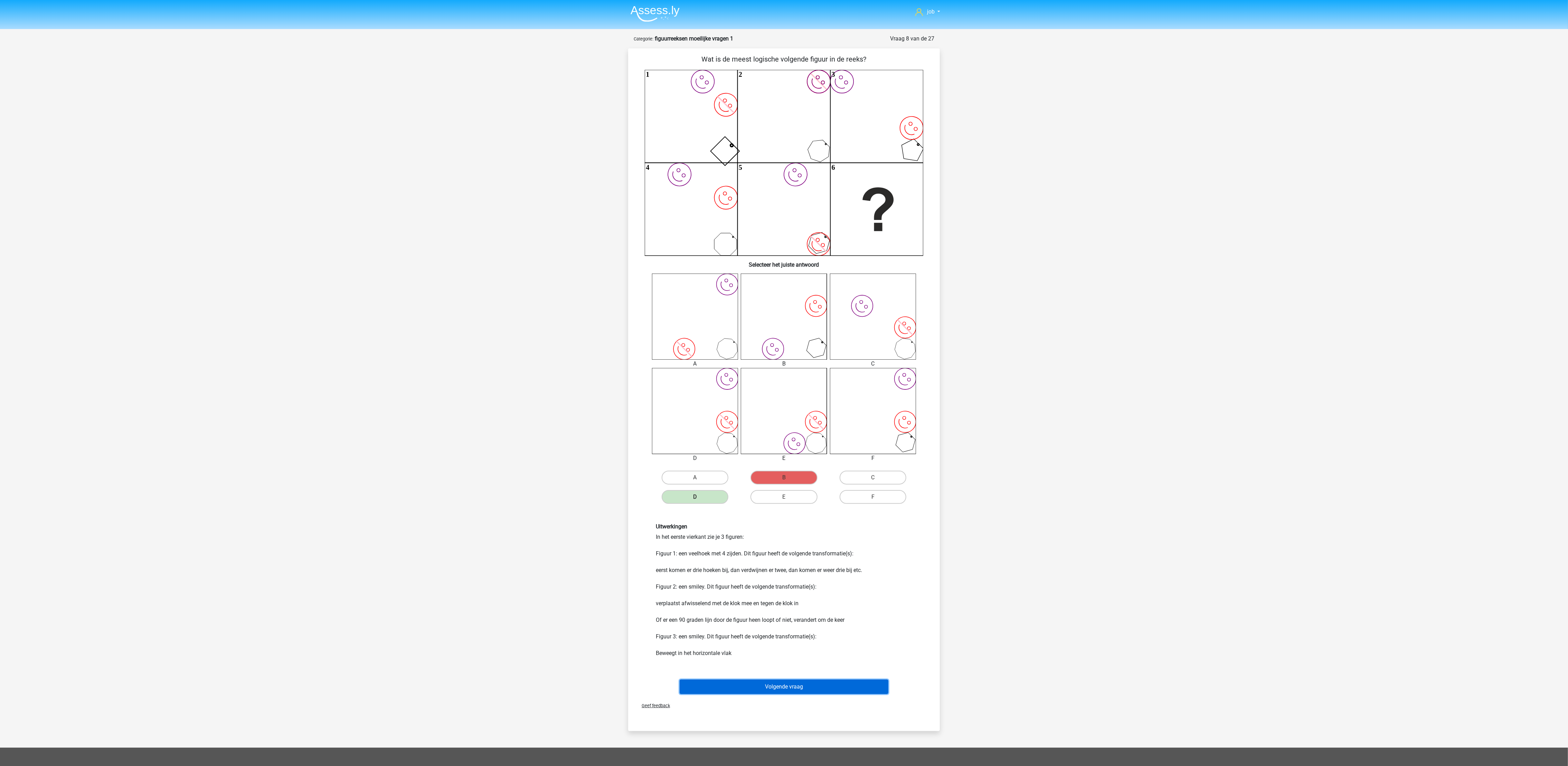
click at [814, 510] on button "Volgende vraag" at bounding box center [784, 686] width 209 height 15
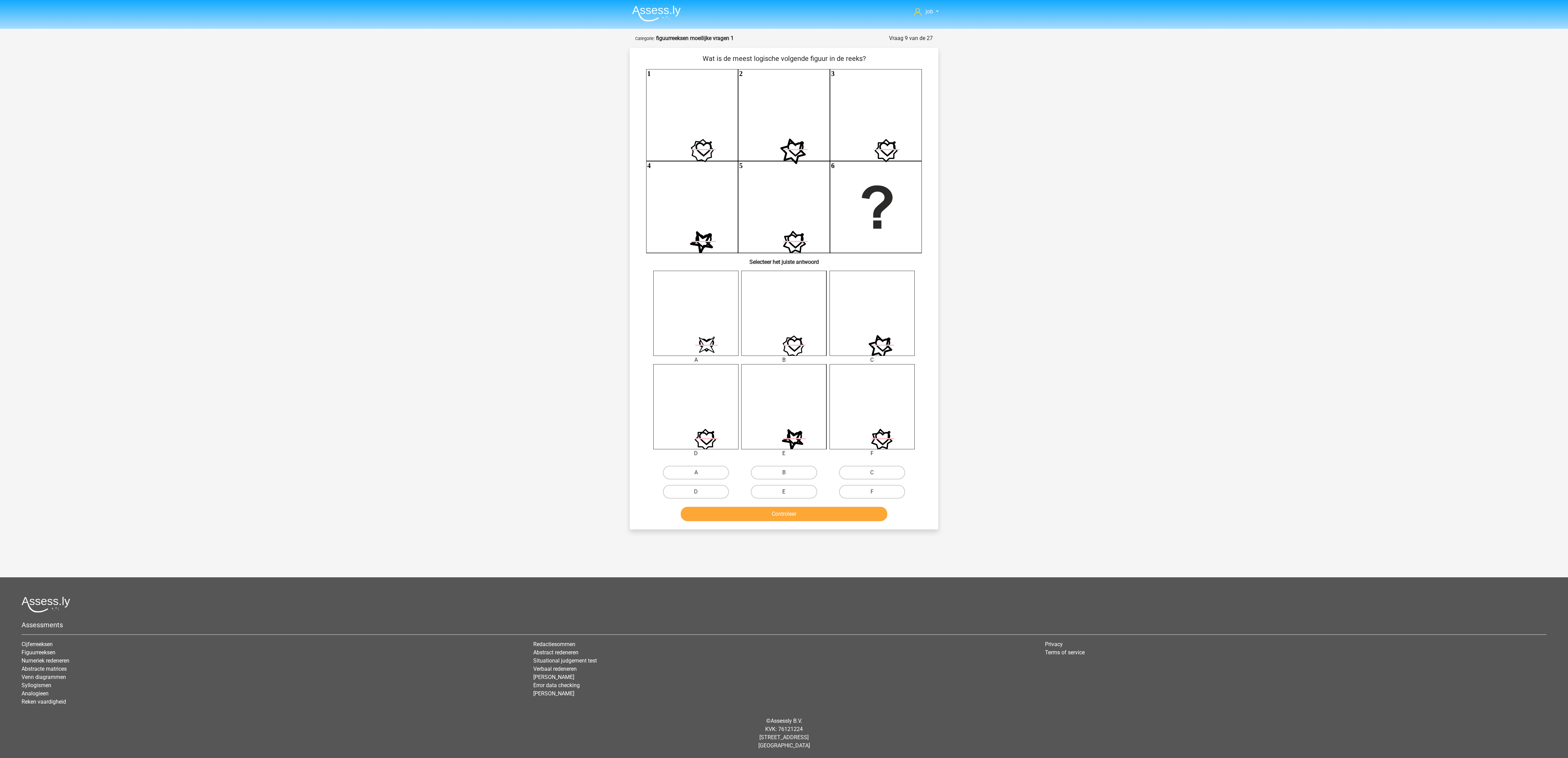
click at [799, 490] on label "E" at bounding box center [783, 491] width 66 height 14
click at [788, 492] on input "E" at bounding box center [786, 493] width 4 height 4
radio input "true"
click at [800, 505] on div "Wat is de meest logische volgende figuur in de reeks? 1 2 3 4 5 6 Selecteer het…" at bounding box center [784, 288] width 308 height 481
click at [790, 505] on button "Controleer" at bounding box center [784, 514] width 207 height 15
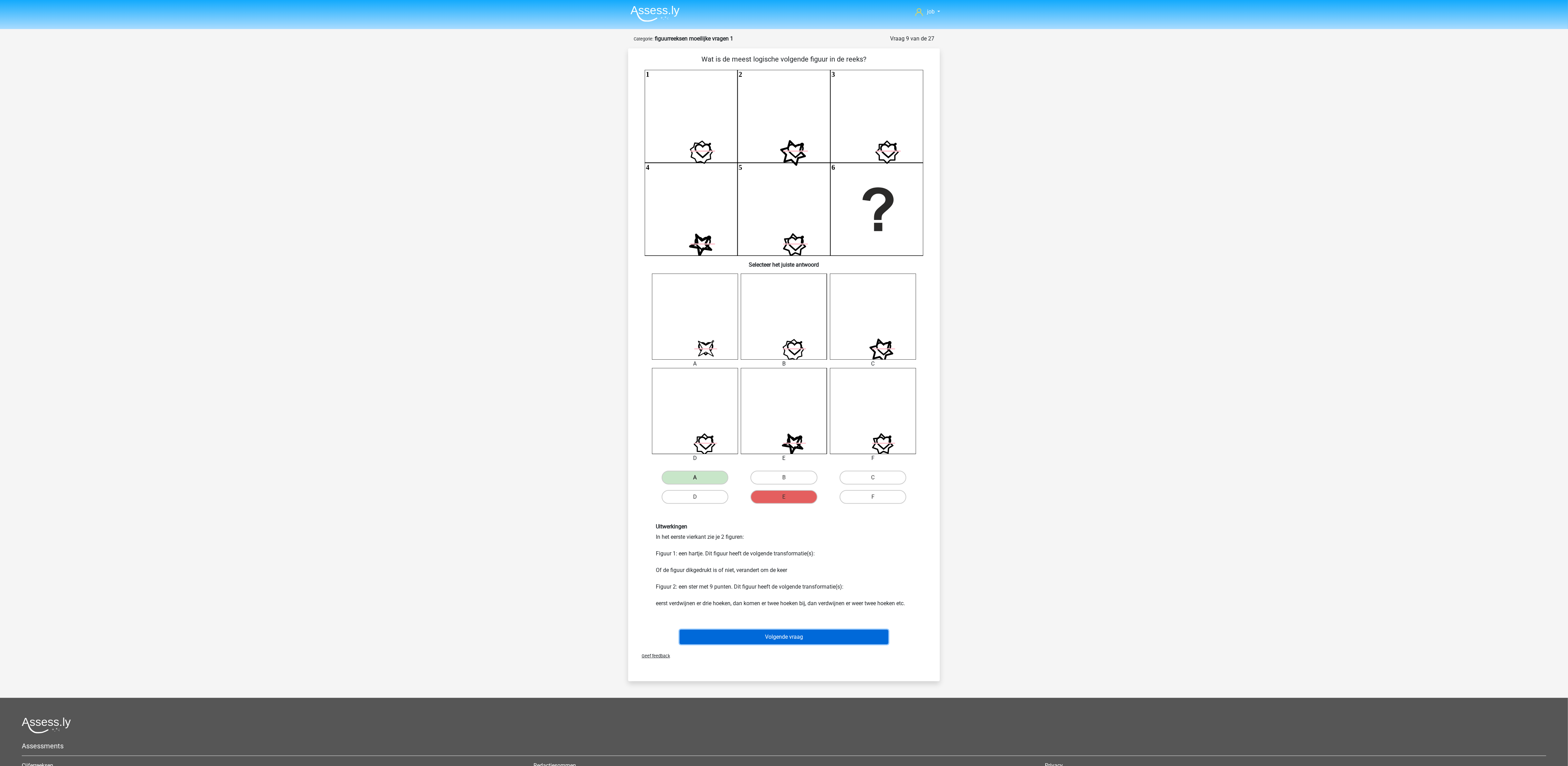
click at [791, 510] on button "Volgende vraag" at bounding box center [784, 636] width 209 height 15
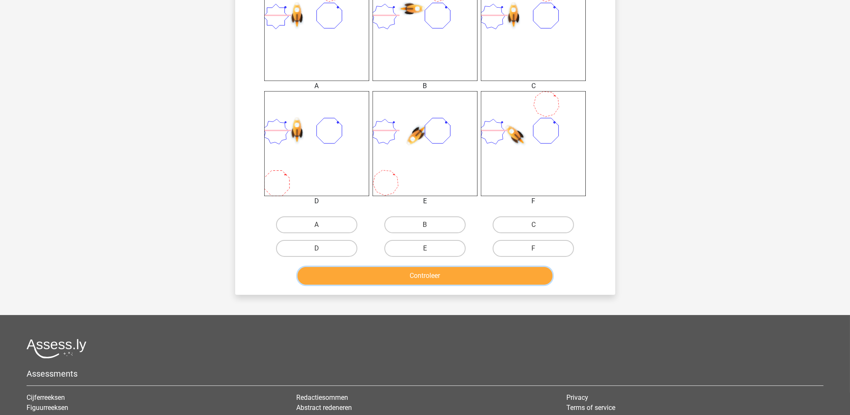
scroll to position [393, 0]
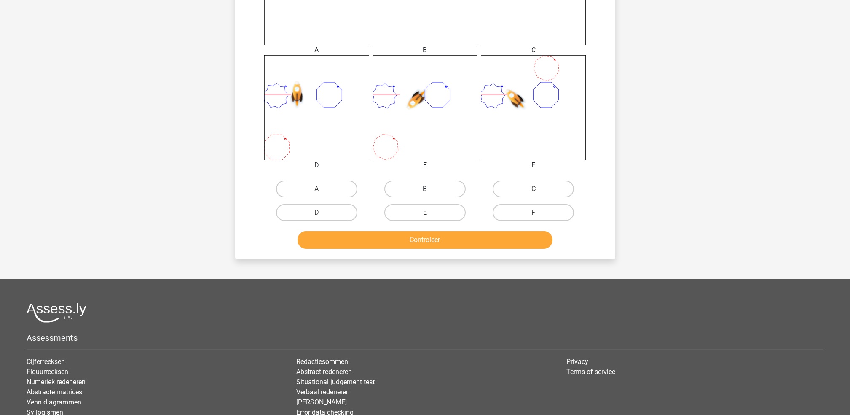
click at [415, 186] on label "B" at bounding box center [424, 188] width 81 height 17
click at [425, 189] on input "B" at bounding box center [427, 191] width 5 height 5
radio input "true"
click at [427, 242] on button "Controleer" at bounding box center [425, 240] width 255 height 18
click at [432, 242] on button "Controleer" at bounding box center [425, 240] width 255 height 18
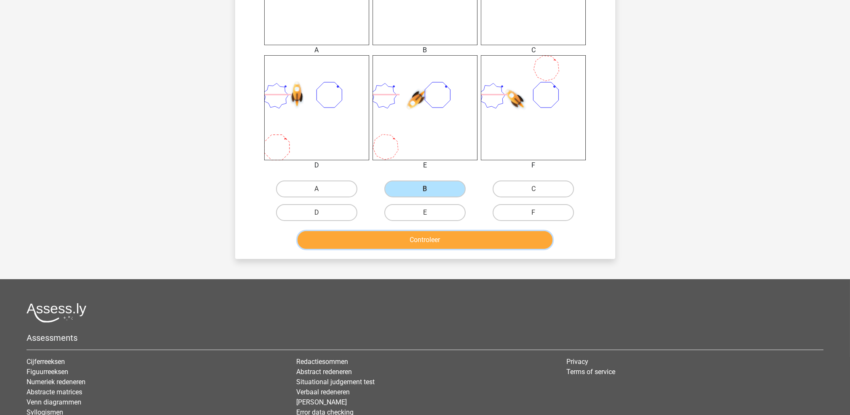
click at [434, 232] on button "Controleer" at bounding box center [425, 240] width 255 height 18
click at [513, 188] on label "C" at bounding box center [533, 188] width 81 height 17
click at [534, 189] on input "C" at bounding box center [536, 191] width 5 height 5
radio input "true"
click at [497, 231] on button "Controleer" at bounding box center [425, 240] width 255 height 18
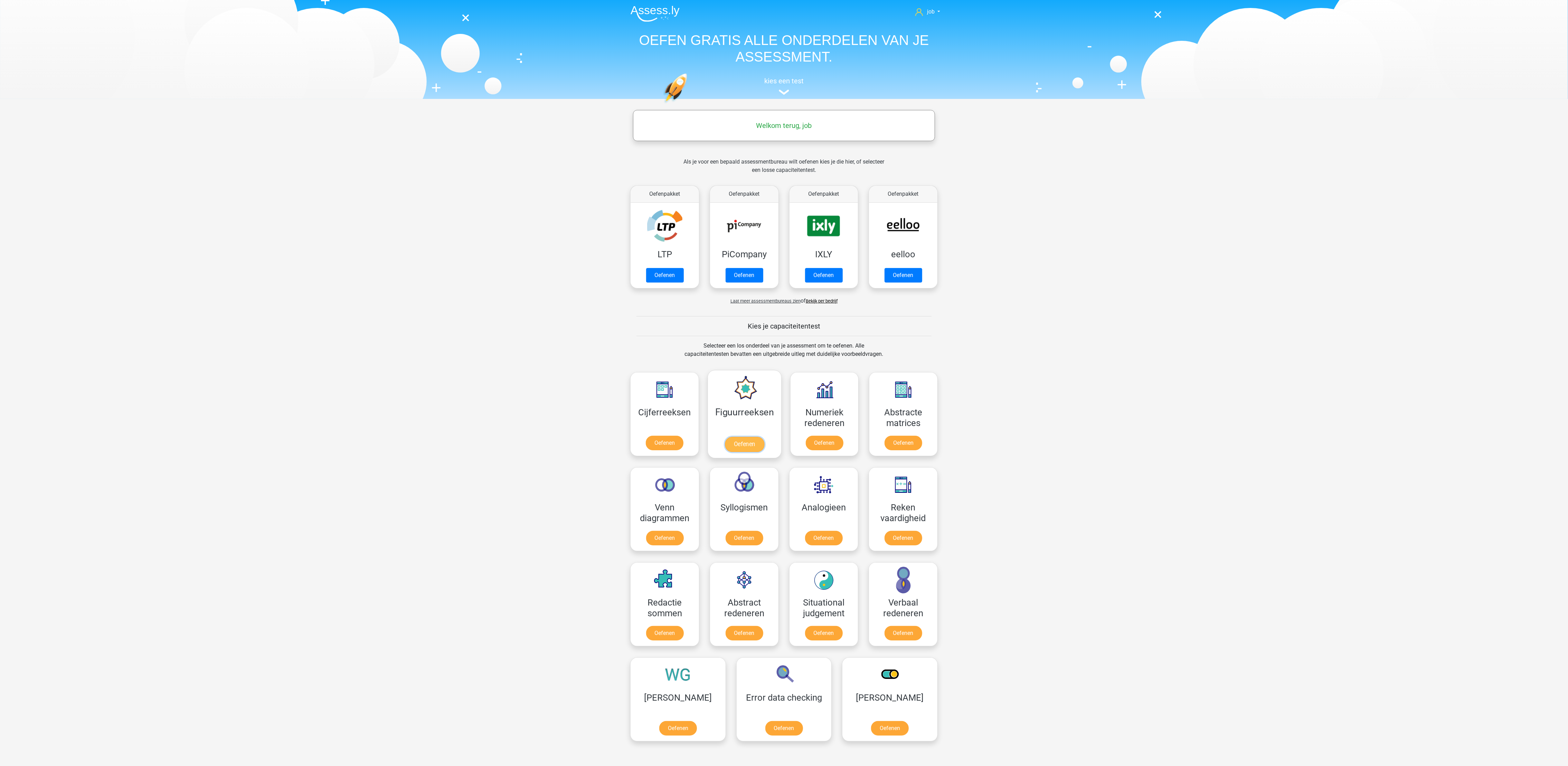
click at [733, 436] on link "Oefenen" at bounding box center [744, 444] width 39 height 16
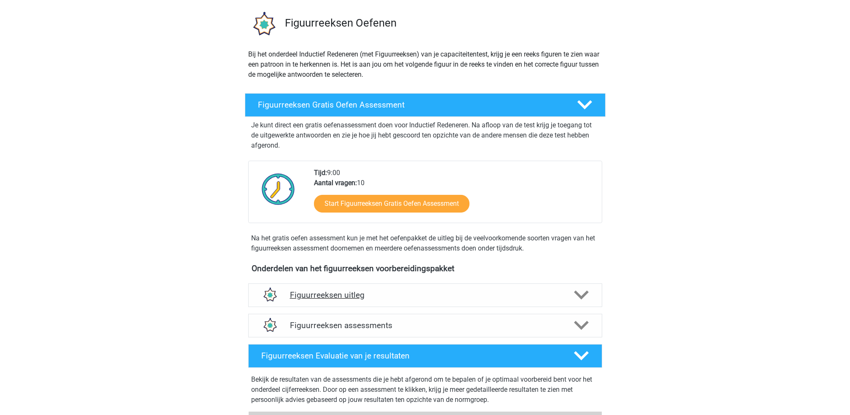
click at [424, 292] on h4 "Figuurreeksen uitleg" at bounding box center [425, 295] width 271 height 10
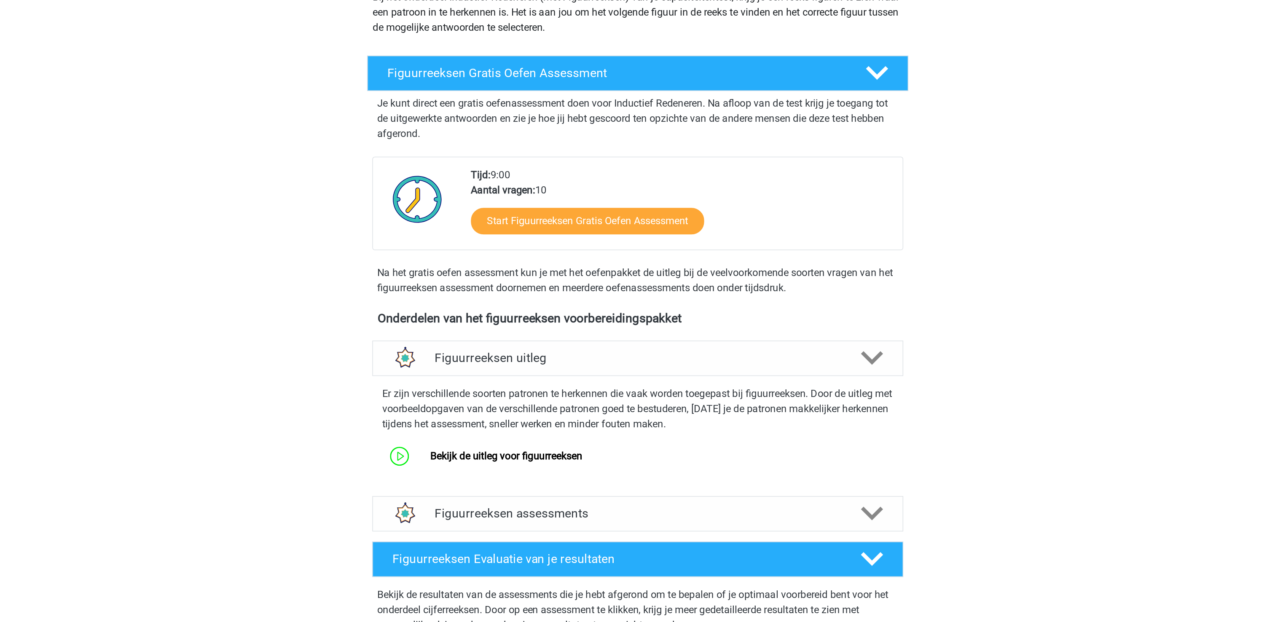
scroll to position [113, 0]
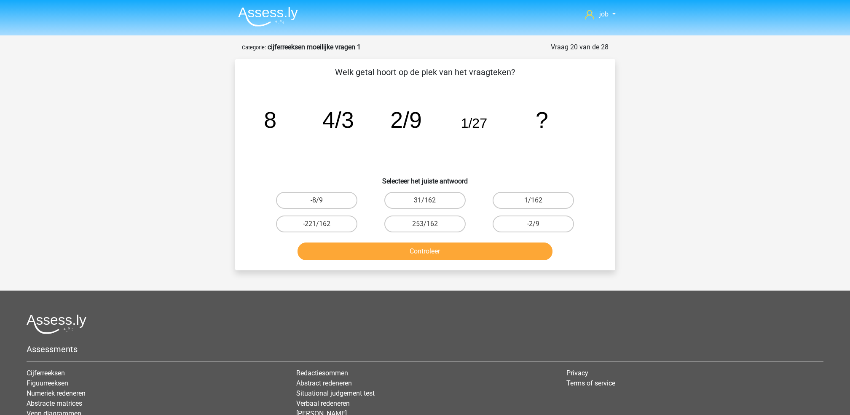
scroll to position [42, 0]
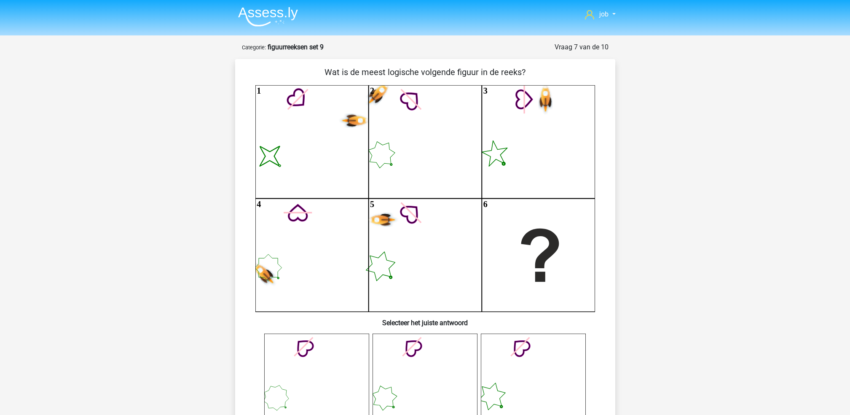
scroll to position [169, 0]
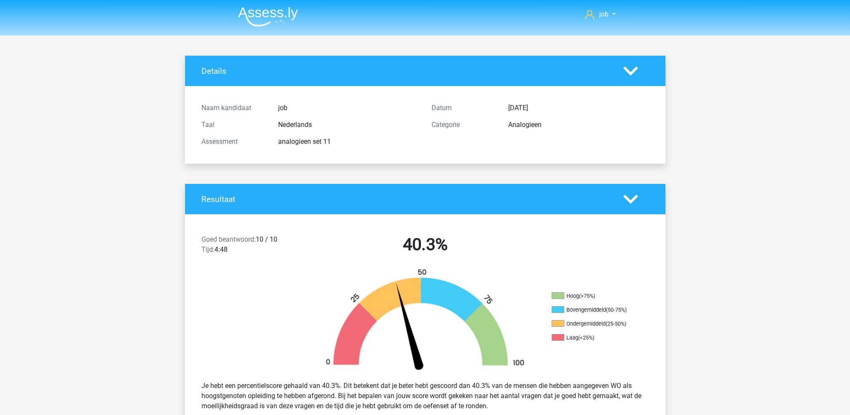
scroll to position [706, 0]
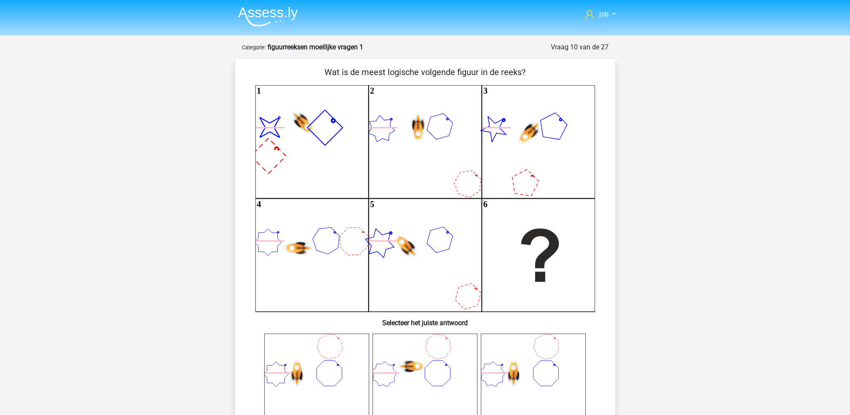
scroll to position [393, 0]
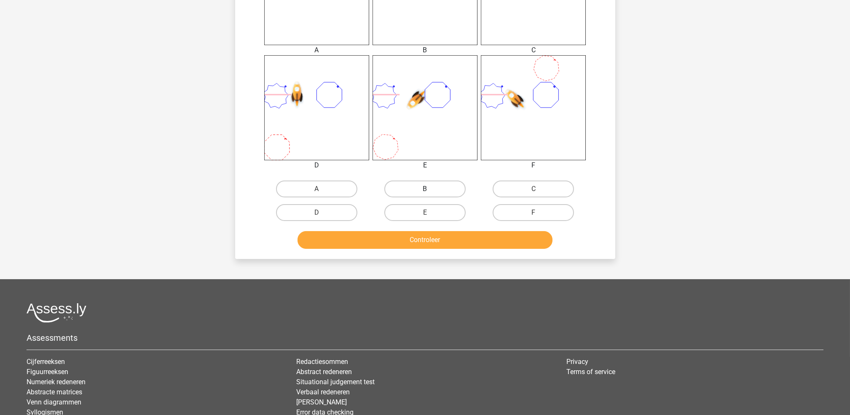
click at [409, 186] on label "B" at bounding box center [424, 188] width 81 height 17
click at [425, 189] on input "B" at bounding box center [427, 191] width 5 height 5
radio input "true"
click at [394, 232] on button "Controleer" at bounding box center [425, 240] width 255 height 18
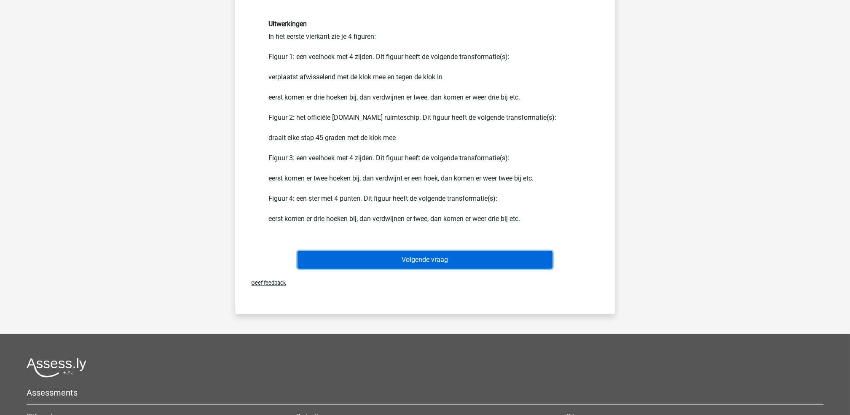
click at [430, 261] on button "Volgende vraag" at bounding box center [425, 260] width 255 height 18
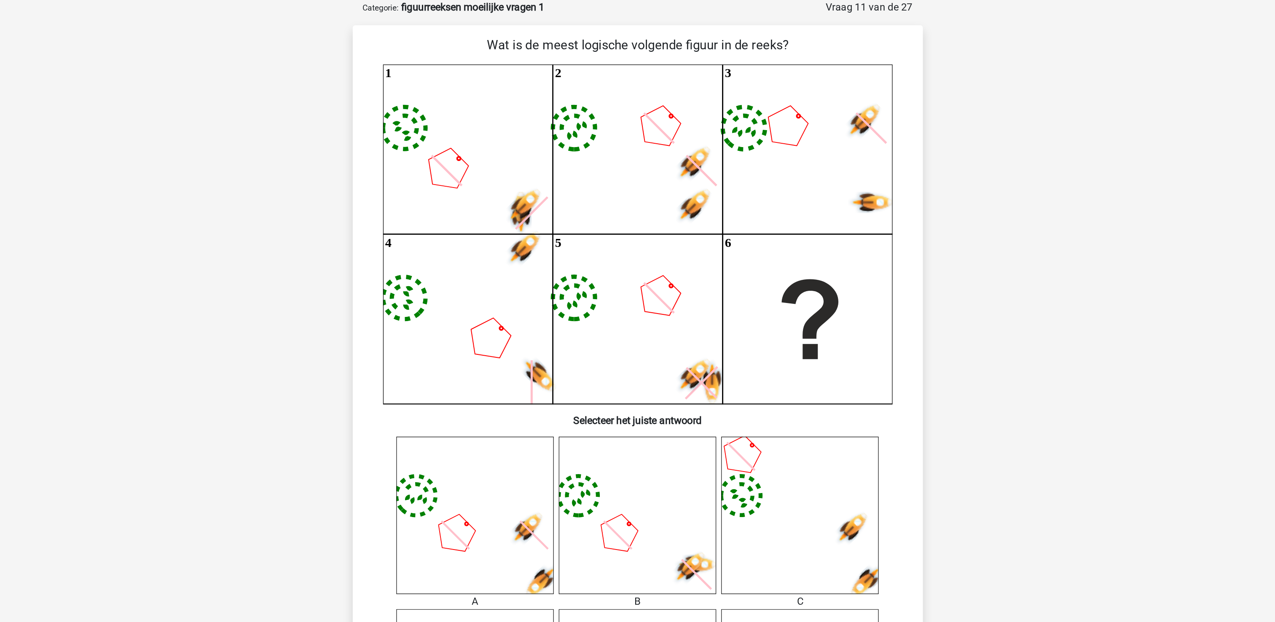
scroll to position [42, 0]
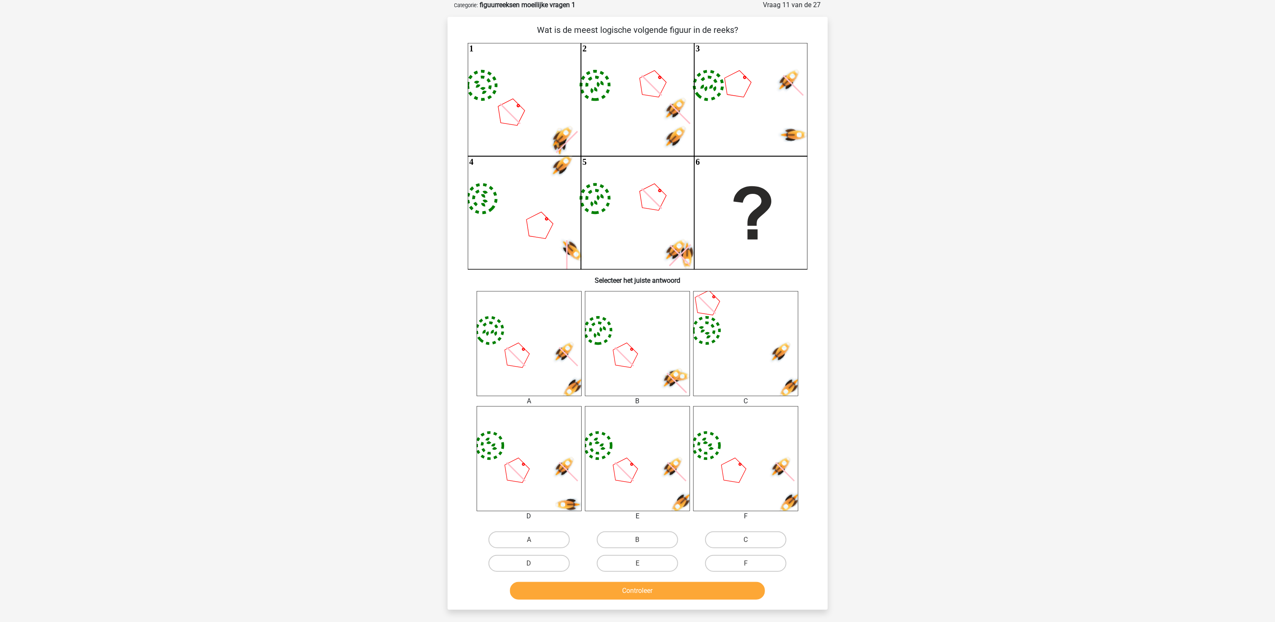
click at [620, 414] on div "B" at bounding box center [637, 540] width 108 height 24
click at [623, 414] on label "B" at bounding box center [637, 539] width 81 height 17
click at [637, 414] on input "B" at bounding box center [639, 542] width 5 height 5
radio input "true"
click at [636, 414] on button "Controleer" at bounding box center [637, 591] width 255 height 18
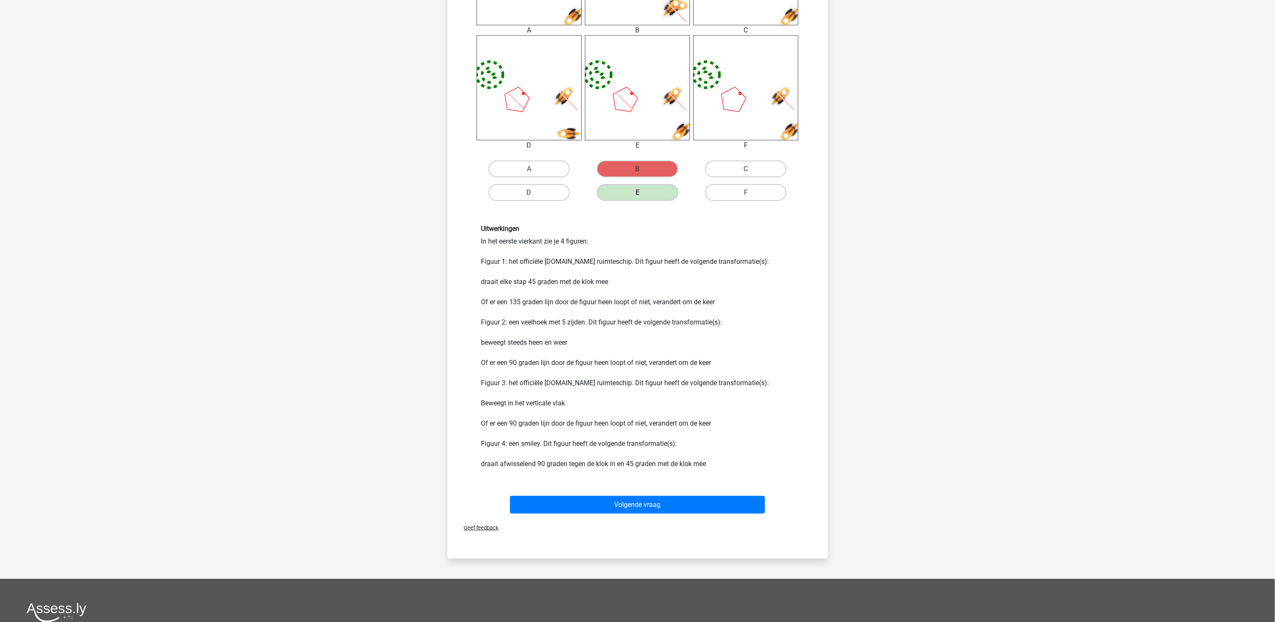
scroll to position [464, 0]
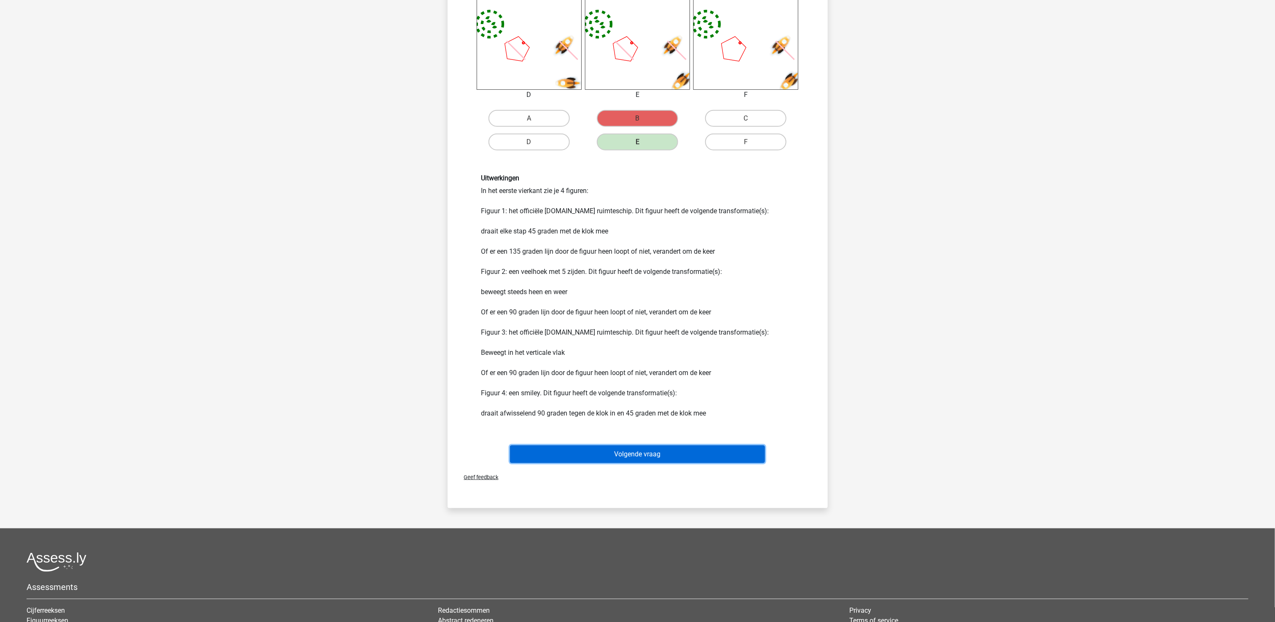
click at [700, 414] on button "Volgende vraag" at bounding box center [637, 454] width 255 height 18
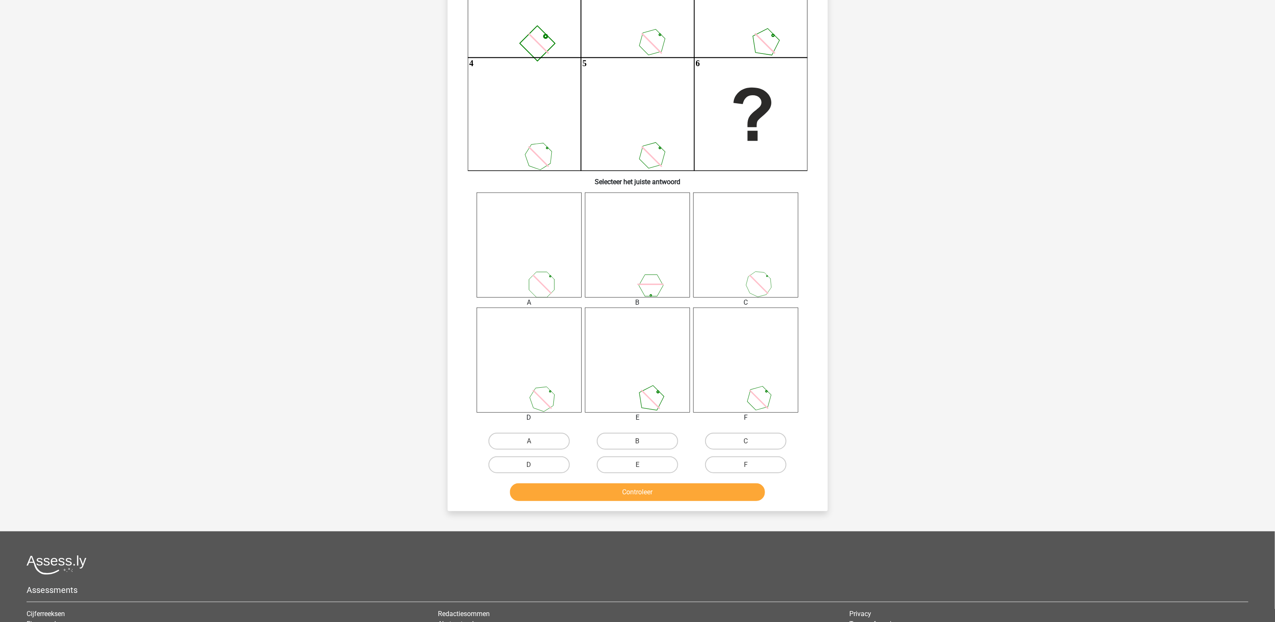
scroll to position [42, 0]
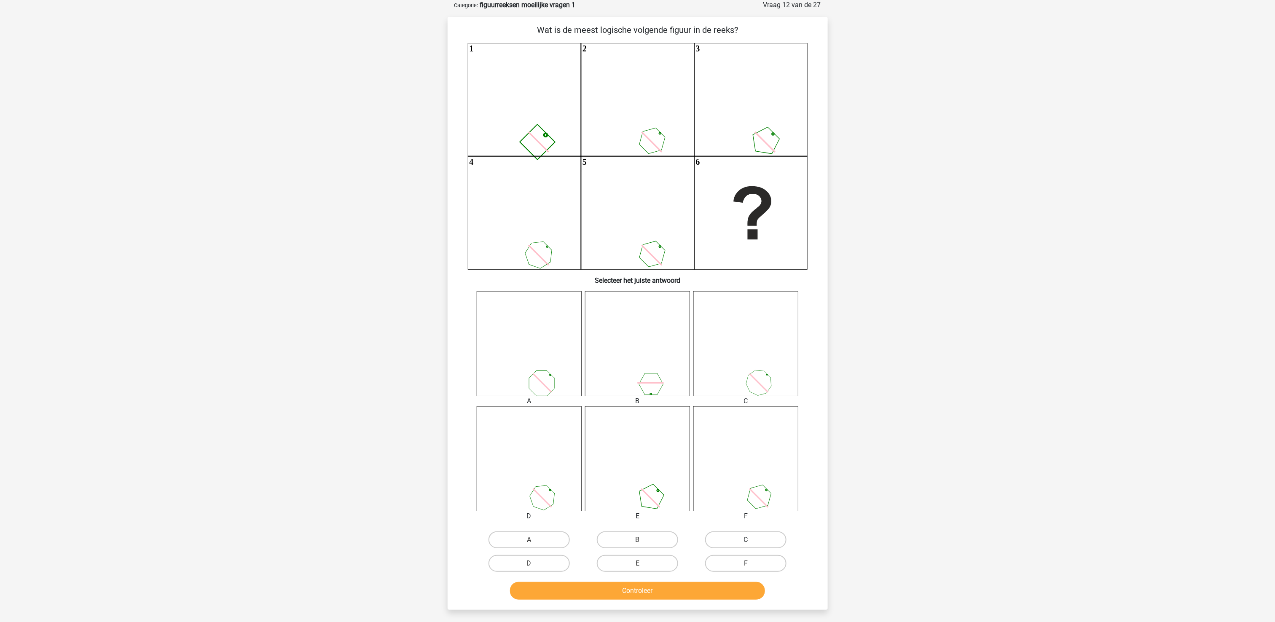
click at [765, 414] on label "C" at bounding box center [745, 539] width 81 height 17
click at [751, 414] on input "C" at bounding box center [748, 542] width 5 height 5
radio input "true"
click at [705, 414] on button "Controleer" at bounding box center [637, 591] width 255 height 18
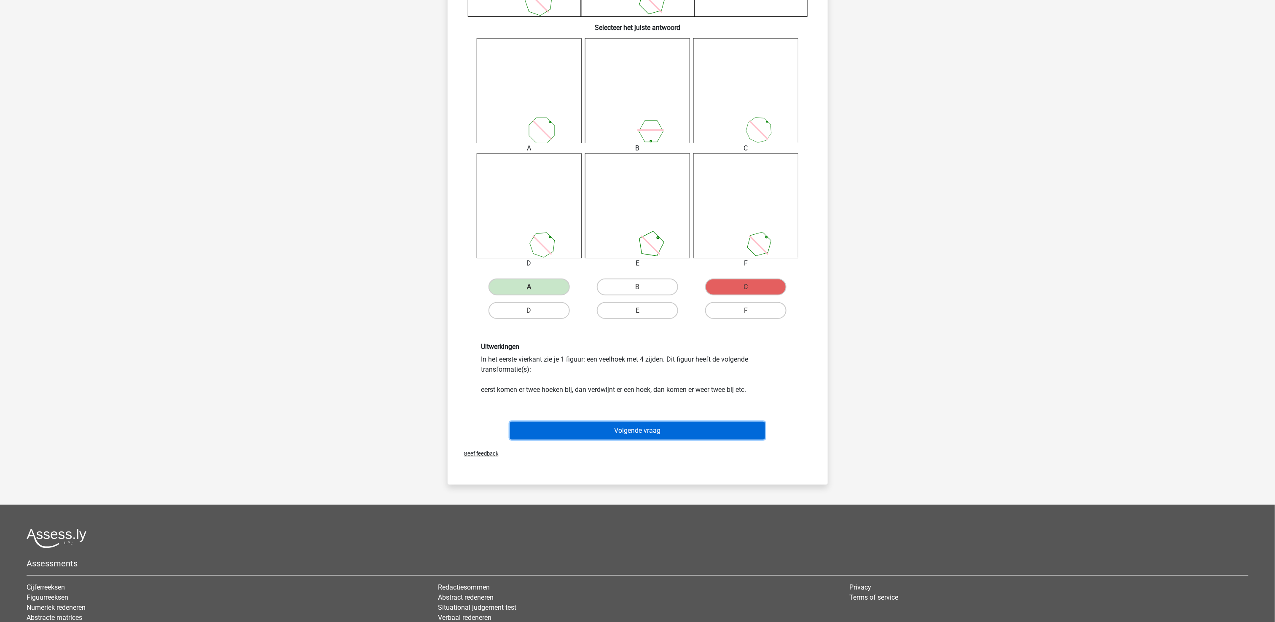
click at [689, 414] on button "Volgende vraag" at bounding box center [637, 431] width 255 height 18
